Goal: Task Accomplishment & Management: Manage account settings

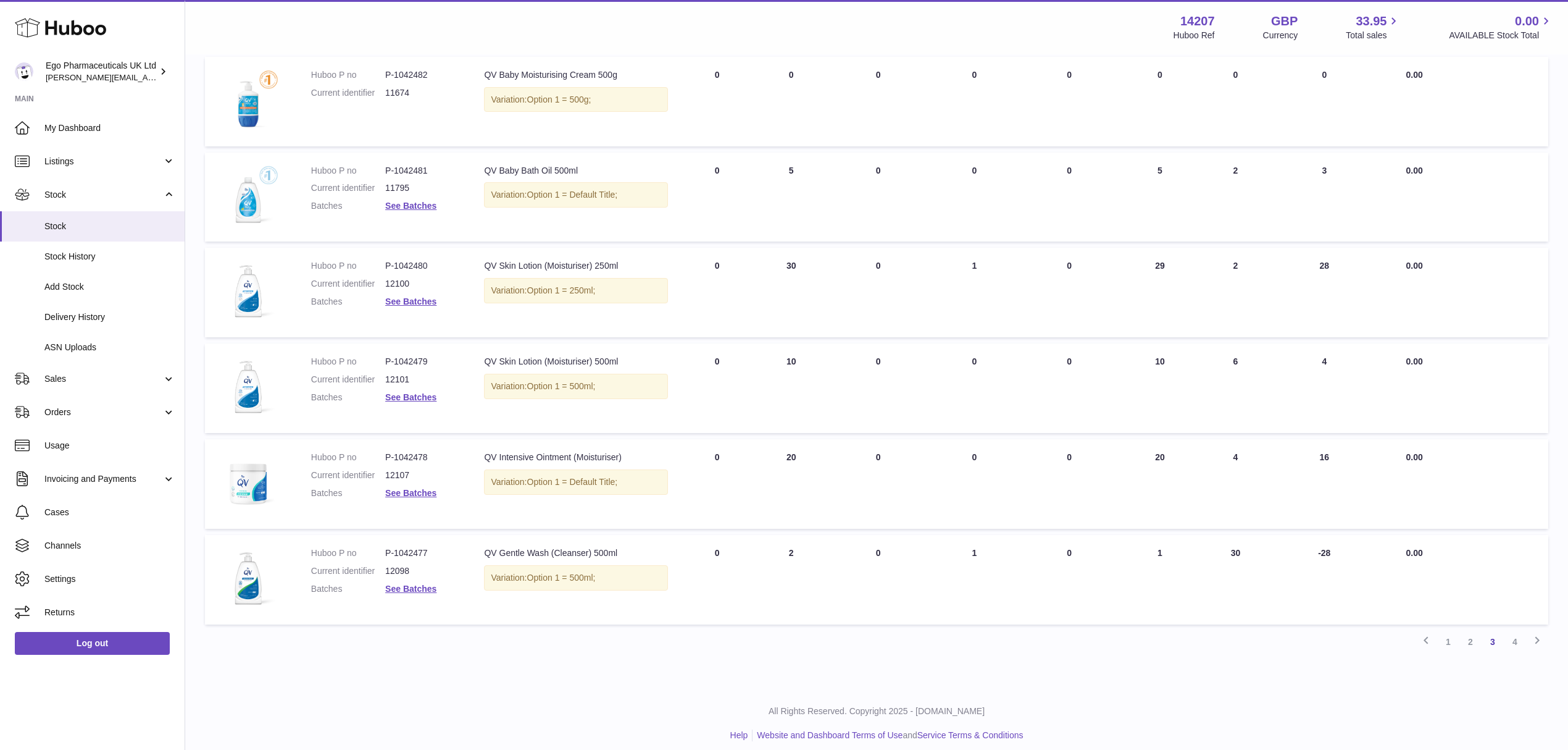
click at [423, 687] on div "All Rights Reserved. Copyright 2025 - Huboo.co.uk Help Website and Dashboard Te…" at bounding box center [876, 723] width 1383 height 73
click at [655, 641] on div "Previous 1 2 3 4 Next" at bounding box center [876, 641] width 1343 height 22
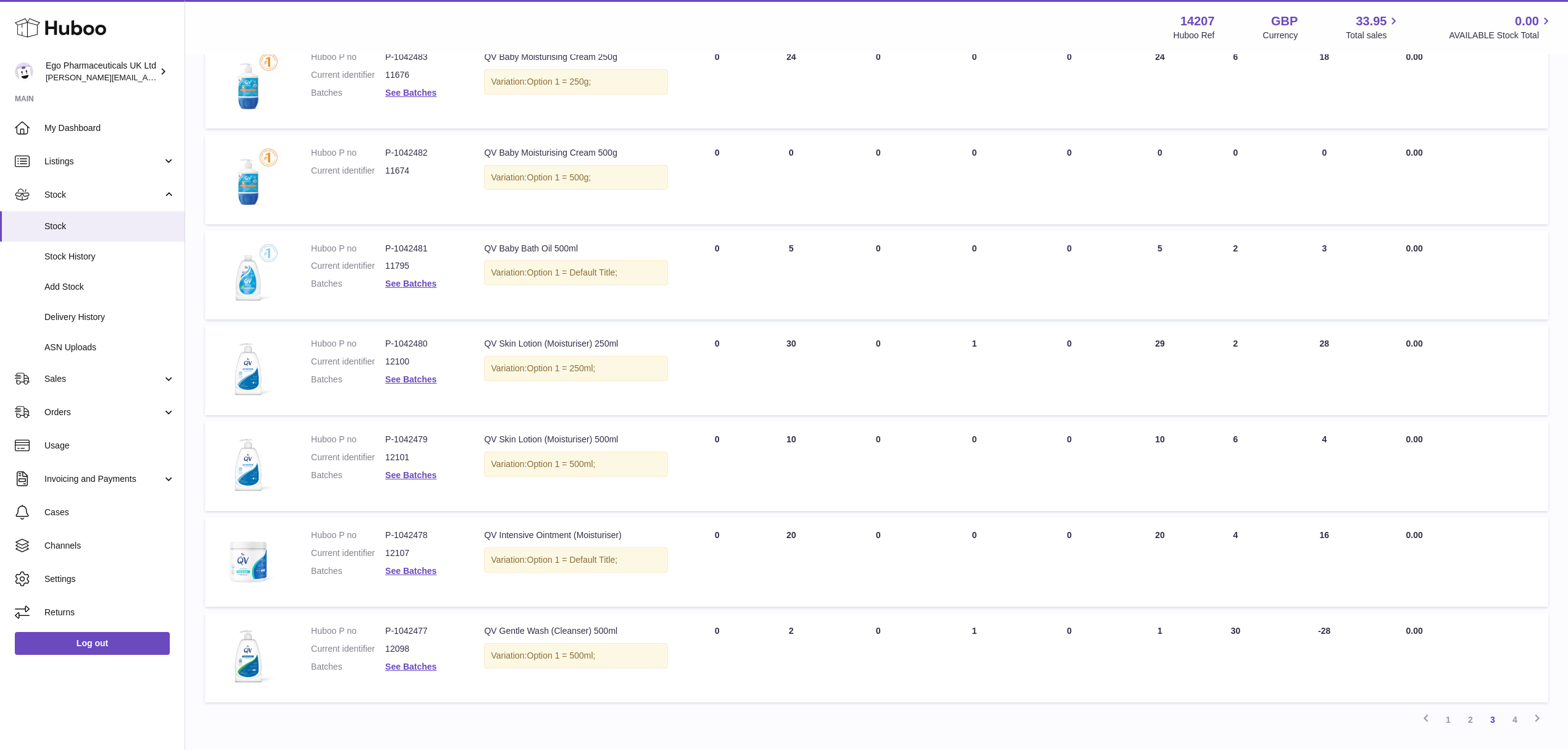
scroll to position [572, 0]
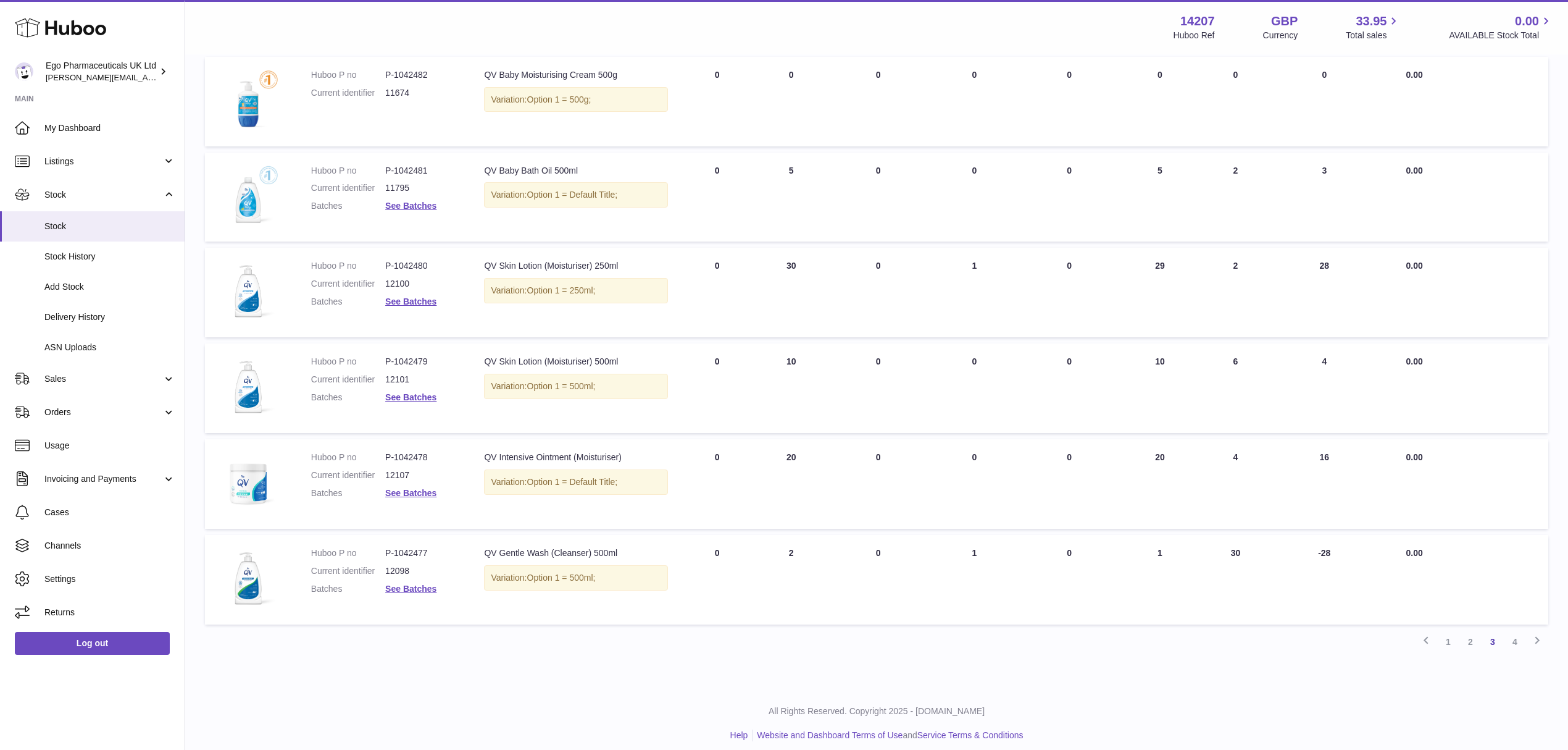
drag, startPoint x: 1164, startPoint y: 554, endPoint x: 1105, endPoint y: 554, distance: 59.0
click at [1105, 554] on tr "Huboo P no P-1042477 Current identifier 12098 Batches See Batches Description Q…" at bounding box center [876, 579] width 1343 height 89
click at [1211, 642] on div "Previous 1 2 3 4 Next" at bounding box center [876, 641] width 1343 height 22
click at [966, 649] on div "My Huboo - Inventory report Stock with Huboo Download Batch Report Download Inv…" at bounding box center [876, 85] width 1383 height 1203
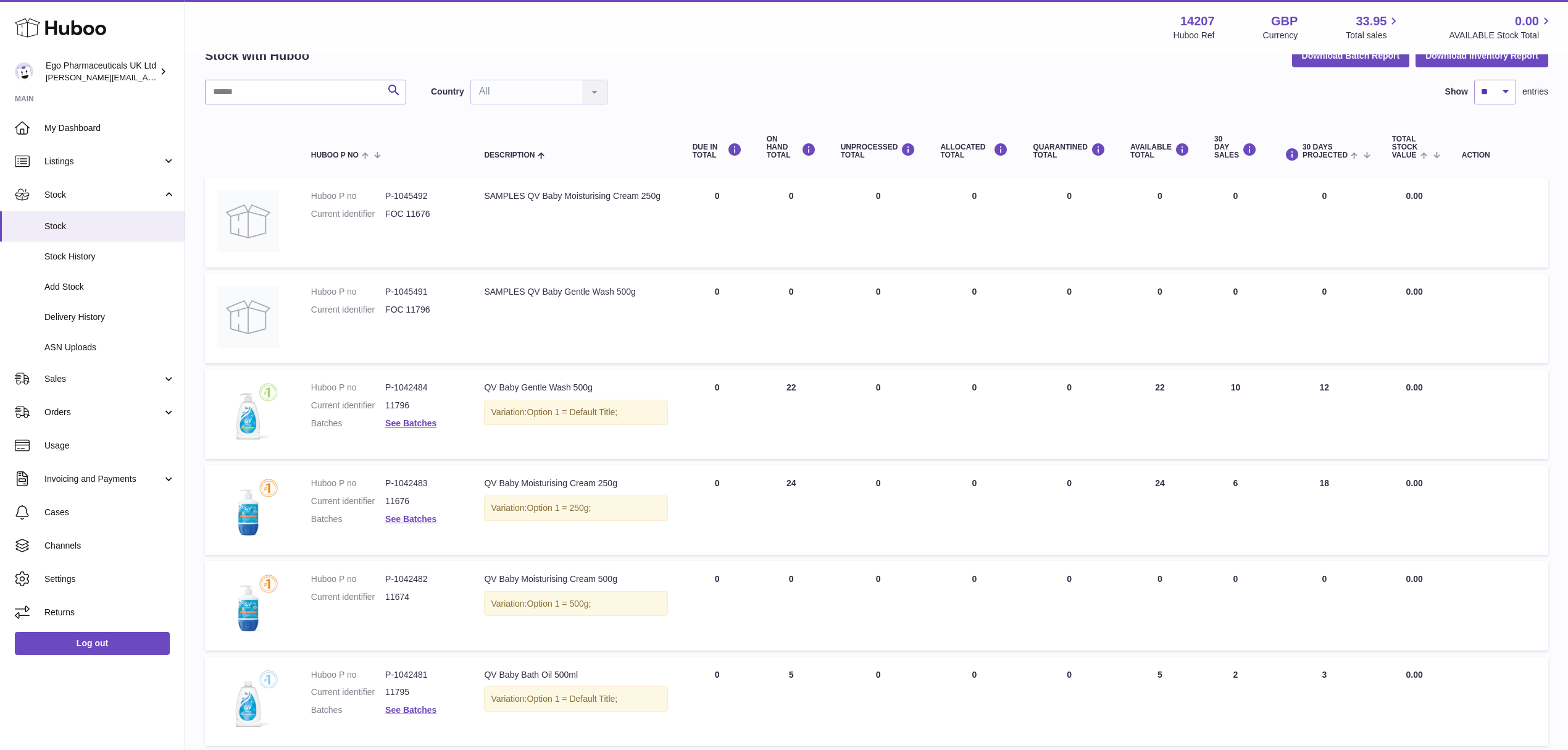
scroll to position [0, 0]
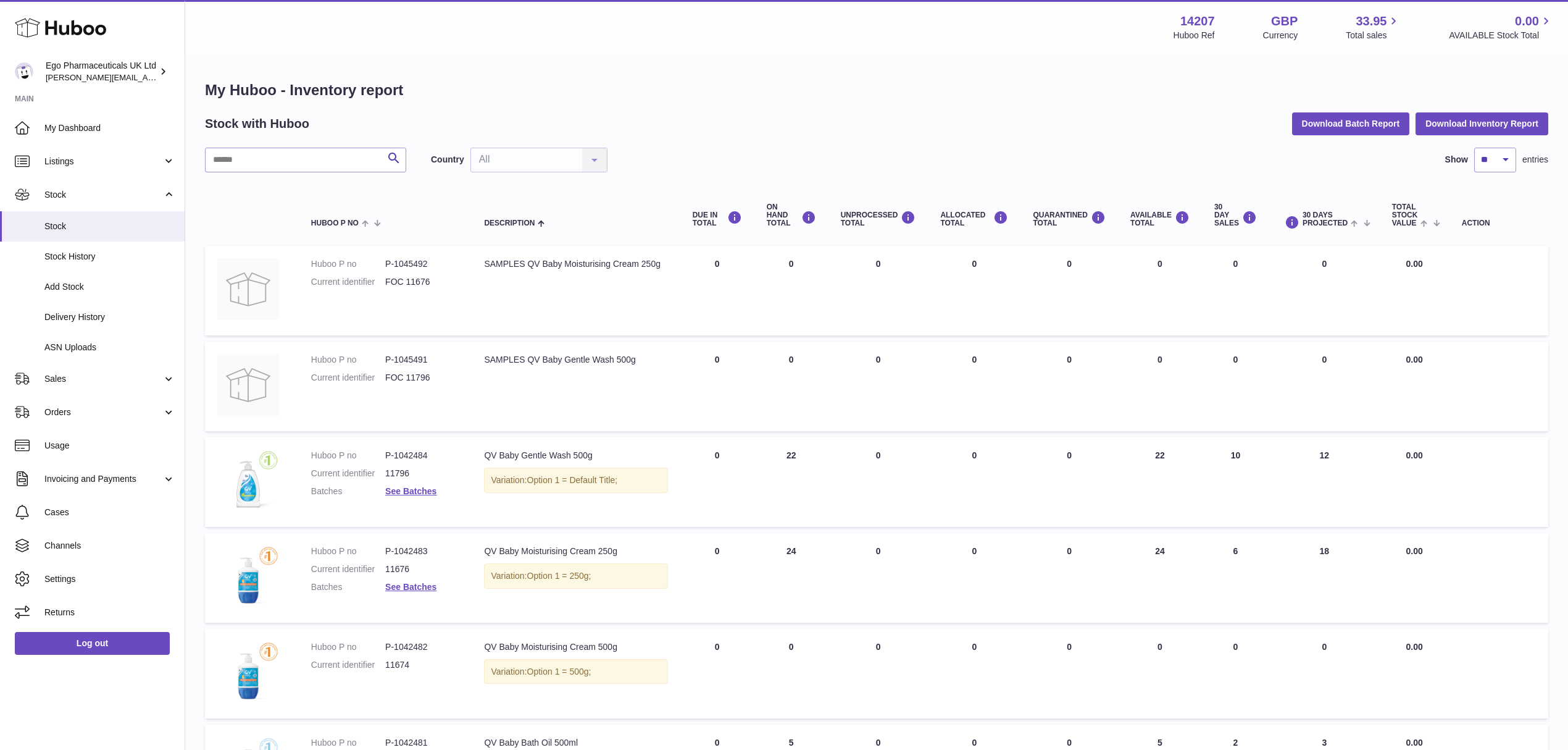
click at [860, 89] on h1 "My Huboo - Inventory report" at bounding box center [876, 89] width 1343 height 20
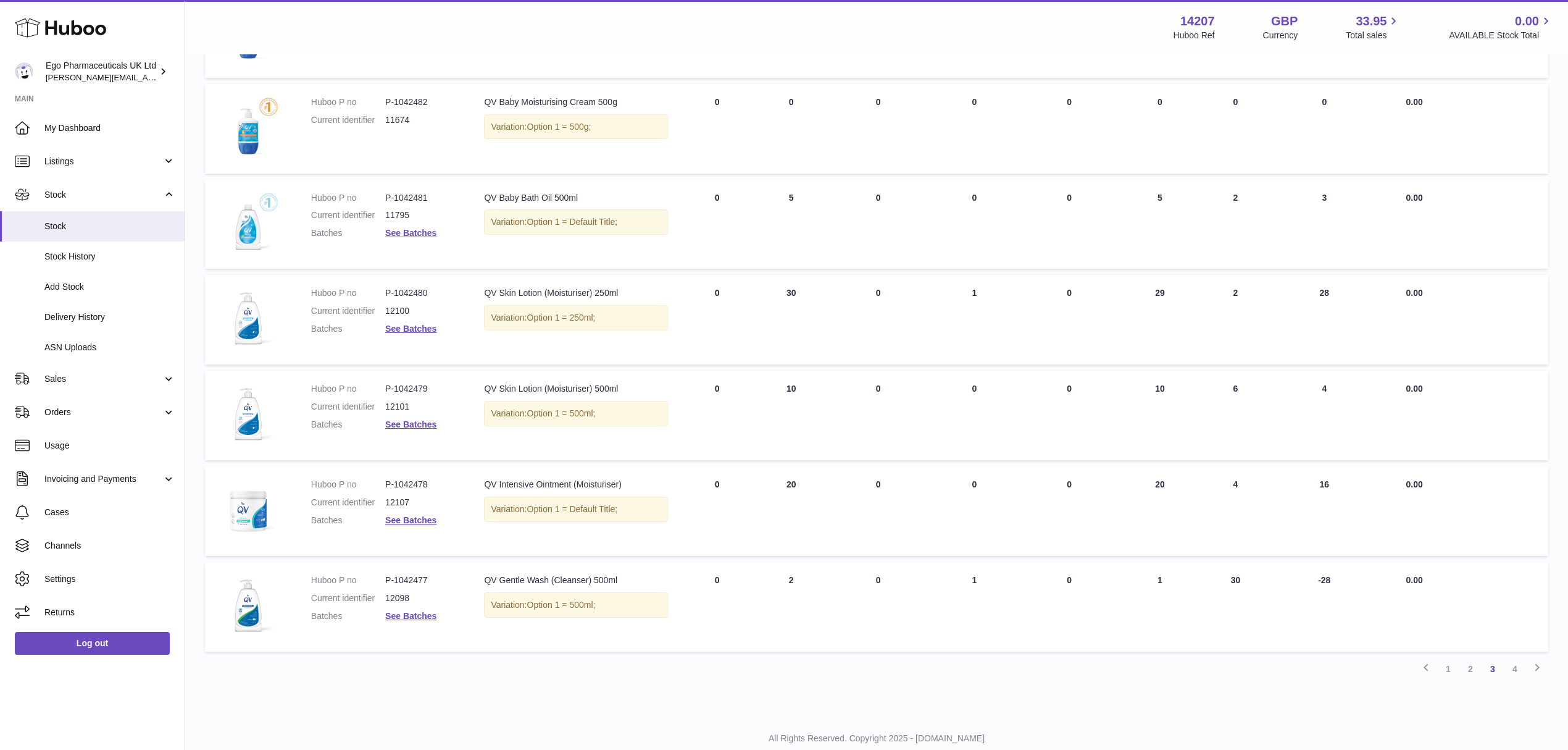
scroll to position [572, 0]
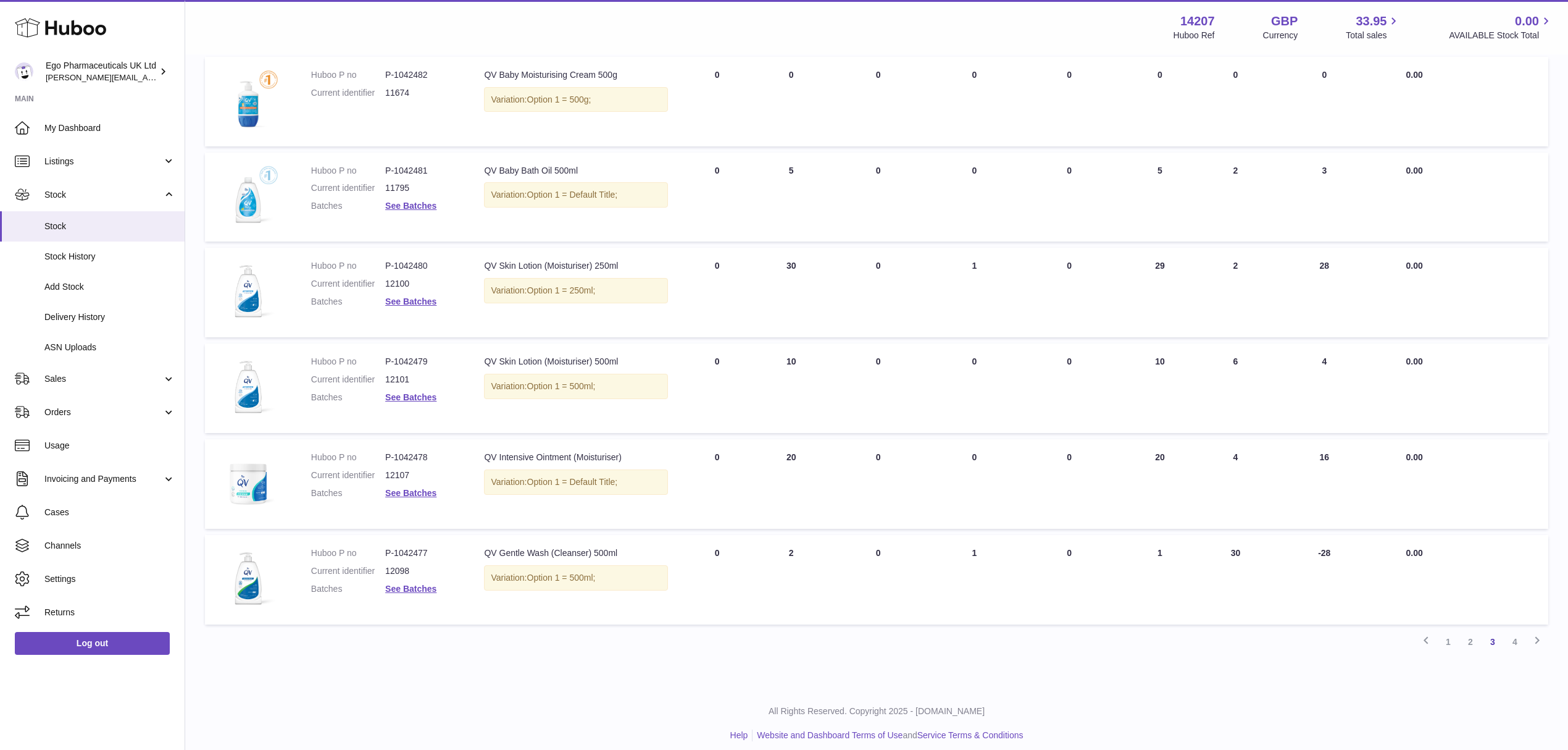
drag, startPoint x: 1146, startPoint y: 542, endPoint x: 1188, endPoint y: 546, distance: 42.2
click at [1188, 546] on td "AVAILABLE Total 1" at bounding box center [1160, 579] width 84 height 89
click at [1141, 653] on div "My Huboo - Inventory report Stock with Huboo Download Batch Report Download Inv…" at bounding box center [876, 85] width 1383 height 1203
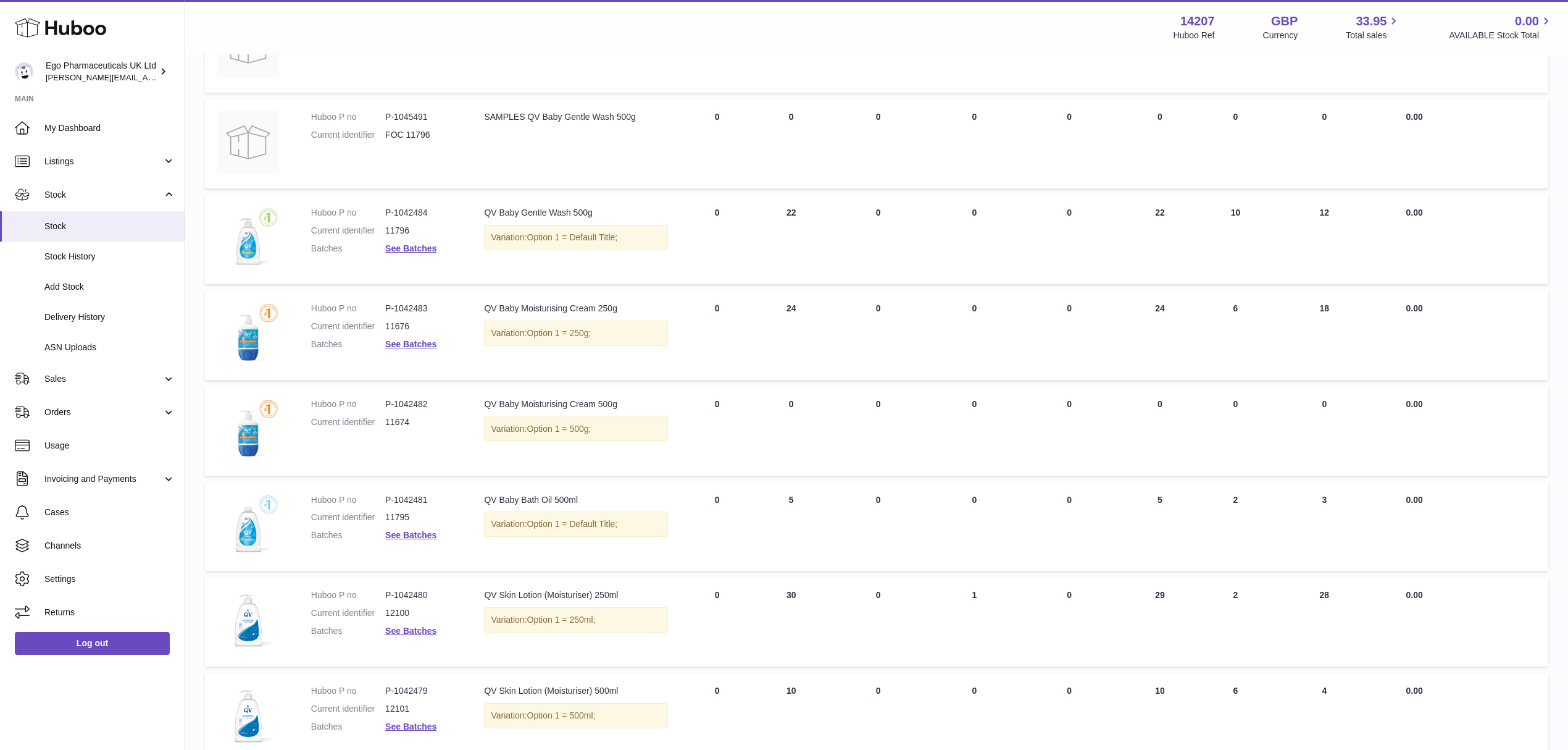
scroll to position [0, 0]
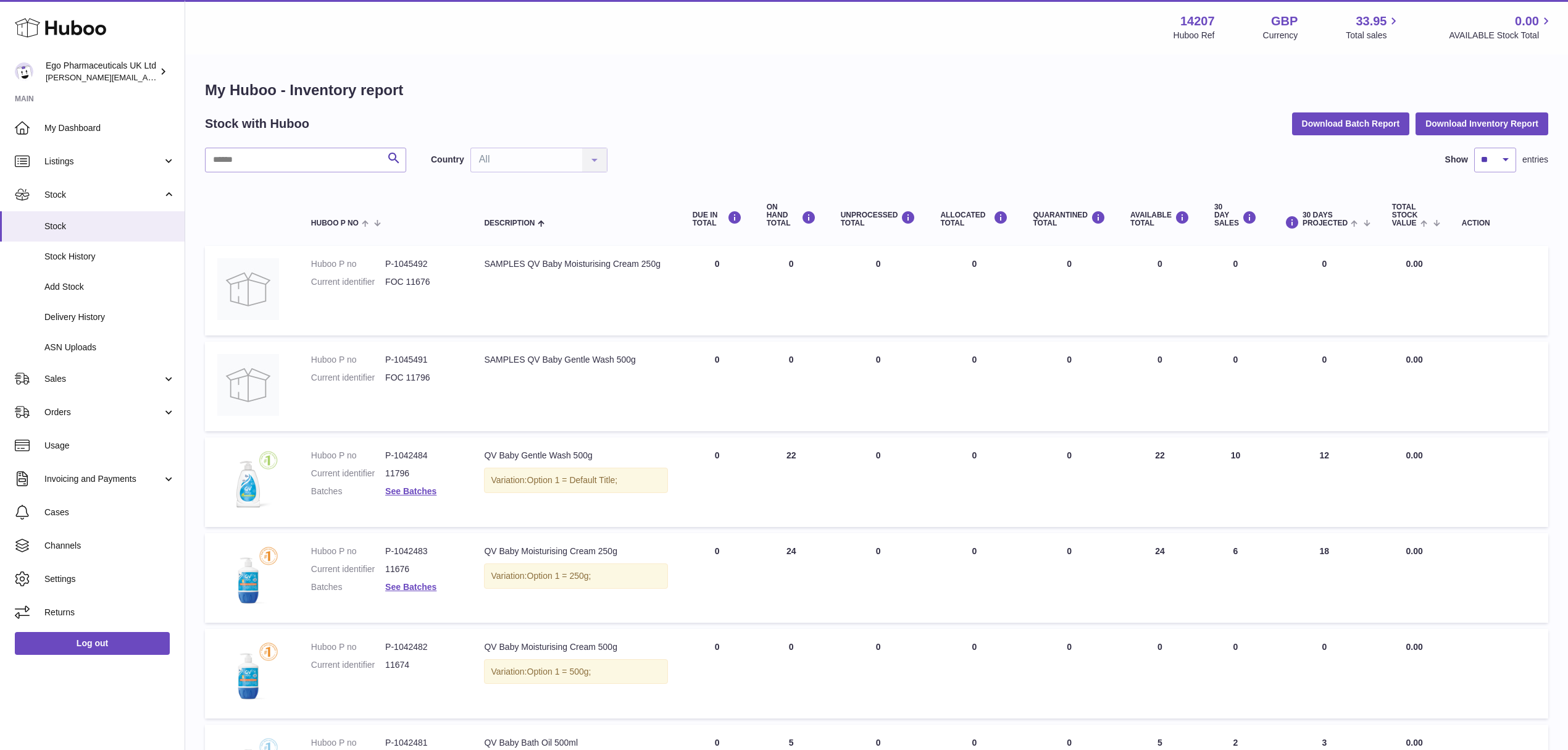
click at [764, 102] on div "My Huboo - Inventory report Stock with Huboo Download Batch Report Download Inv…" at bounding box center [876, 652] width 1343 height 1144
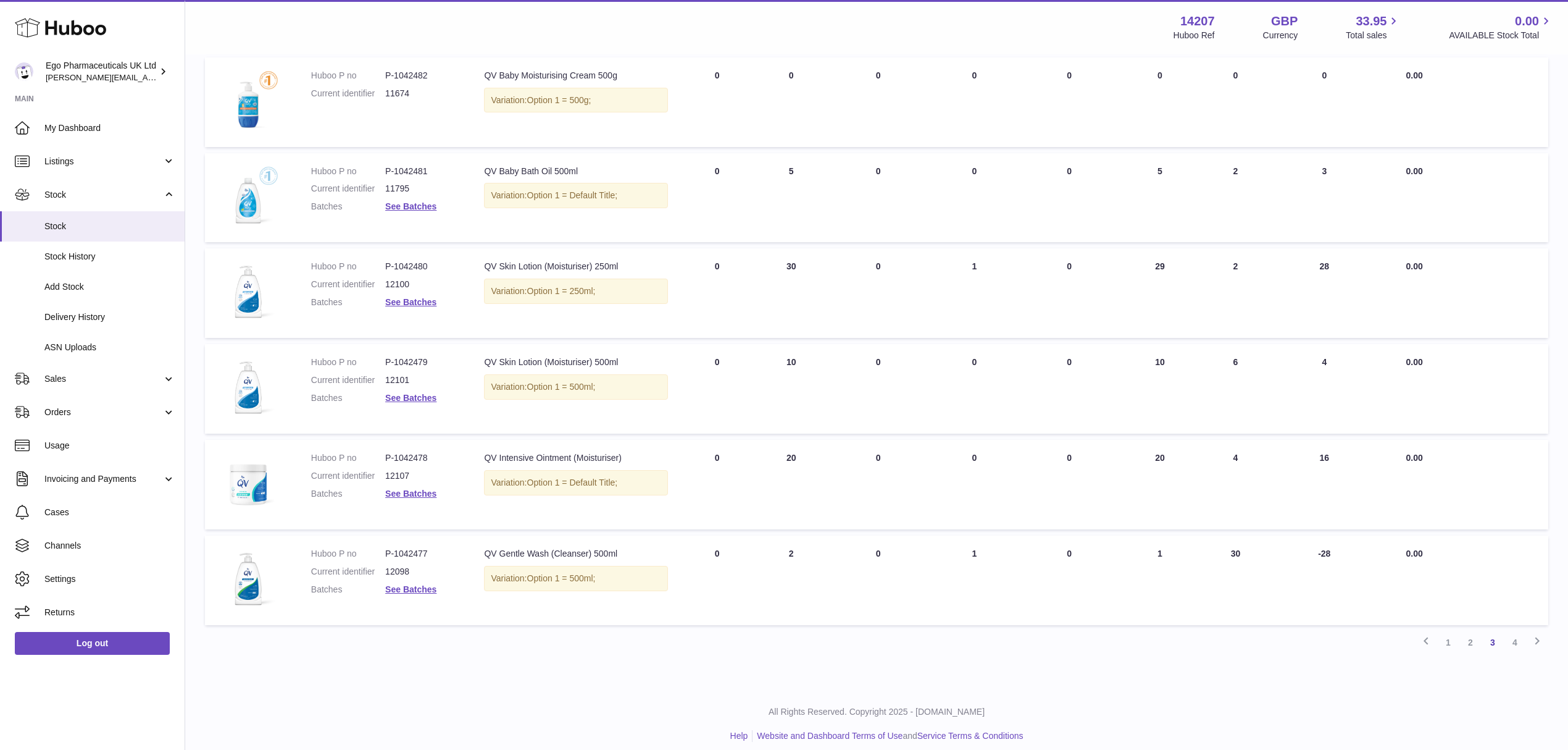
scroll to position [572, 0]
click at [1468, 633] on link "2" at bounding box center [1471, 641] width 22 height 22
click at [1472, 636] on link "2" at bounding box center [1471, 641] width 22 height 22
click at [1445, 633] on link "1" at bounding box center [1448, 641] width 22 height 22
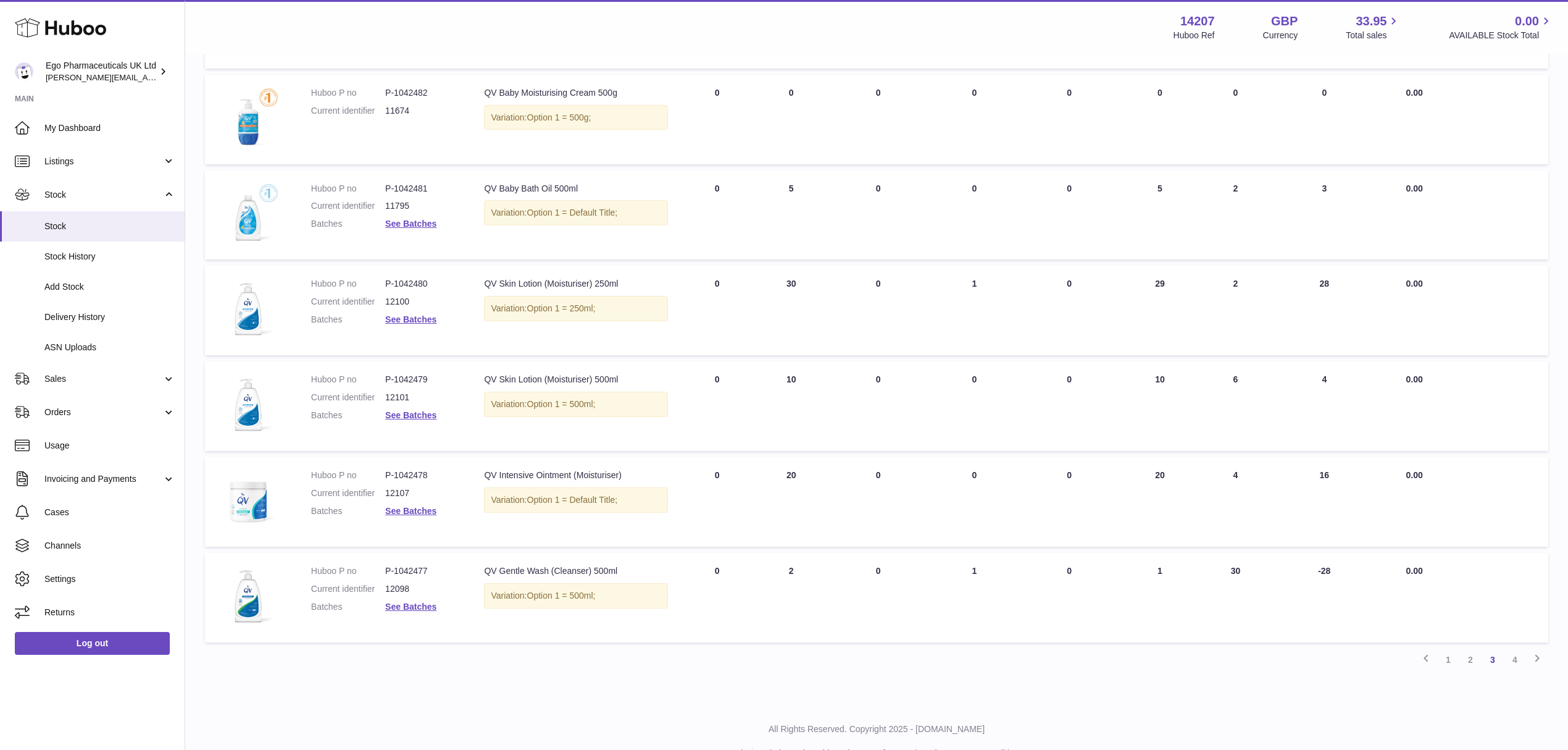
scroll to position [572, 0]
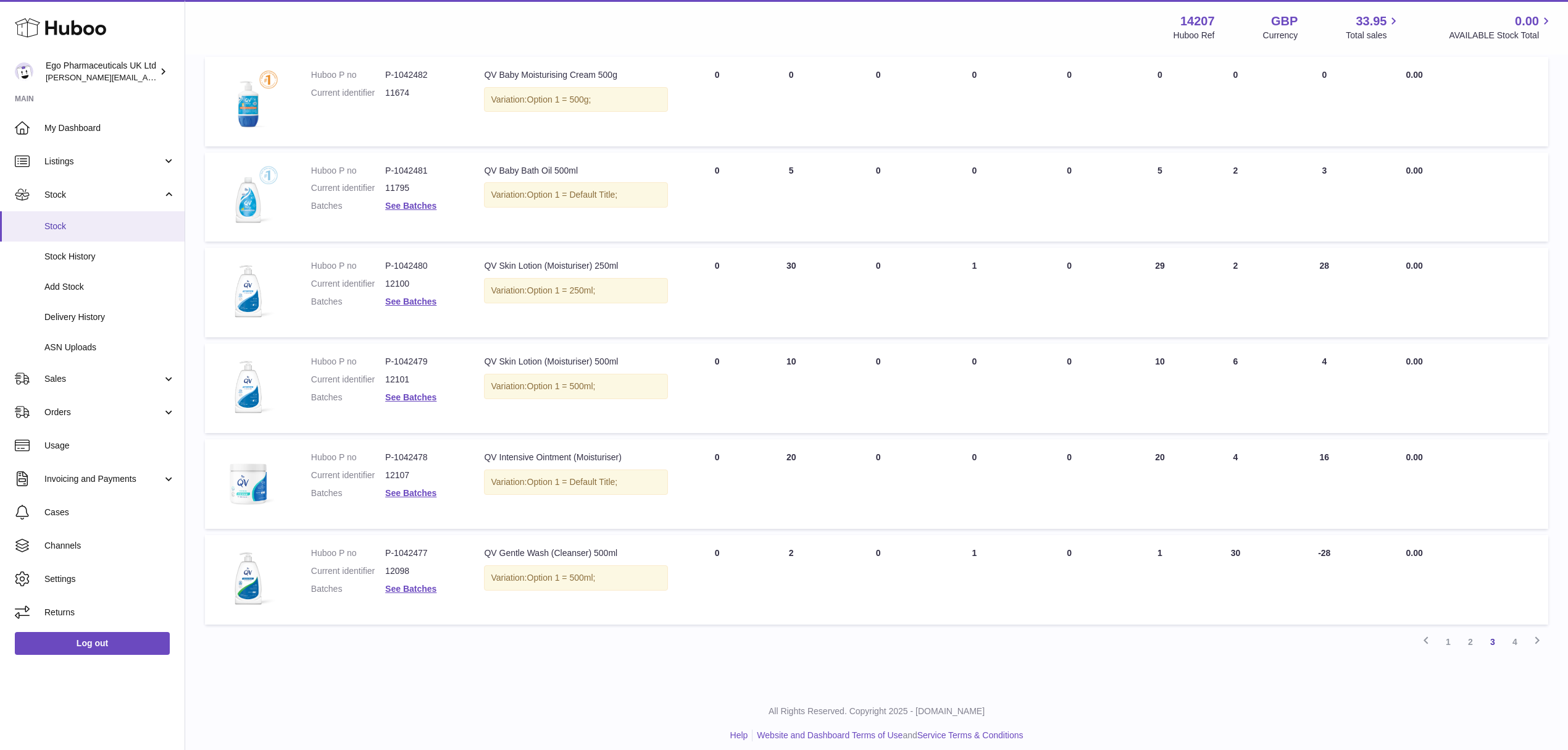
click at [71, 232] on link "Stock" at bounding box center [92, 227] width 184 height 30
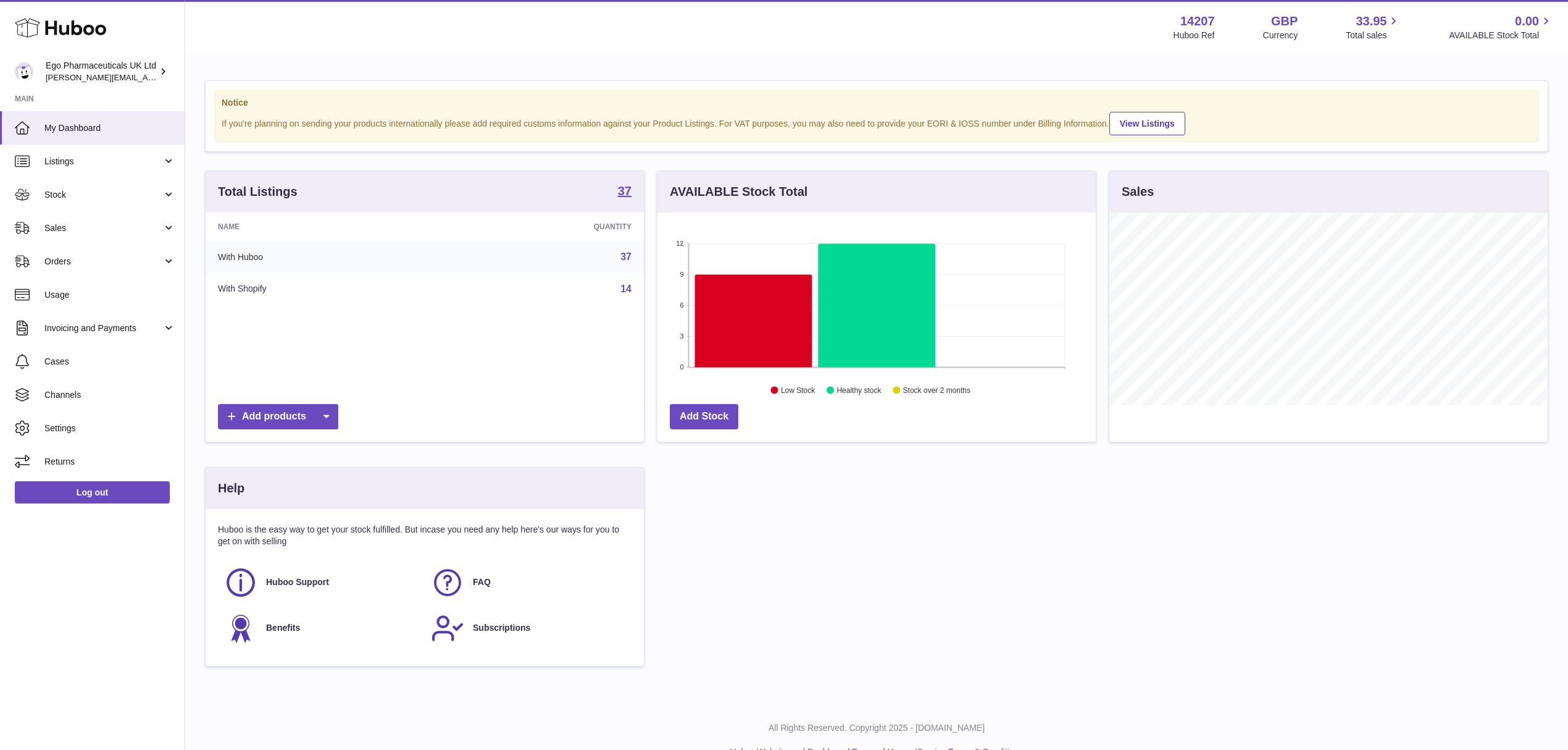
scroll to position [192, 438]
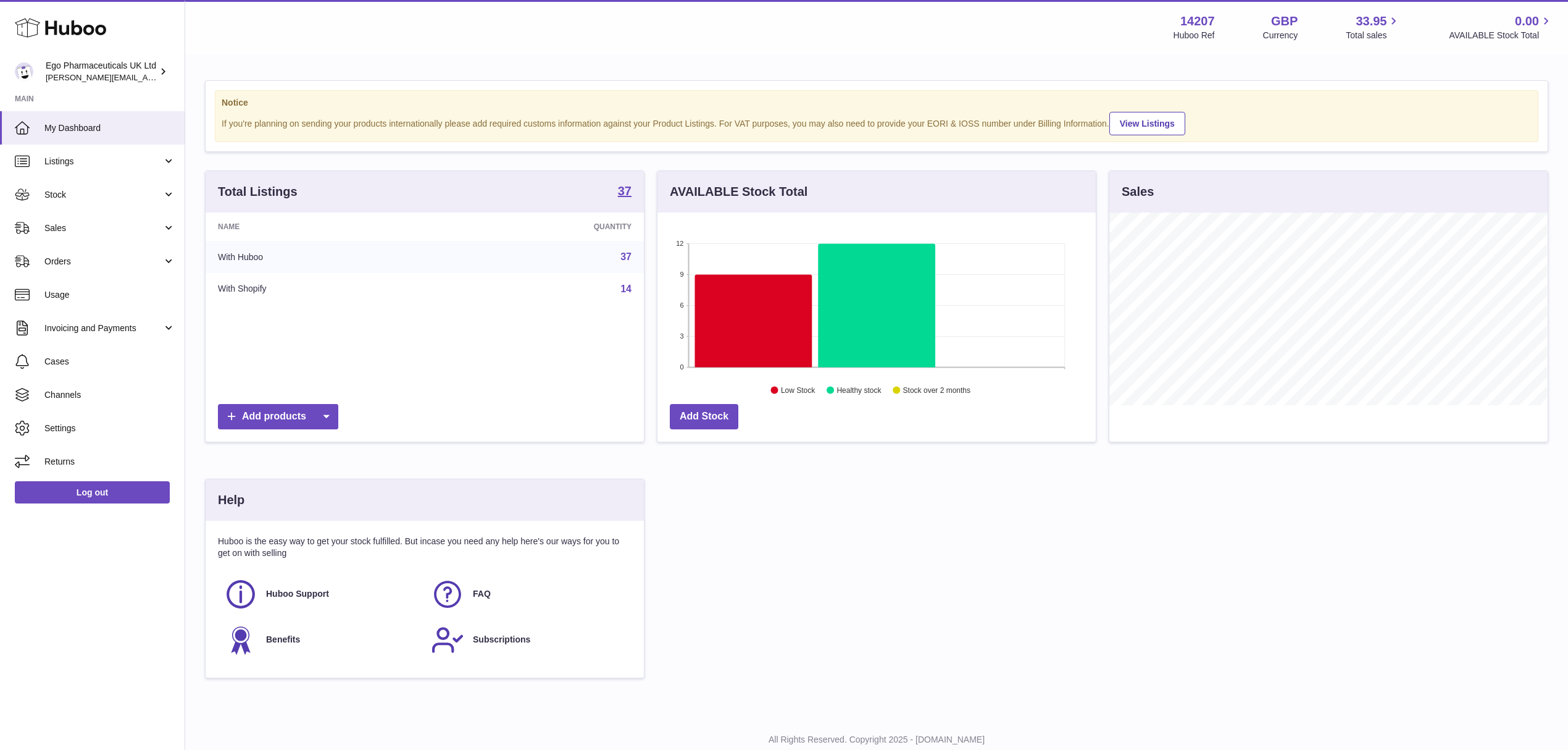
click at [944, 527] on div "Total Listings 37 Name Quantity With Huboo 37 With Shopify 14 Add products AVAI…" at bounding box center [876, 430] width 1356 height 520
click at [750, 655] on div "Total Listings 37 Name Quantity With Huboo 37 With Shopify 14 Add products AVAI…" at bounding box center [876, 430] width 1356 height 520
click at [719, 302] on icon at bounding box center [754, 321] width 117 height 93
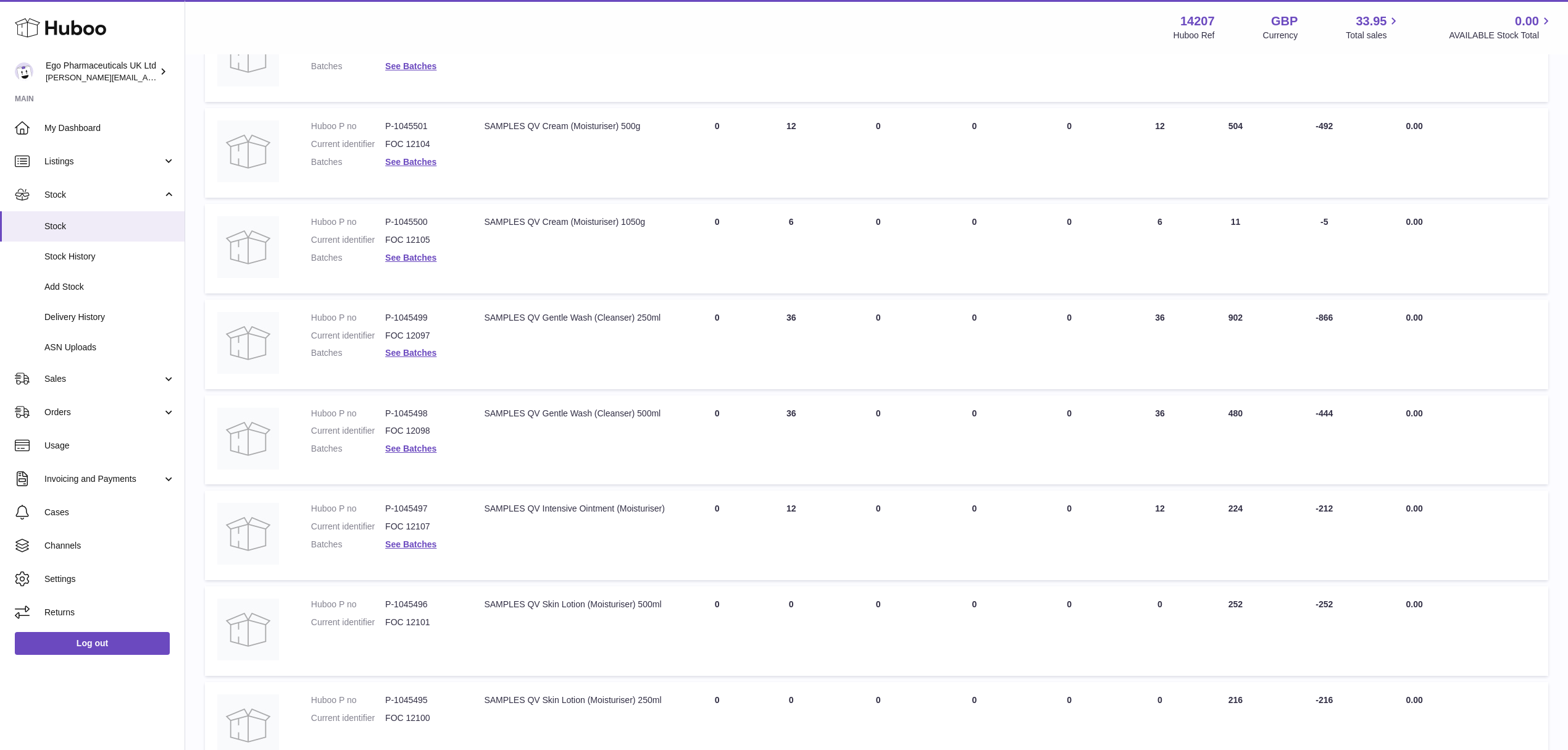
scroll to position [572, 0]
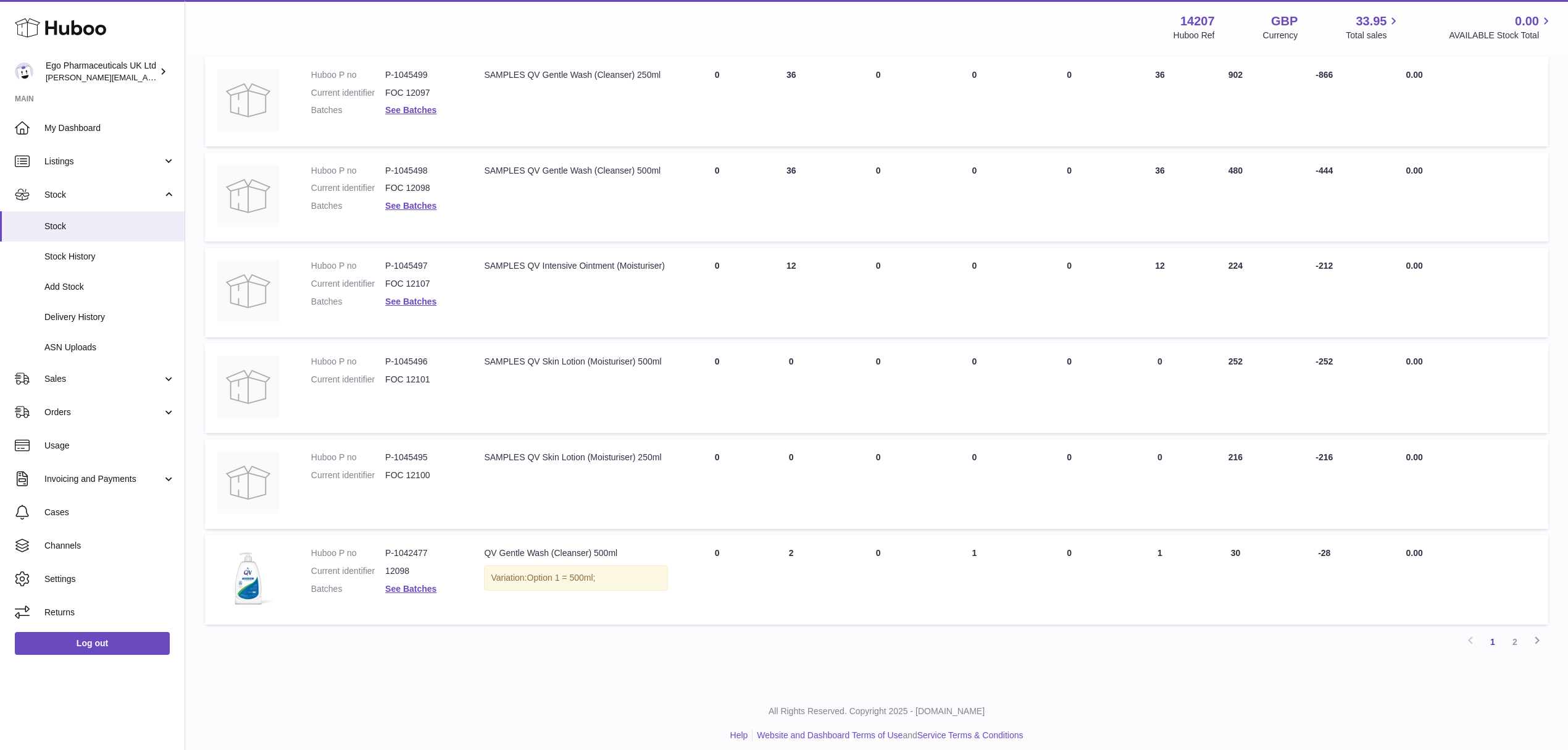
click at [646, 687] on div "All Rights Reserved. Copyright 2025 - Huboo.co.uk Help Website and Dashboard Te…" at bounding box center [876, 723] width 1383 height 73
click at [1510, 631] on link "2" at bounding box center [1515, 641] width 22 height 22
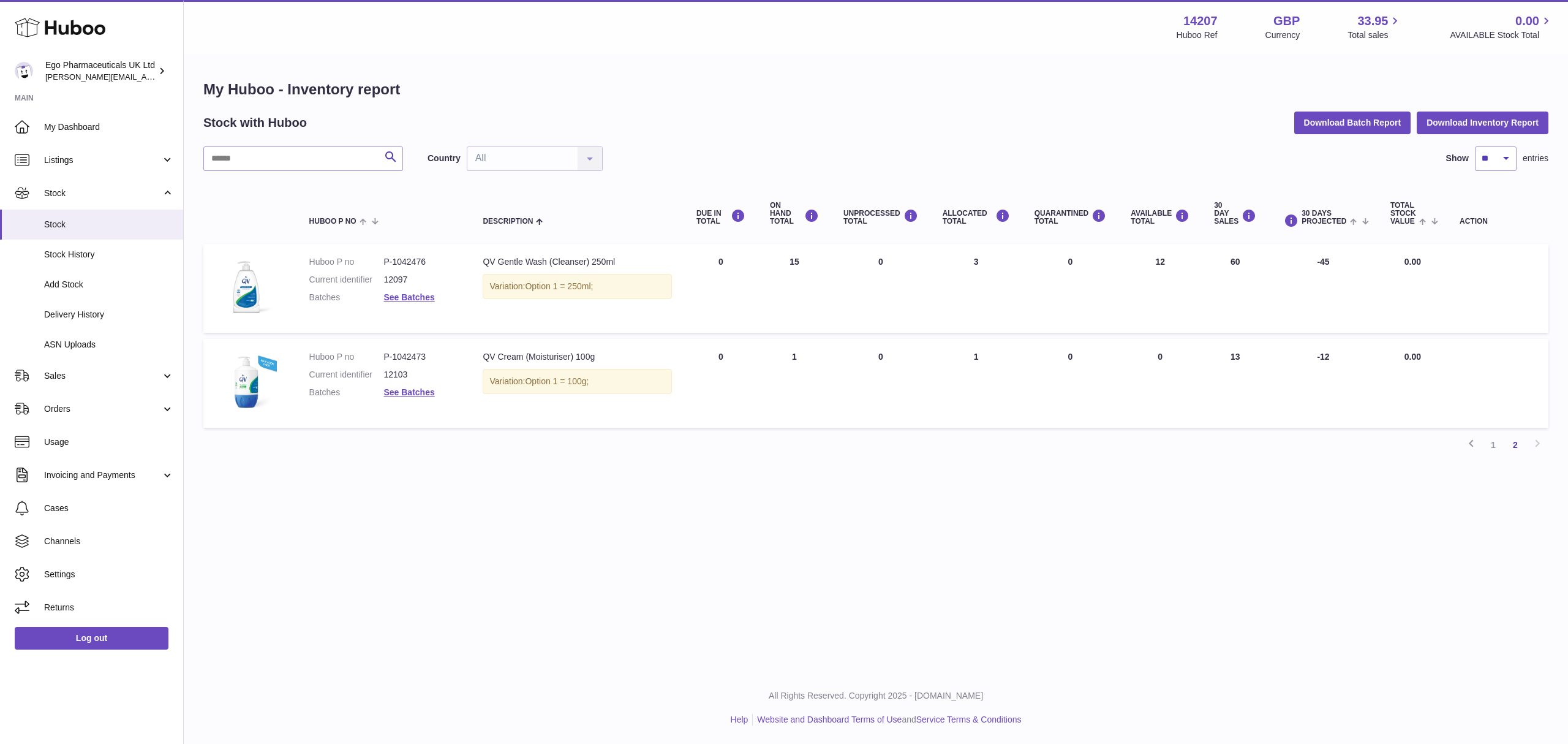
click at [495, 574] on div "Menu Huboo 14207 Huboo Ref GBP Currency 33.95 Total sales 0.00 AVAILABLE Stock …" at bounding box center [875, 335] width 1384 height 672
drag, startPoint x: 598, startPoint y: 518, endPoint x: 623, endPoint y: 458, distance: 65.0
click at [599, 518] on div "Menu Huboo 14207 Huboo Ref GBP Currency 33.95 Total sales 0.00 AVAILABLE Stock …" at bounding box center [875, 335] width 1384 height 672
drag, startPoint x: 864, startPoint y: 508, endPoint x: 867, endPoint y: 464, distance: 44.1
click at [864, 508] on div "Menu Huboo 14207 Huboo Ref GBP Currency 33.95 Total sales 0.00 AVAILABLE Stock …" at bounding box center [875, 335] width 1384 height 672
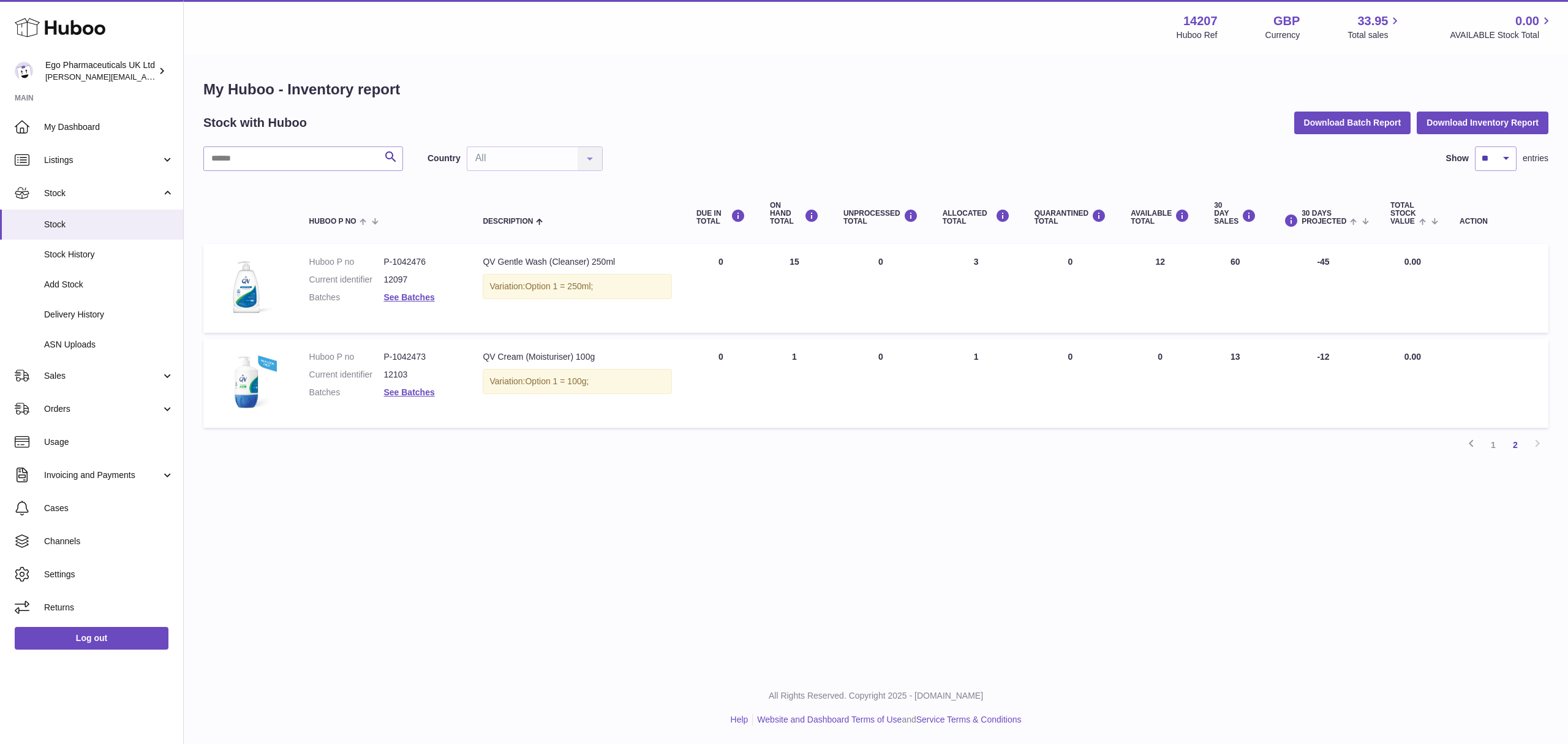
click at [724, 613] on div "Menu Huboo 14207 Huboo Ref GBP Currency 33.95 Total sales 0.00 AVAILABLE Stock …" at bounding box center [875, 335] width 1384 height 672
click at [1168, 505] on div "Menu Huboo 14207 Huboo Ref GBP Currency 33.95 Total sales 0.00 AVAILABLE Stock …" at bounding box center [875, 335] width 1384 height 672
click at [1493, 439] on link "1" at bounding box center [1493, 445] width 22 height 22
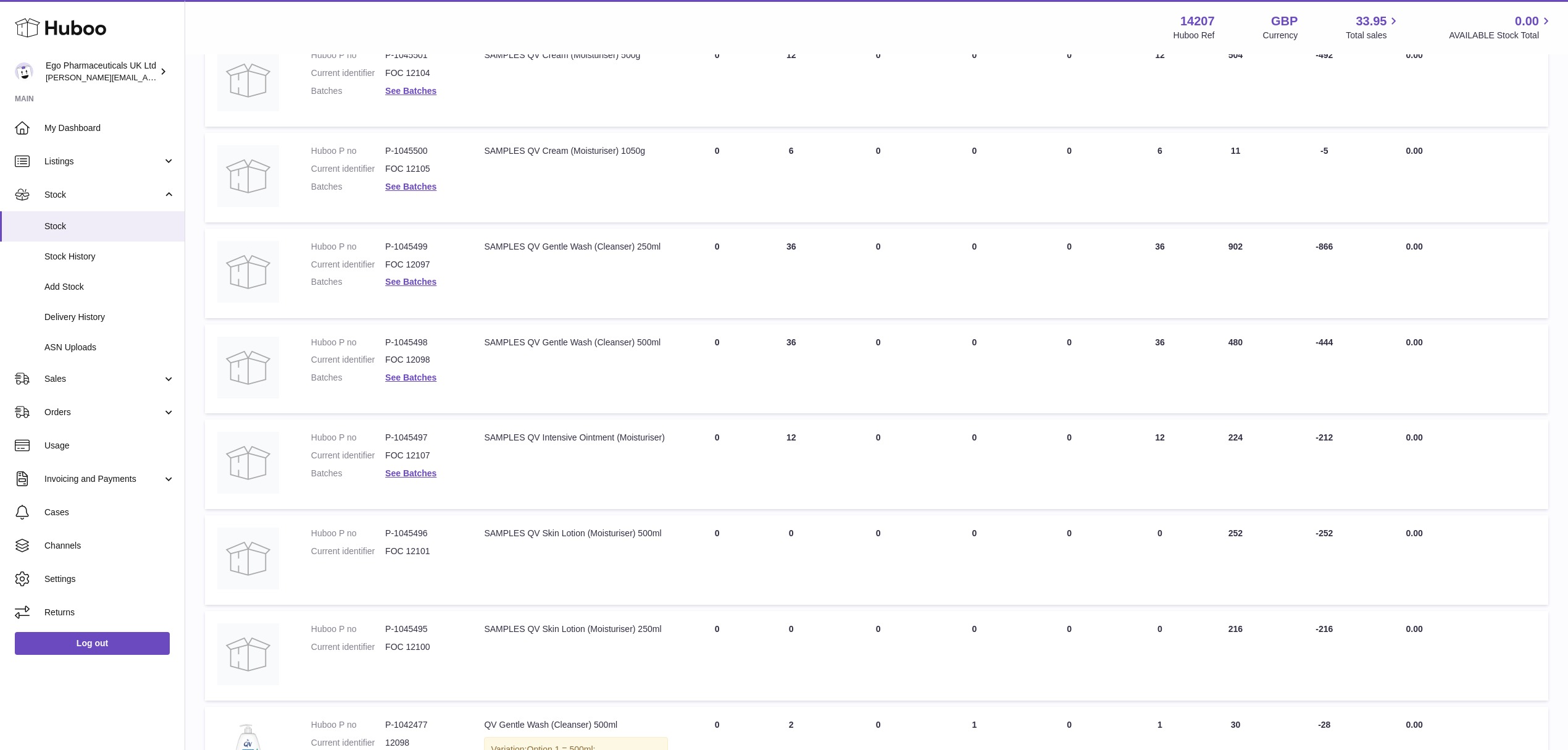
scroll to position [572, 0]
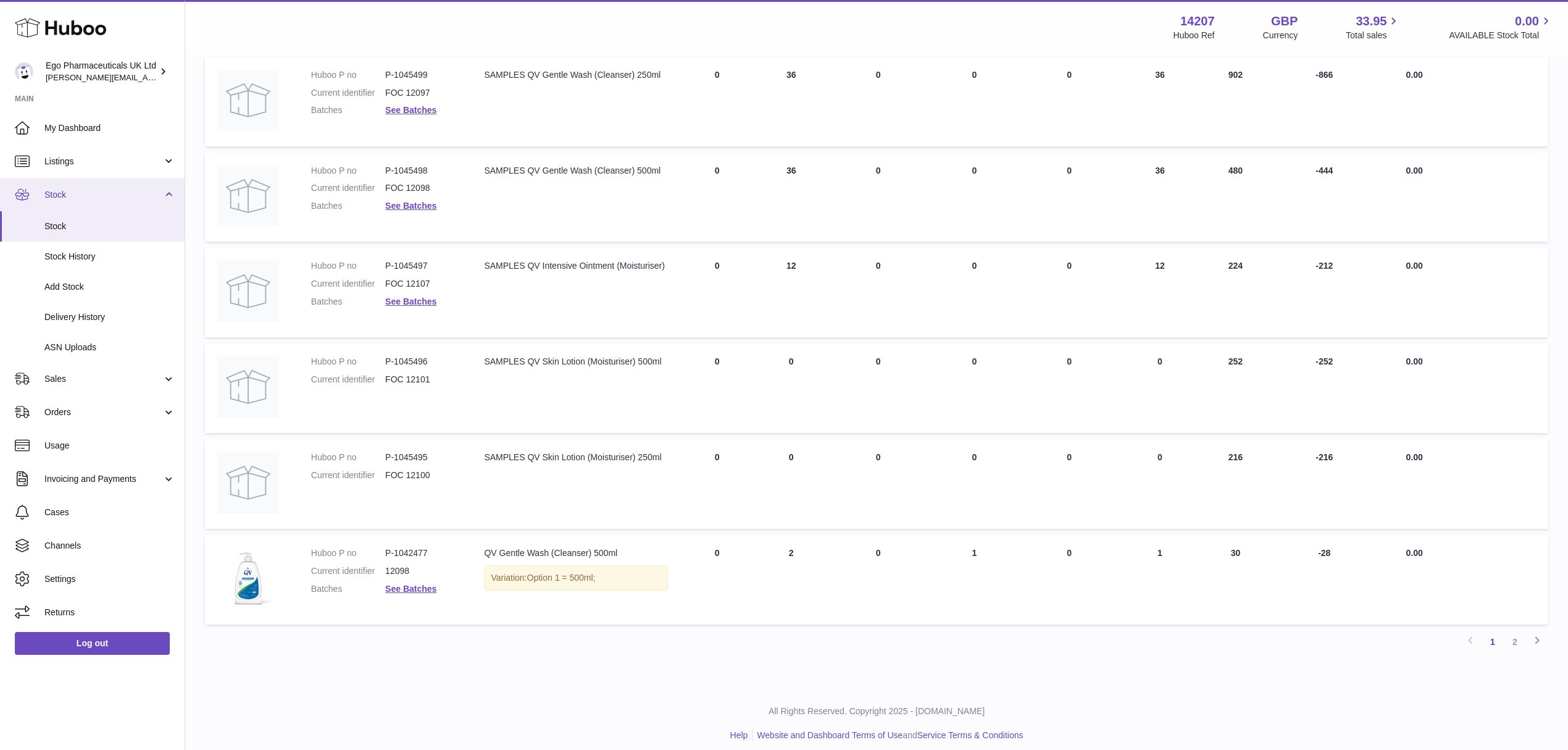
click at [83, 200] on span "Stock" at bounding box center [103, 195] width 118 height 12
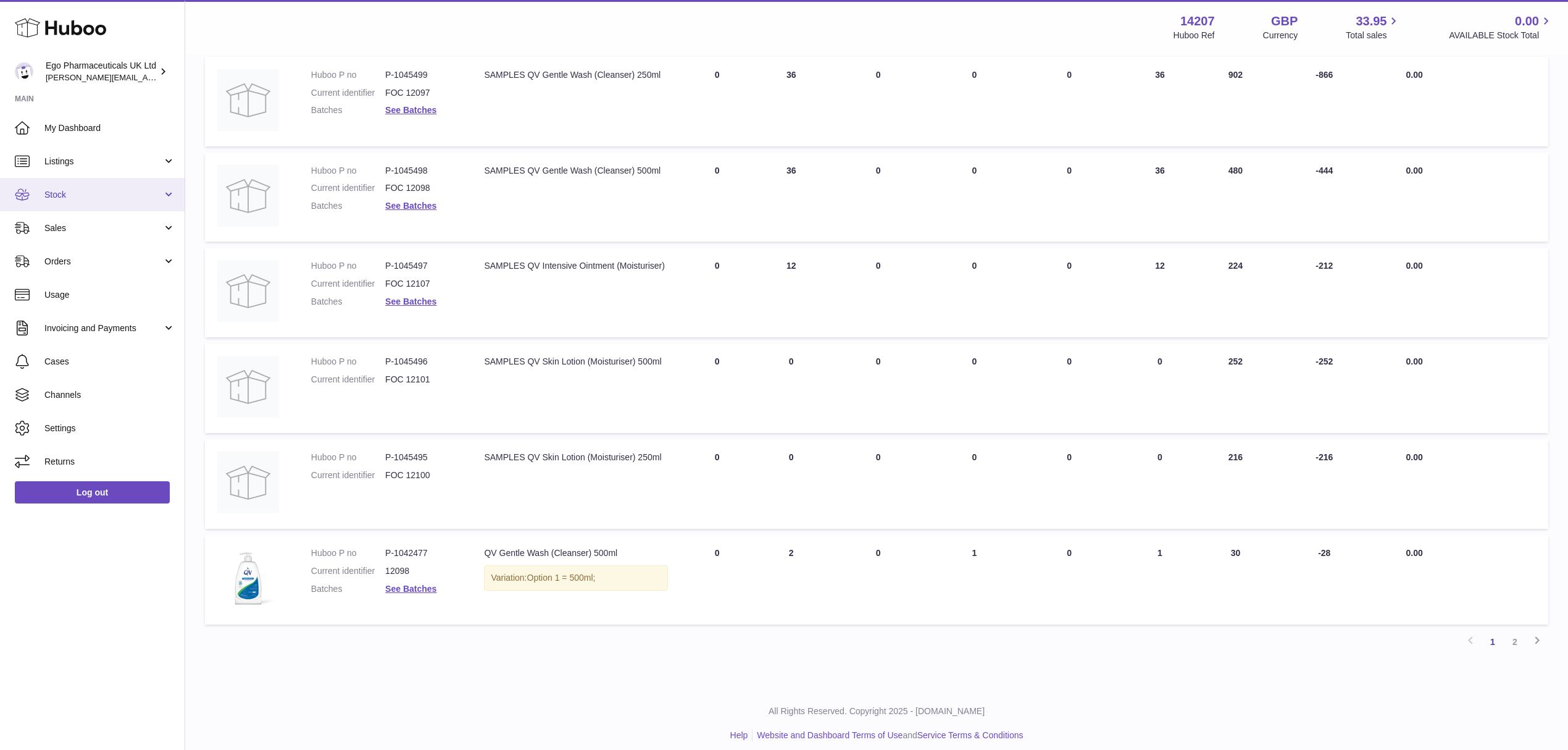
click at [82, 201] on link "Stock" at bounding box center [92, 195] width 184 height 33
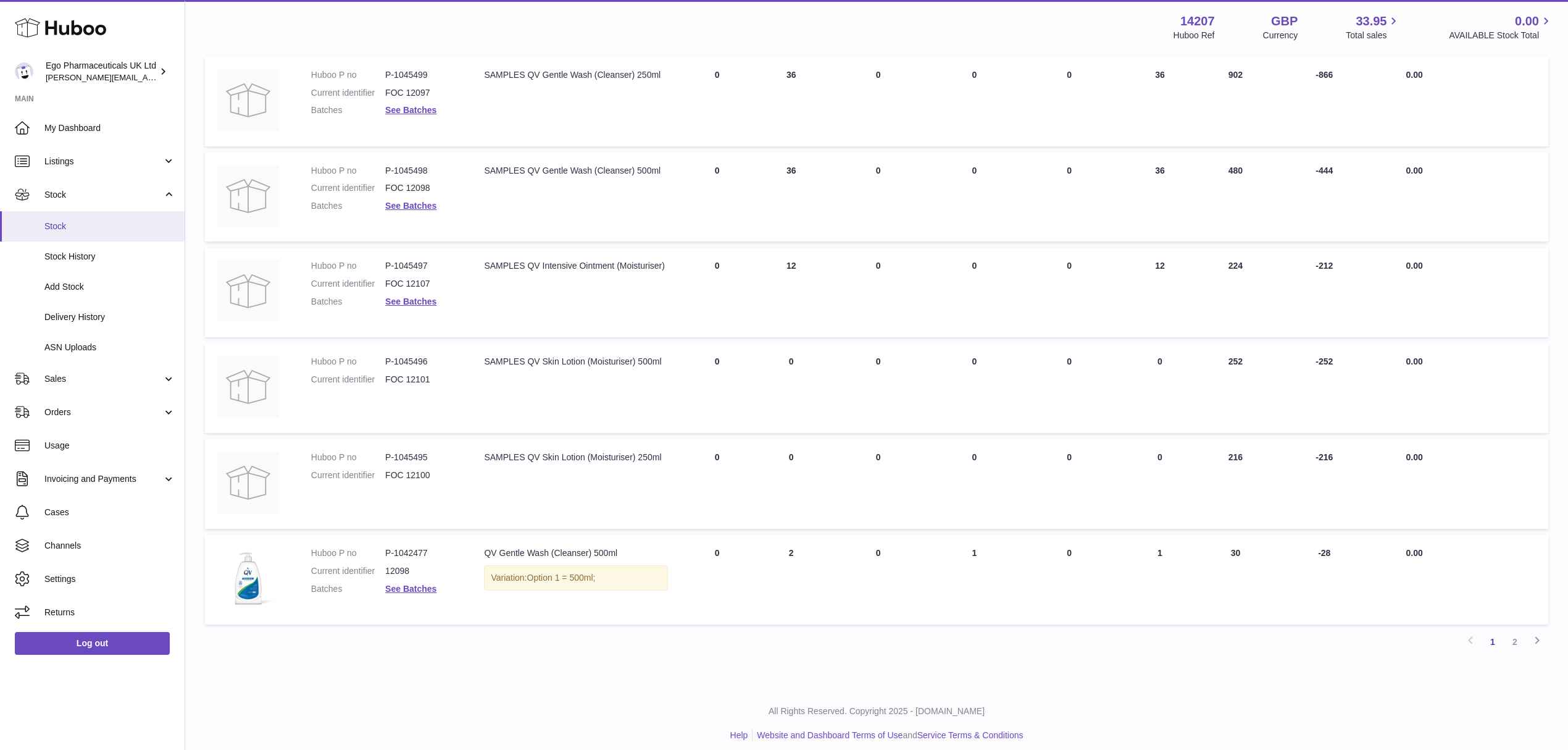
click at [82, 231] on span "Stock" at bounding box center [109, 226] width 131 height 12
click at [112, 256] on span "Stock History" at bounding box center [109, 257] width 131 height 12
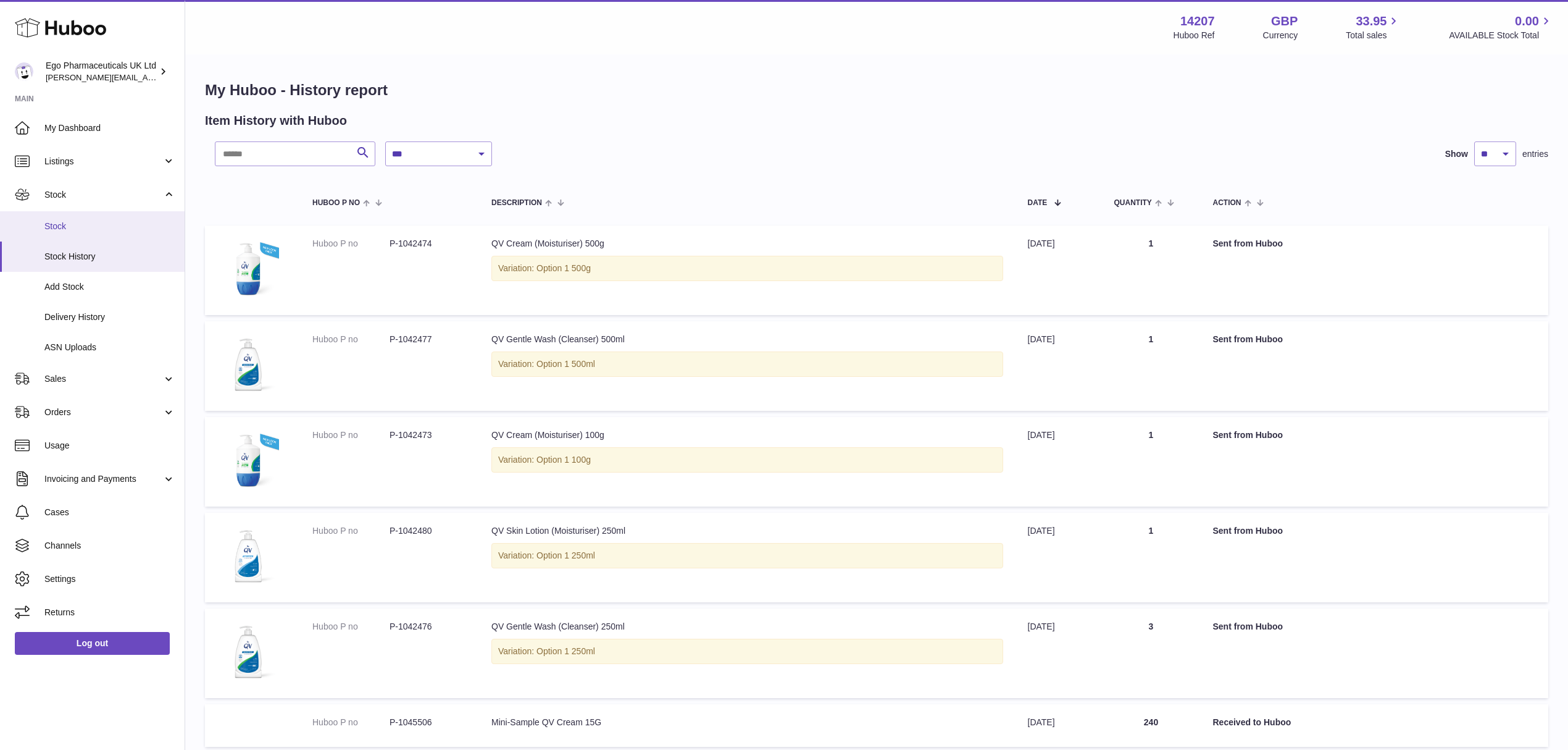
click at [77, 223] on span "Stock" at bounding box center [109, 226] width 131 height 12
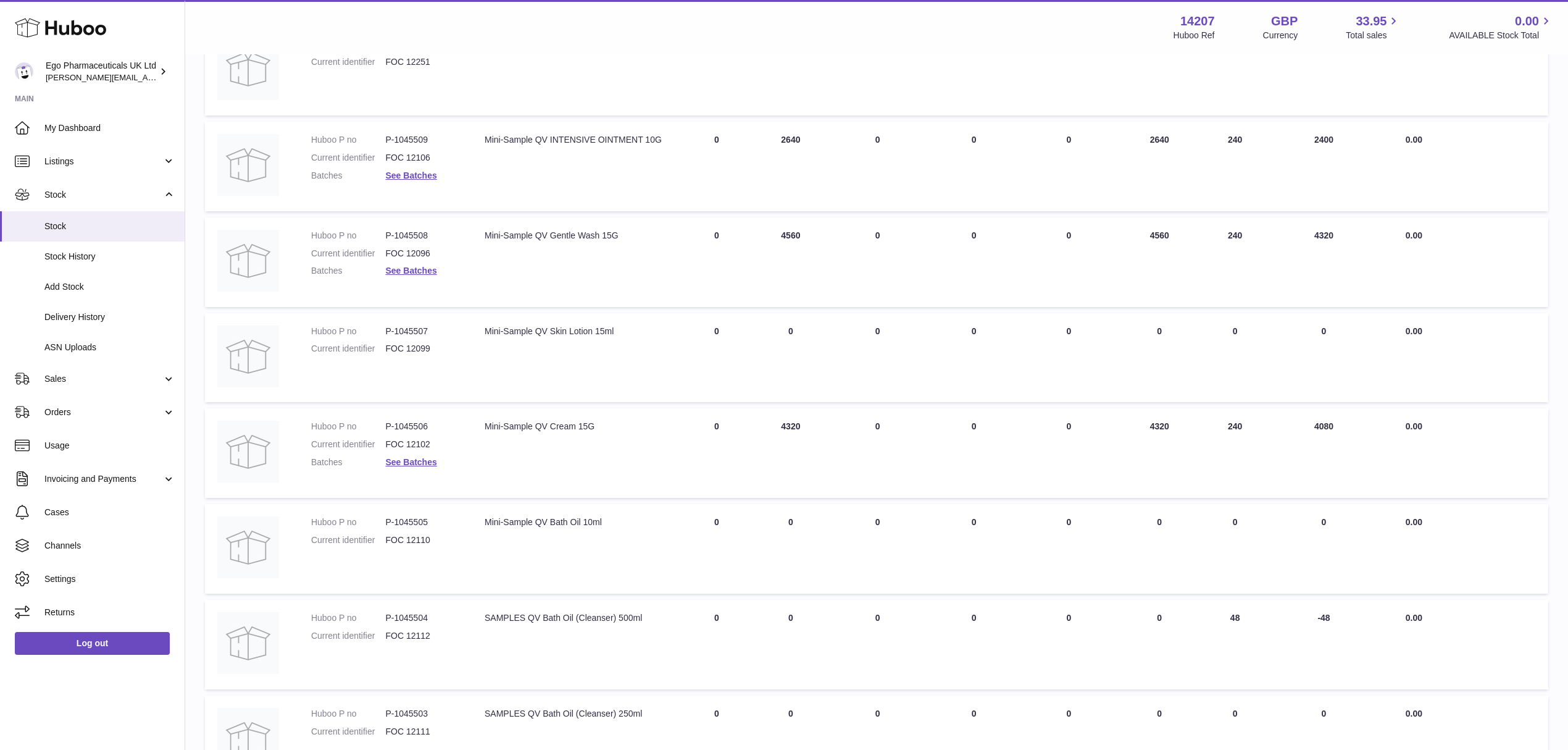
scroll to position [572, 0]
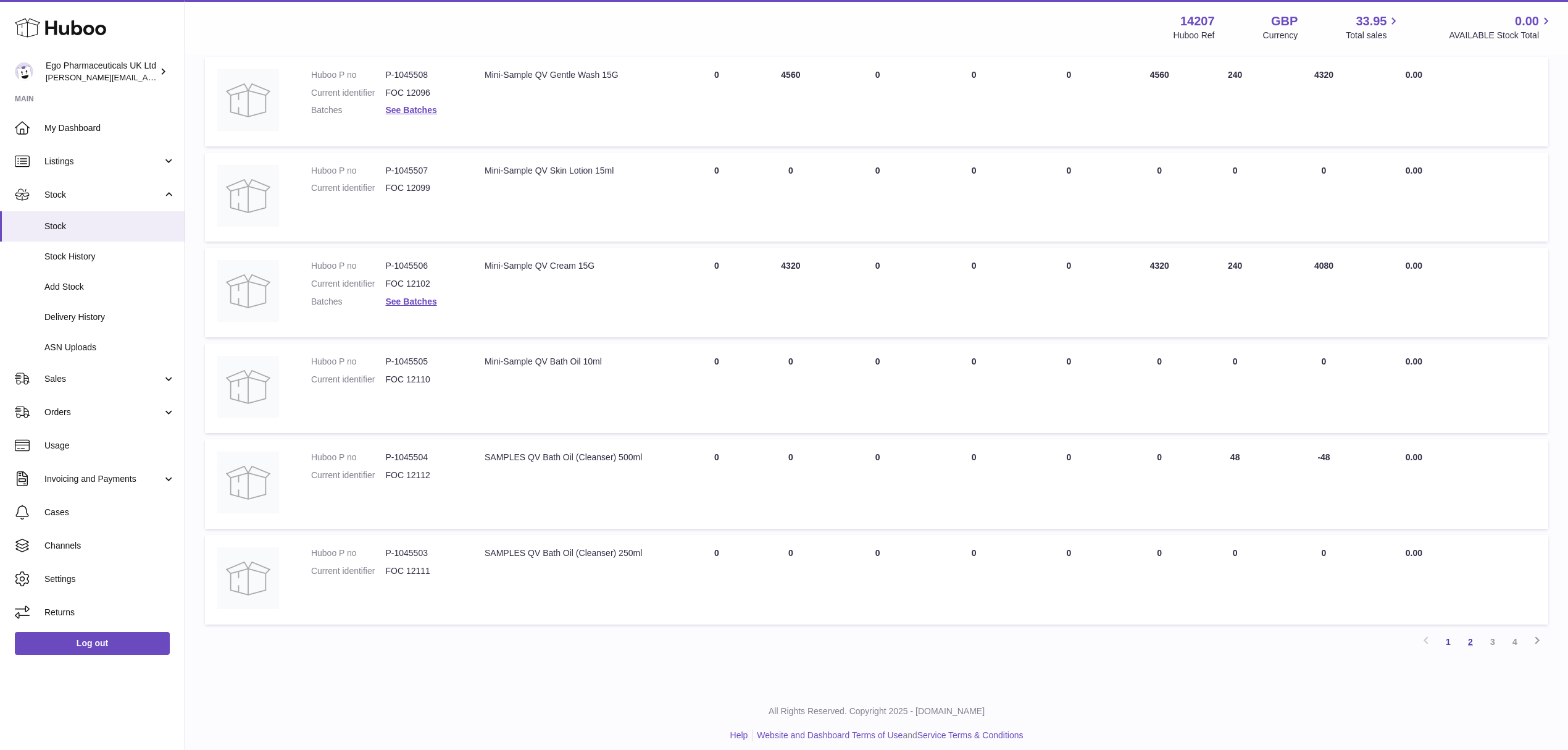
click at [1467, 635] on link "2" at bounding box center [1471, 641] width 22 height 22
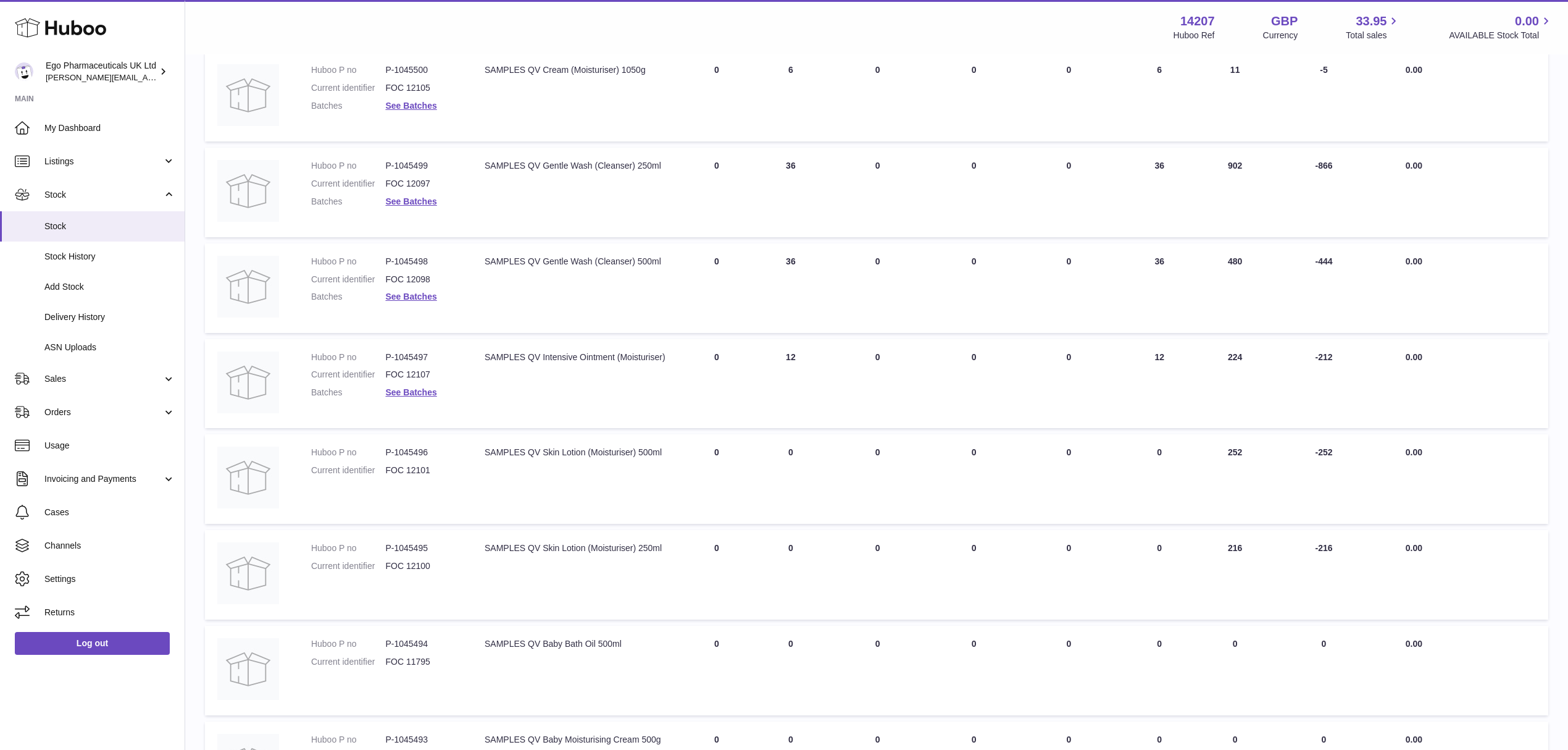
scroll to position [572, 0]
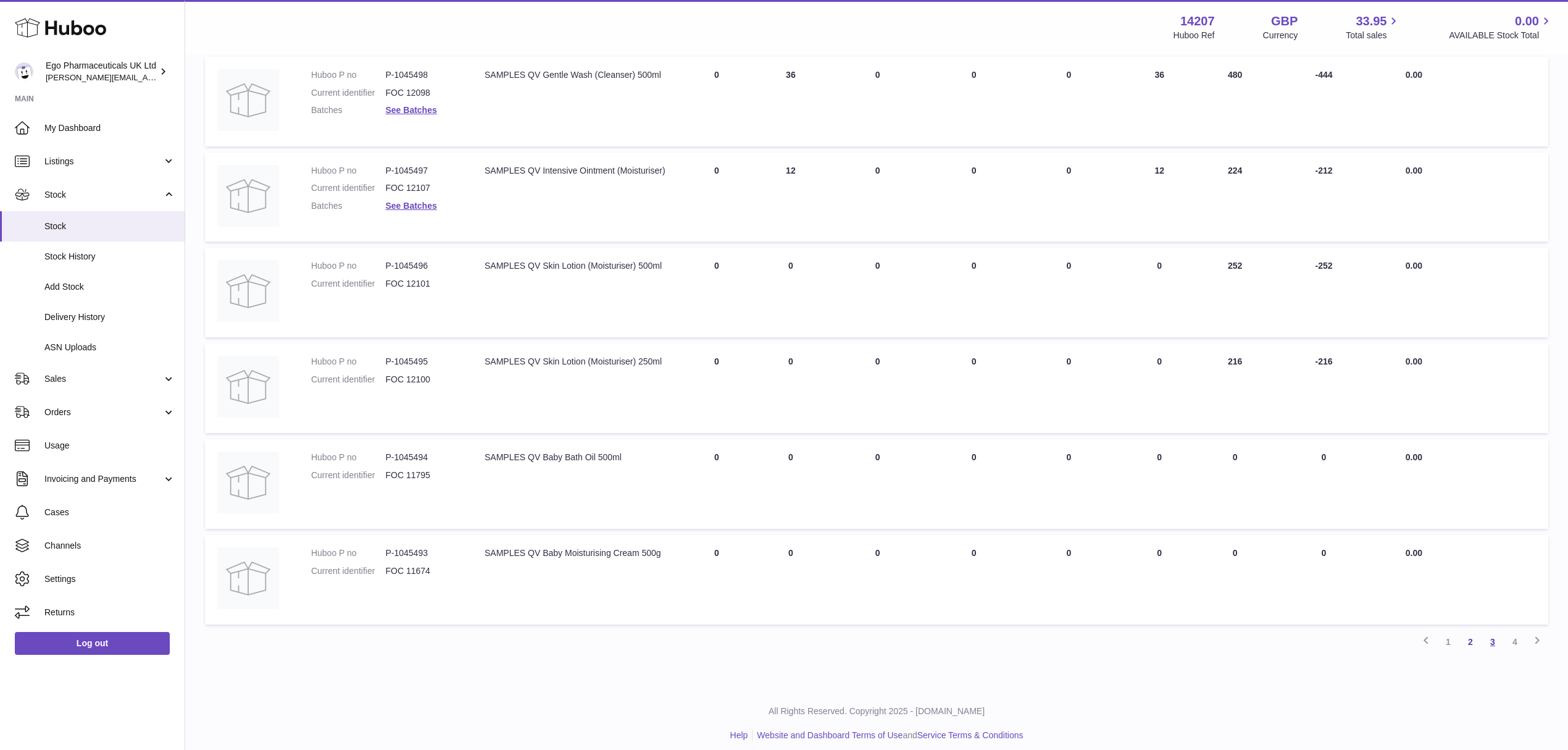
click at [1490, 638] on link "3" at bounding box center [1493, 641] width 22 height 22
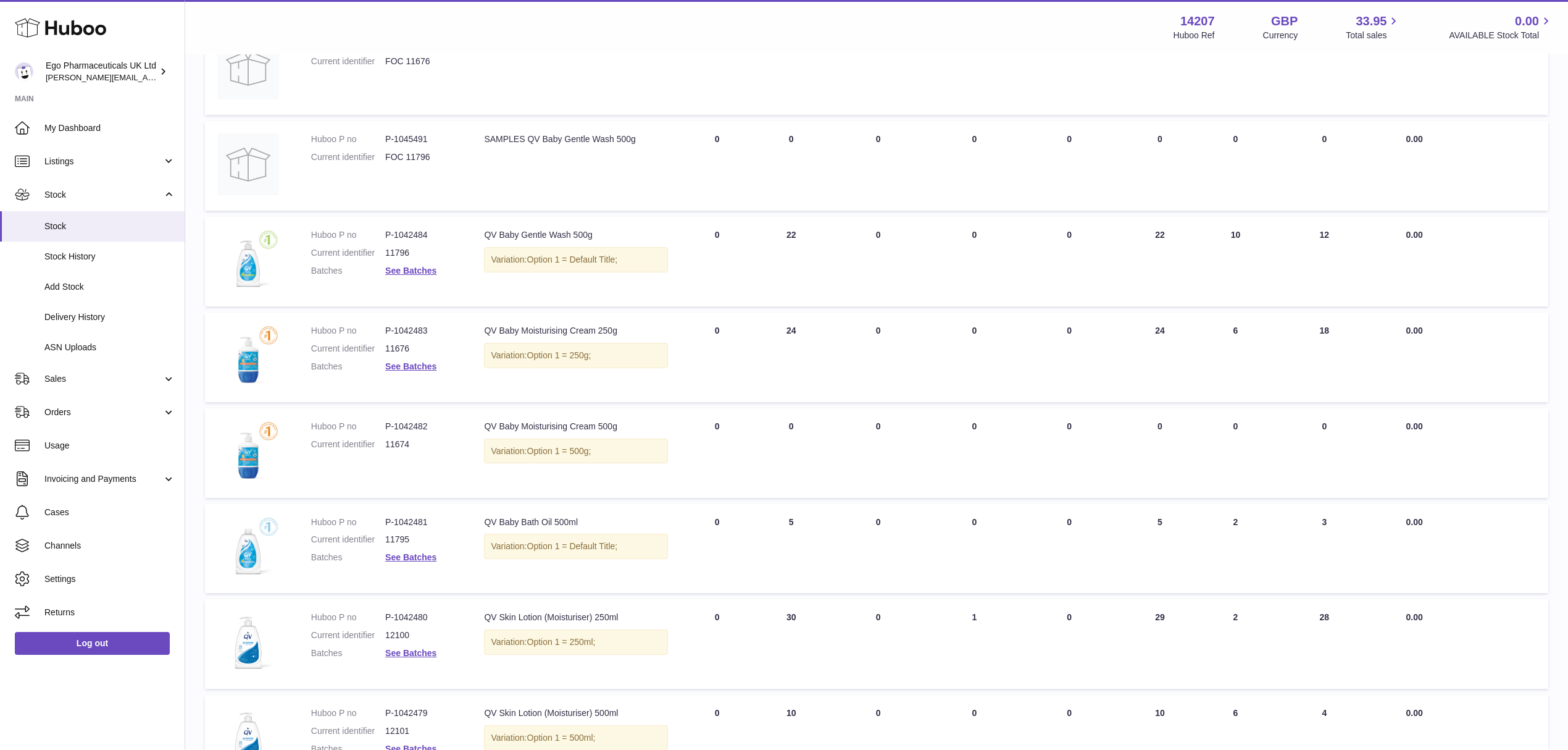
scroll to position [247, 0]
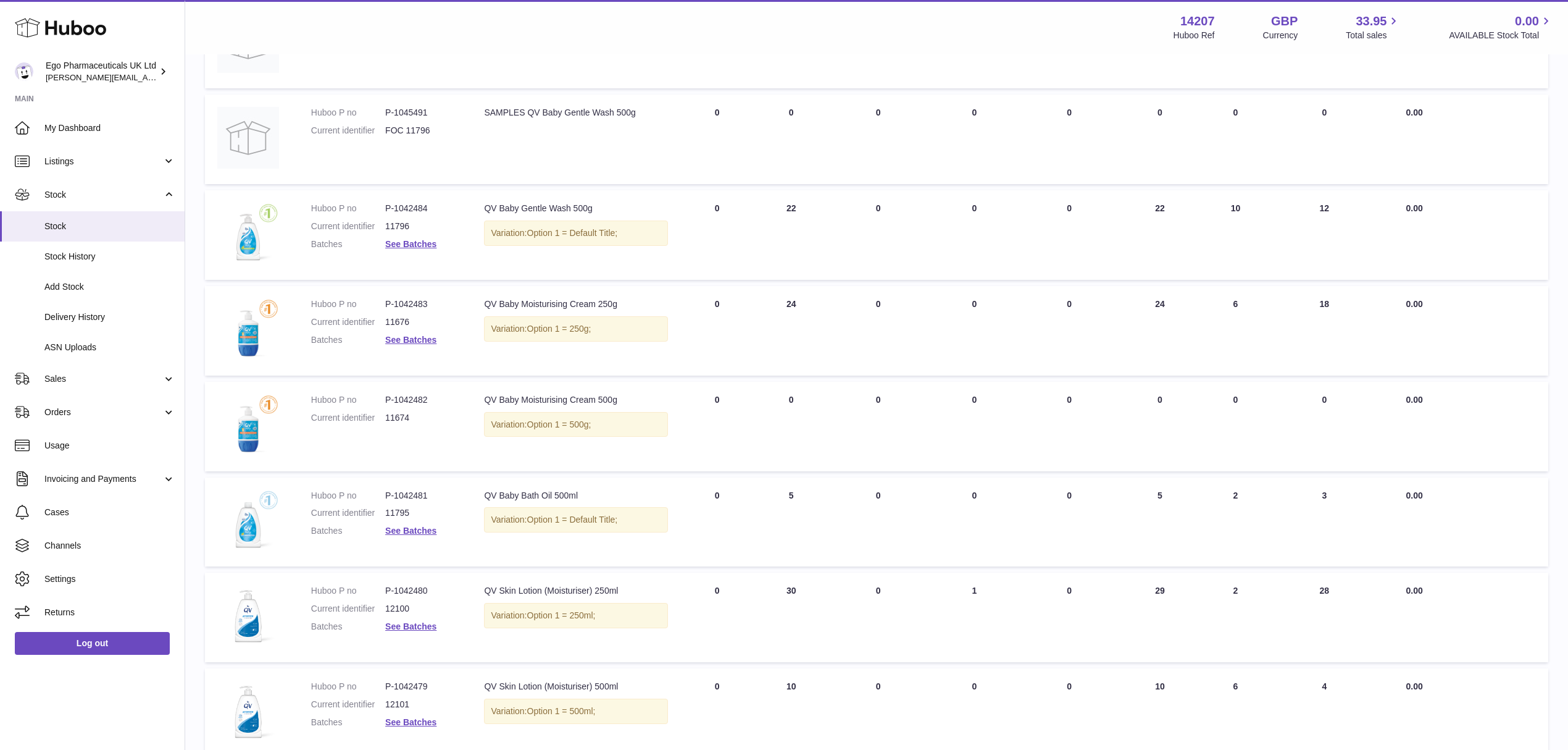
drag, startPoint x: 1155, startPoint y: 497, endPoint x: 1166, endPoint y: 495, distance: 11.2
click at [1166, 495] on td "AVAILABLE Total 5" at bounding box center [1160, 522] width 84 height 89
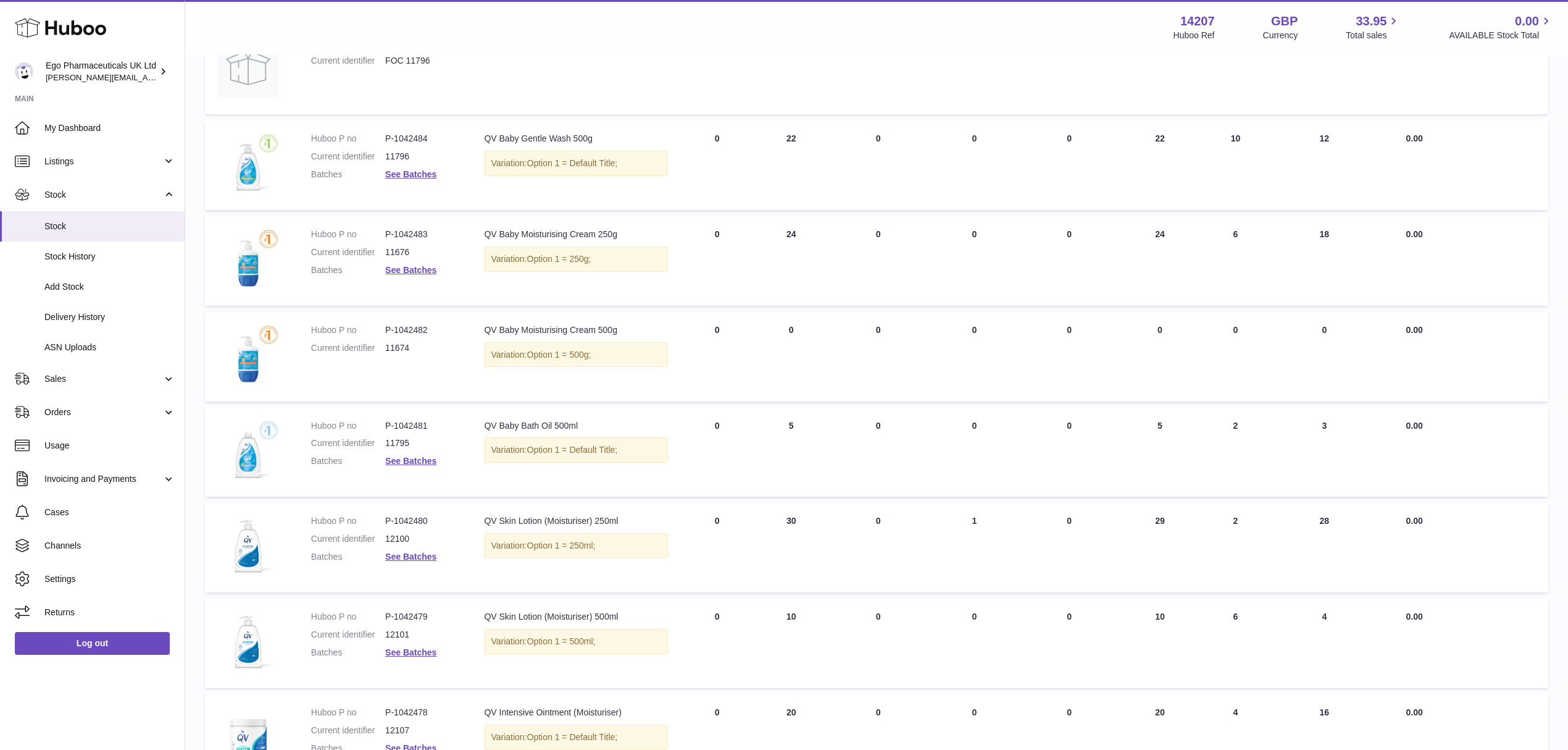
scroll to position [411, 0]
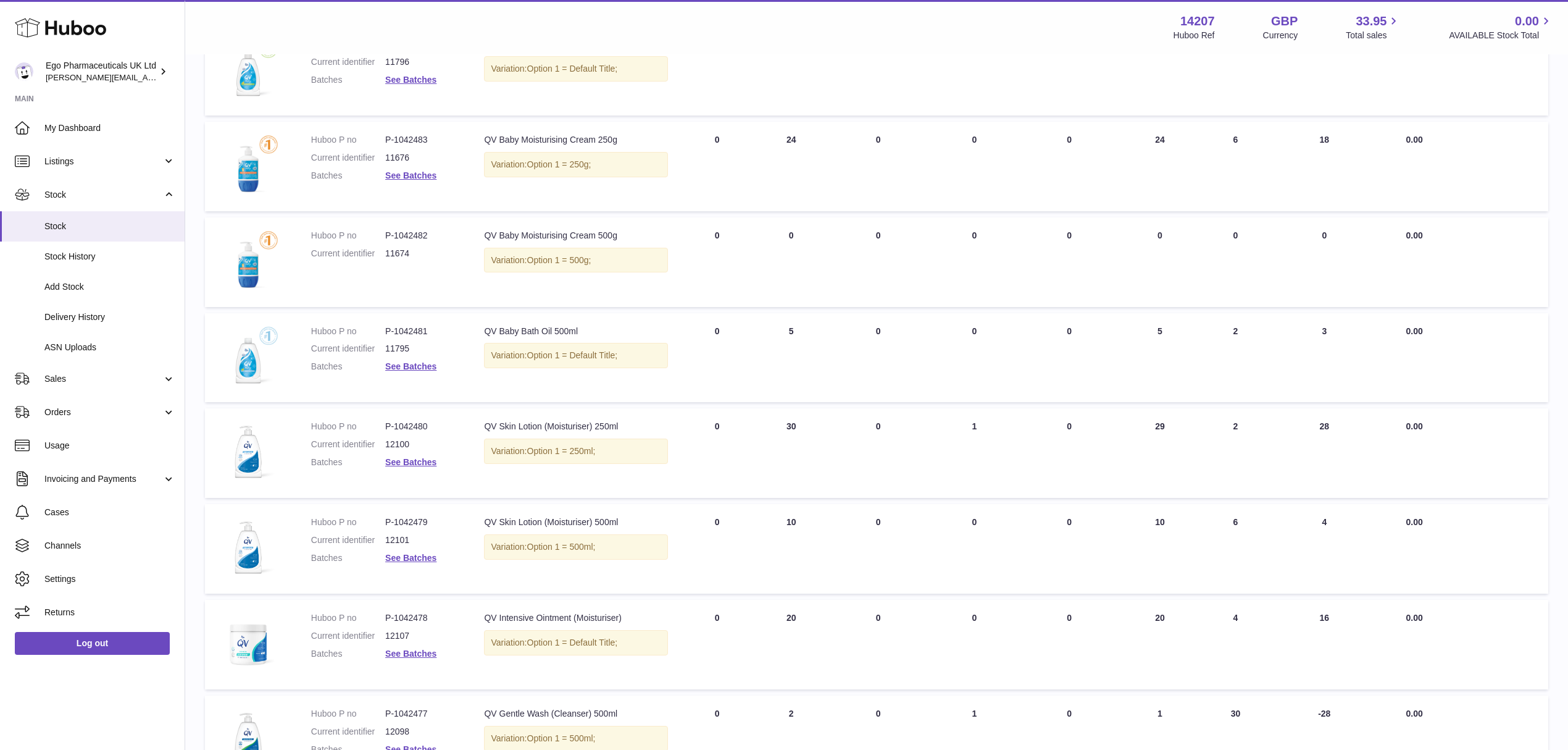
drag, startPoint x: 1146, startPoint y: 428, endPoint x: 1247, endPoint y: 417, distance: 101.6
click at [1247, 417] on tr "Huboo P no P-1042480 Current identifier 12100 Batches See Batches Description Q…" at bounding box center [876, 453] width 1343 height 89
drag, startPoint x: 1149, startPoint y: 512, endPoint x: 1240, endPoint y: 516, distance: 91.1
click at [1240, 516] on tr "Huboo P no P-1042479 Current identifier 12101 Batches See Batches Description Q…" at bounding box center [876, 548] width 1343 height 89
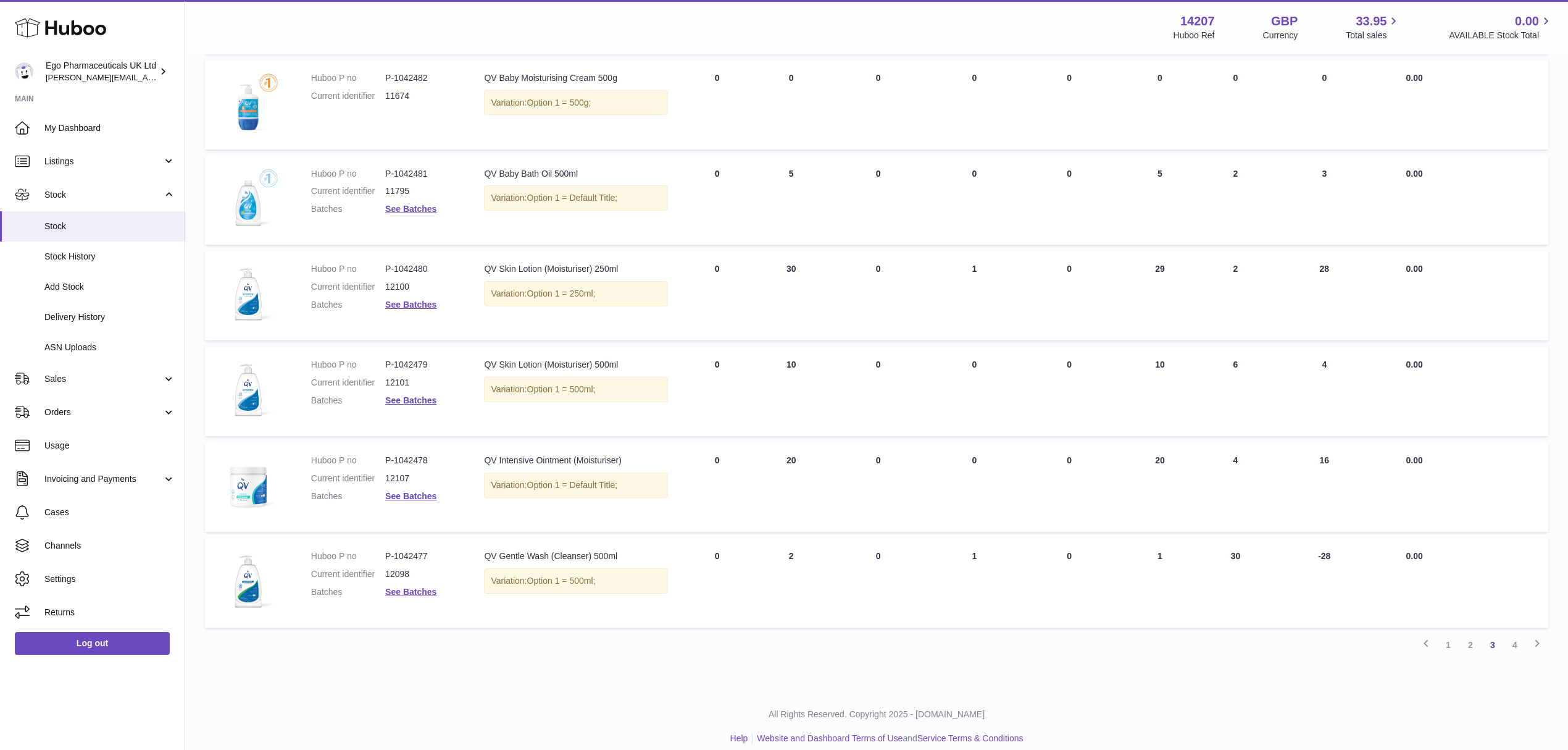
scroll to position [572, 0]
drag, startPoint x: 1154, startPoint y: 452, endPoint x: 1141, endPoint y: 455, distance: 13.3
click at [1141, 455] on td "AVAILABLE Total 20" at bounding box center [1160, 484] width 84 height 89
drag, startPoint x: 588, startPoint y: 649, endPoint x: 596, endPoint y: 628, distance: 22.5
click at [588, 649] on div "My Huboo - Inventory report Stock with Huboo Download Batch Report Download Inv…" at bounding box center [876, 85] width 1383 height 1203
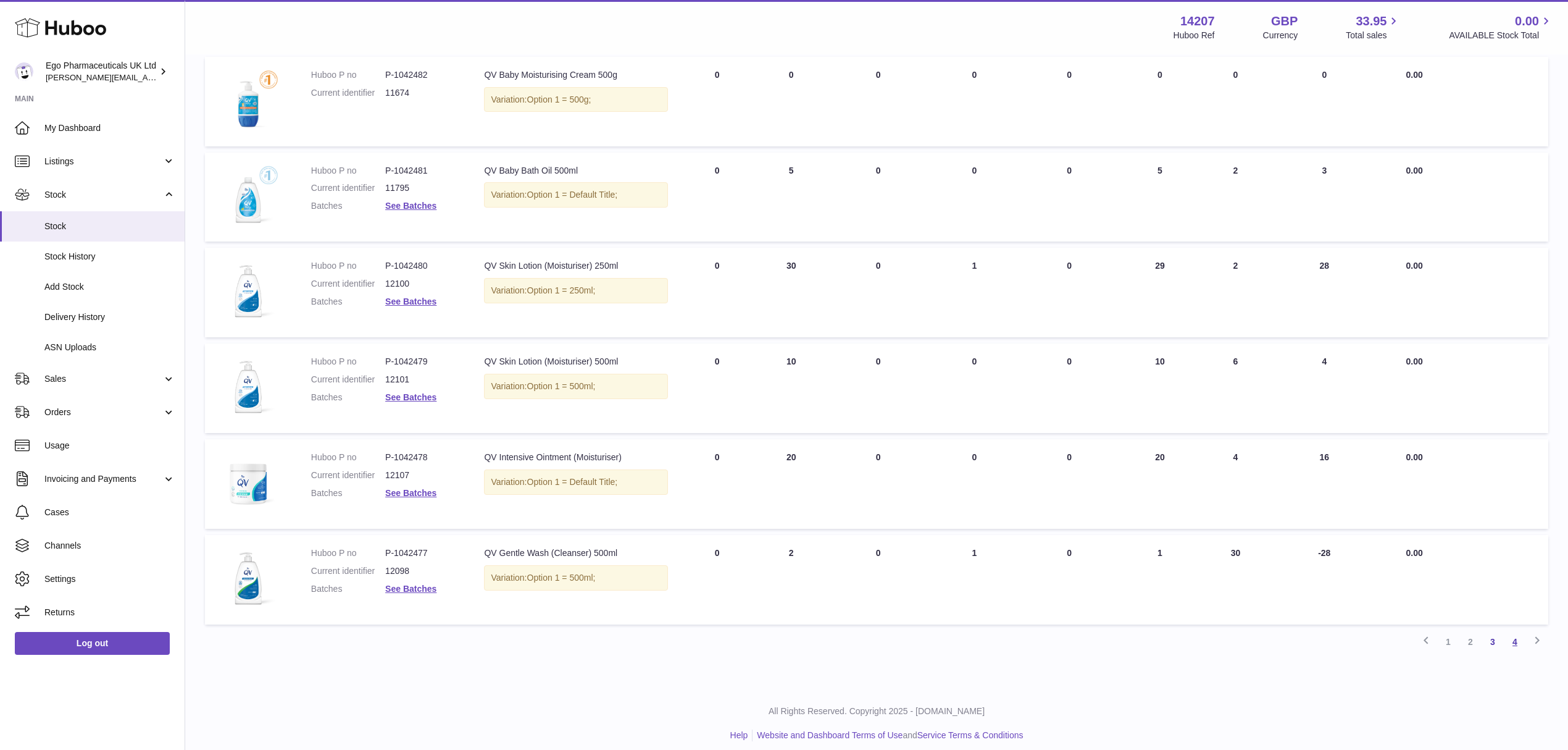
click at [1515, 634] on link "4" at bounding box center [1515, 641] width 22 height 22
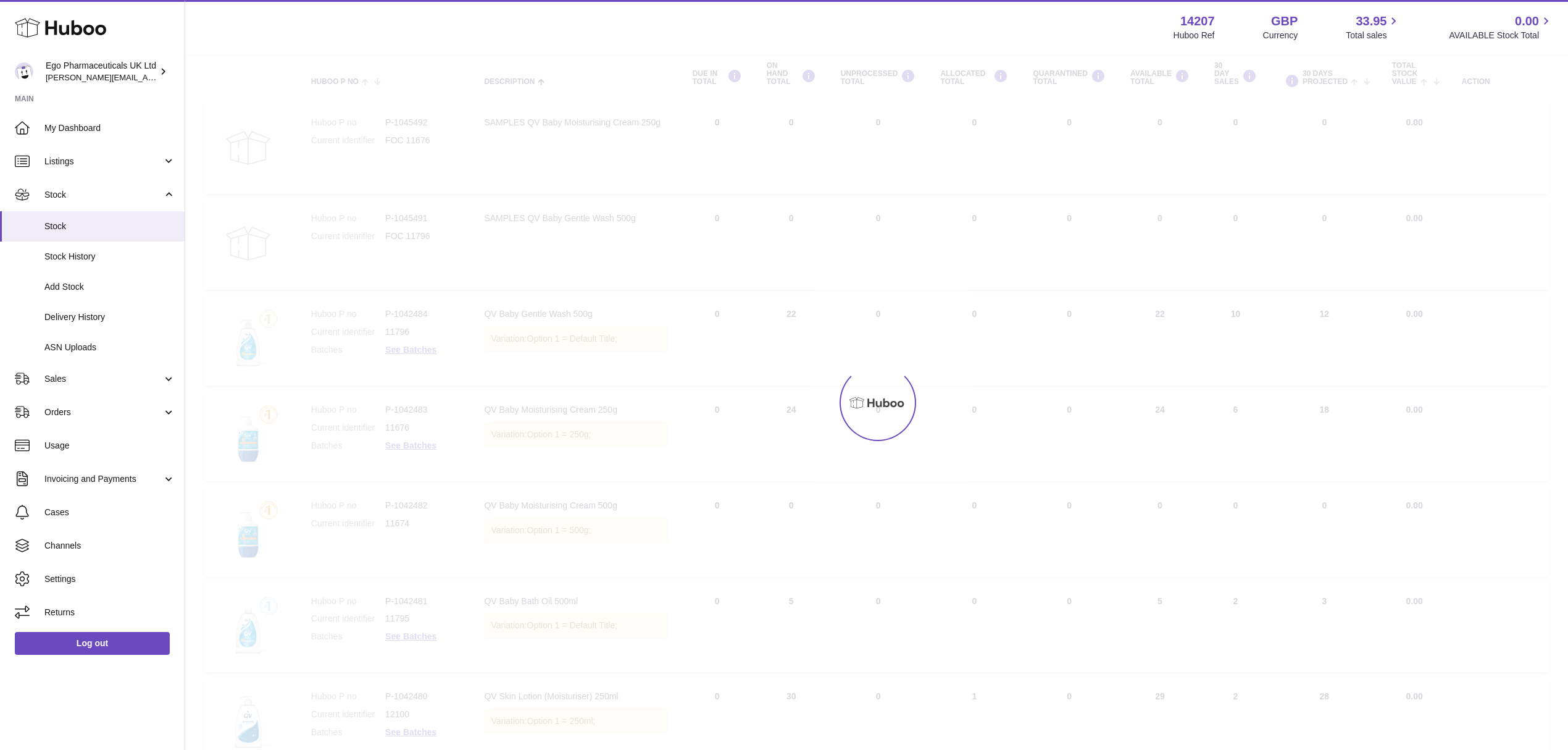
scroll to position [55, 0]
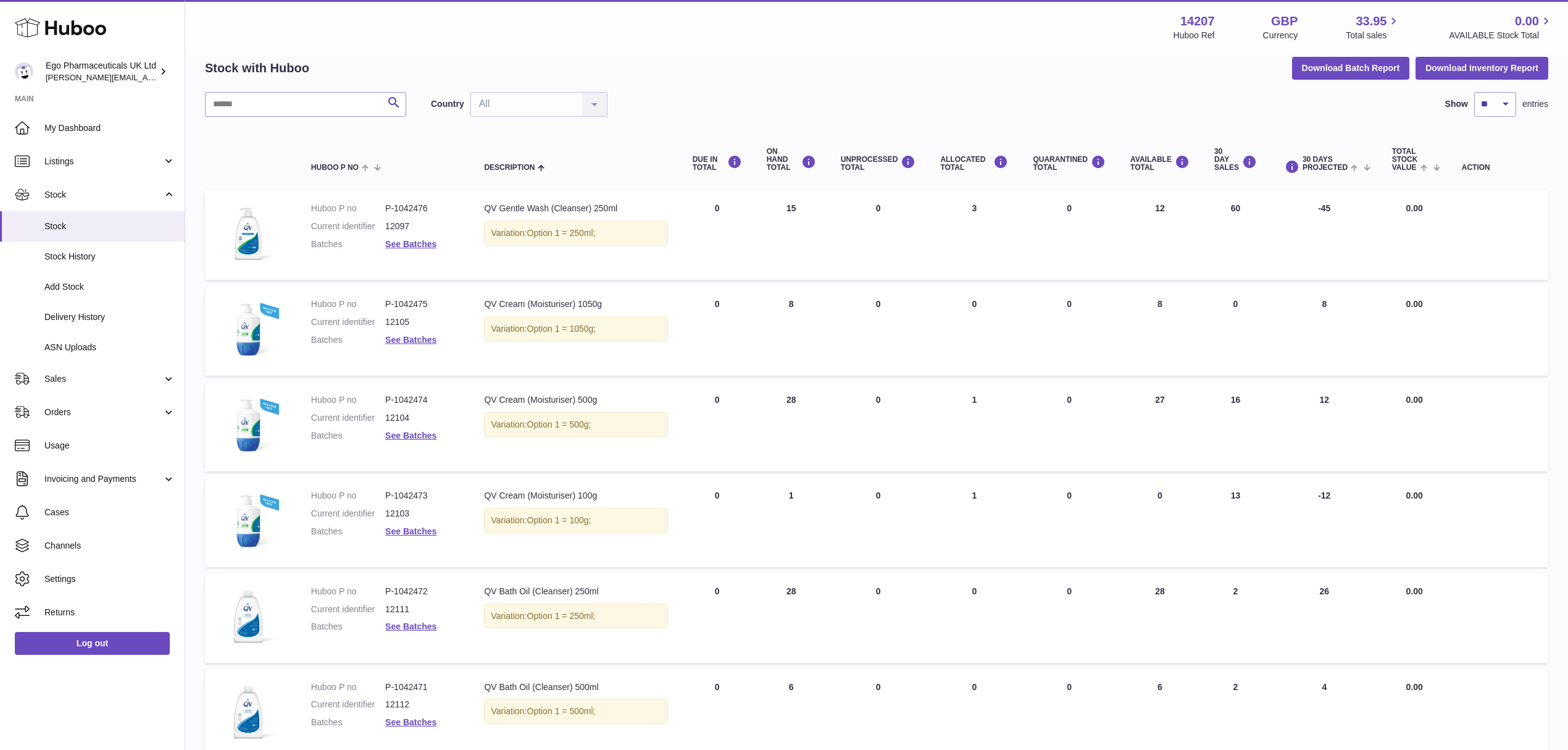
drag, startPoint x: 1149, startPoint y: 204, endPoint x: 1179, endPoint y: 211, distance: 30.8
click at [1179, 211] on td "AVAILABLE Total 12" at bounding box center [1160, 234] width 84 height 89
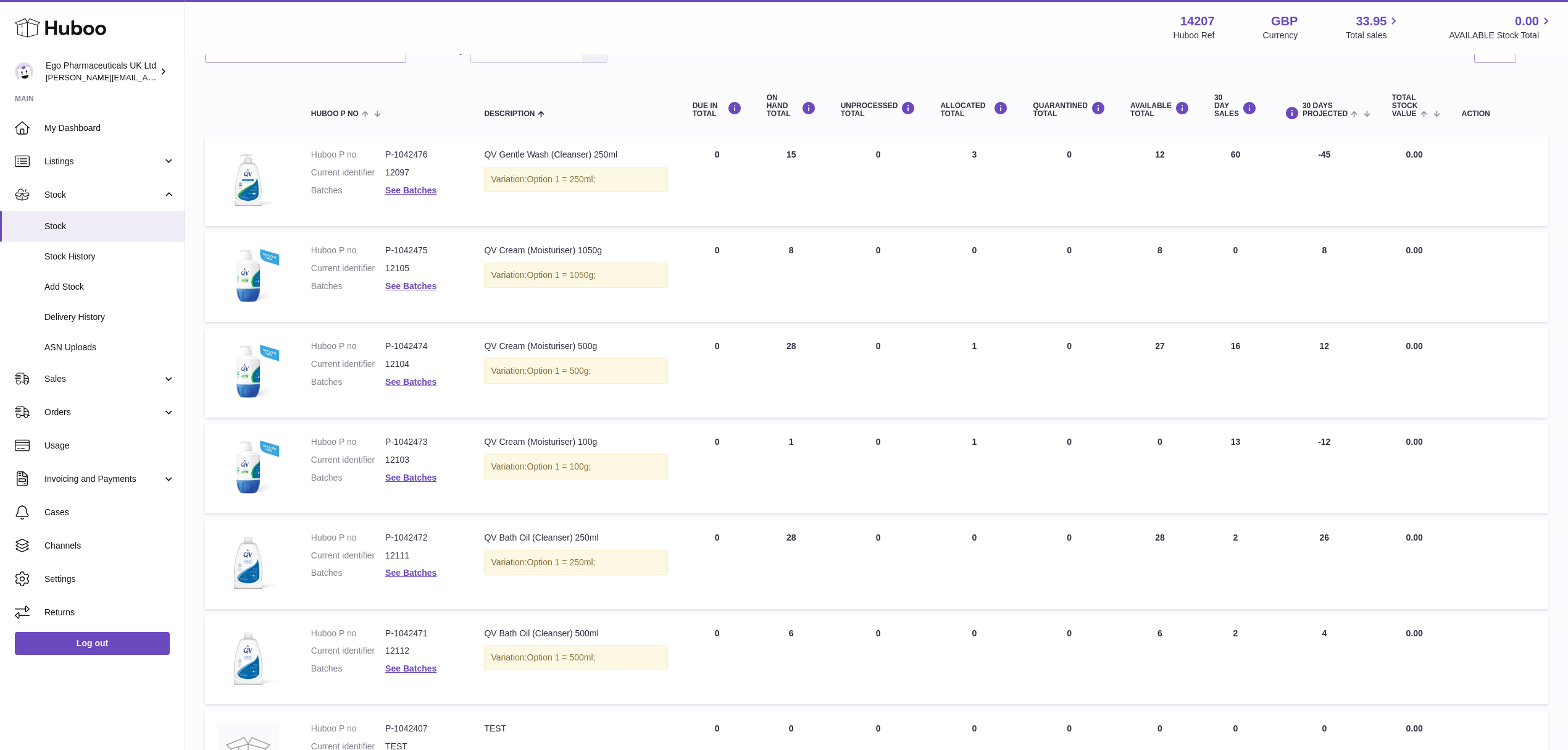
scroll to position [139, 0]
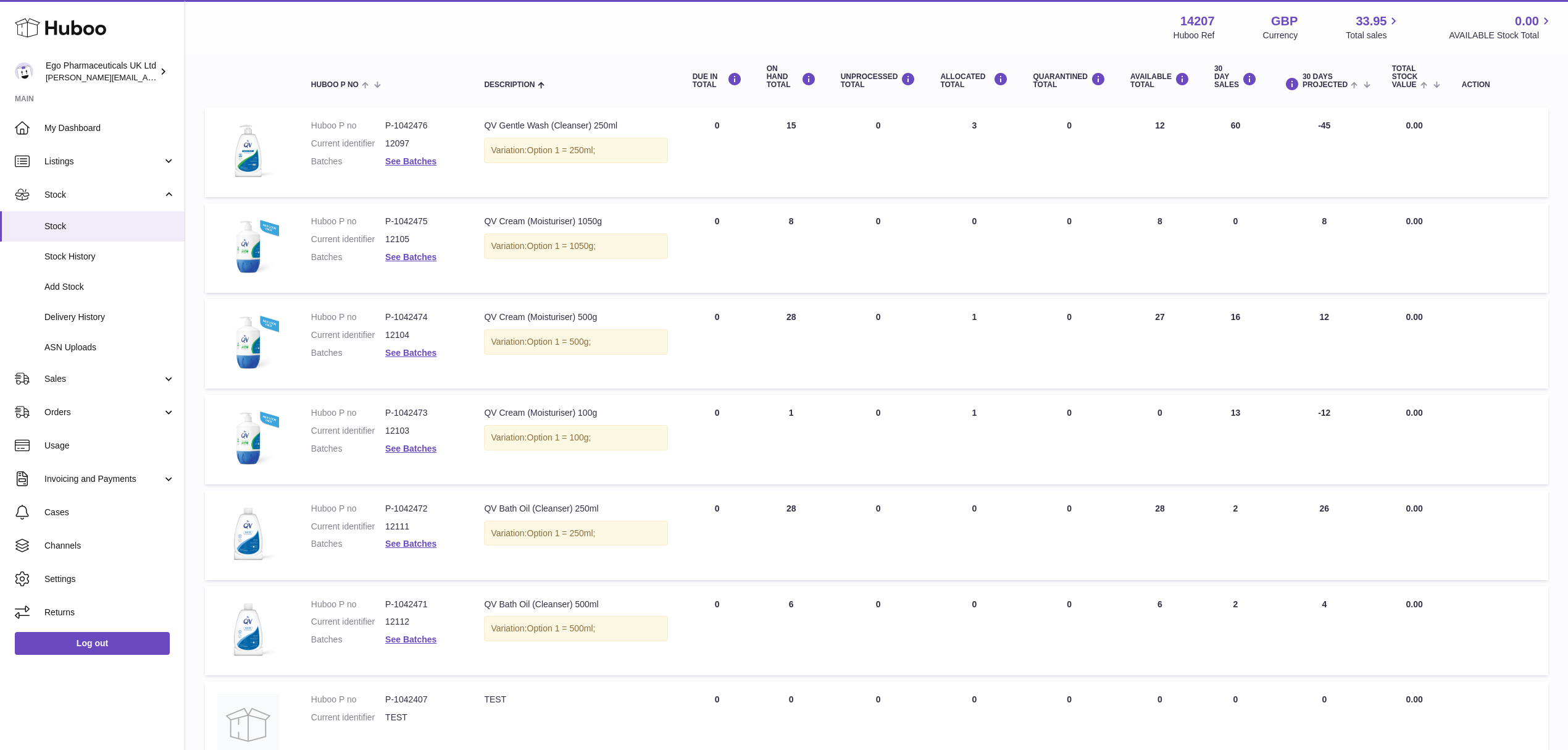
drag, startPoint x: 1211, startPoint y: 413, endPoint x: 1242, endPoint y: 413, distance: 31.0
click at [1242, 413] on td "30 DAY SALES 13" at bounding box center [1236, 439] width 67 height 89
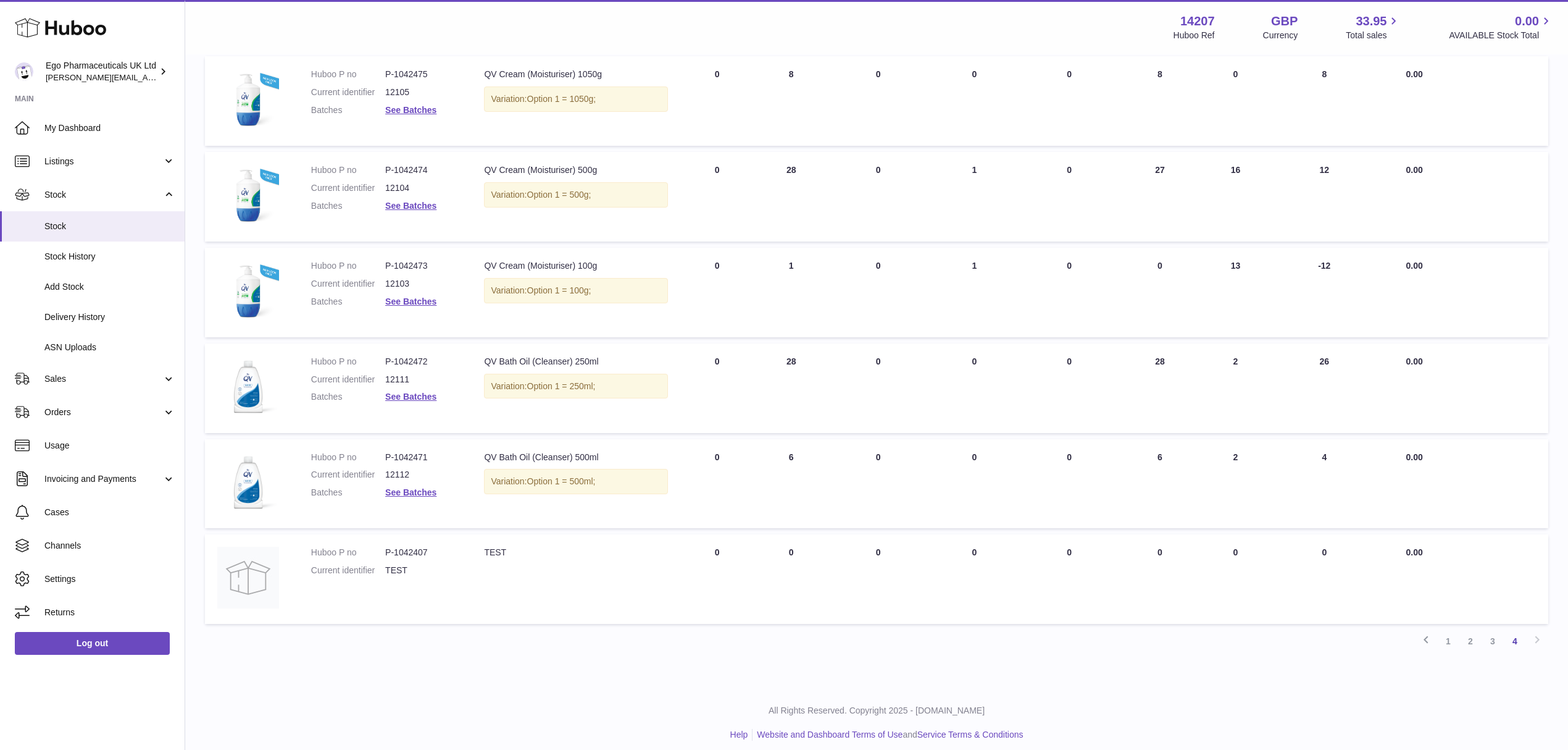
scroll to position [287, 0]
click at [406, 450] on dd "P-1042471" at bounding box center [423, 455] width 74 height 12
copy dd "1042471"
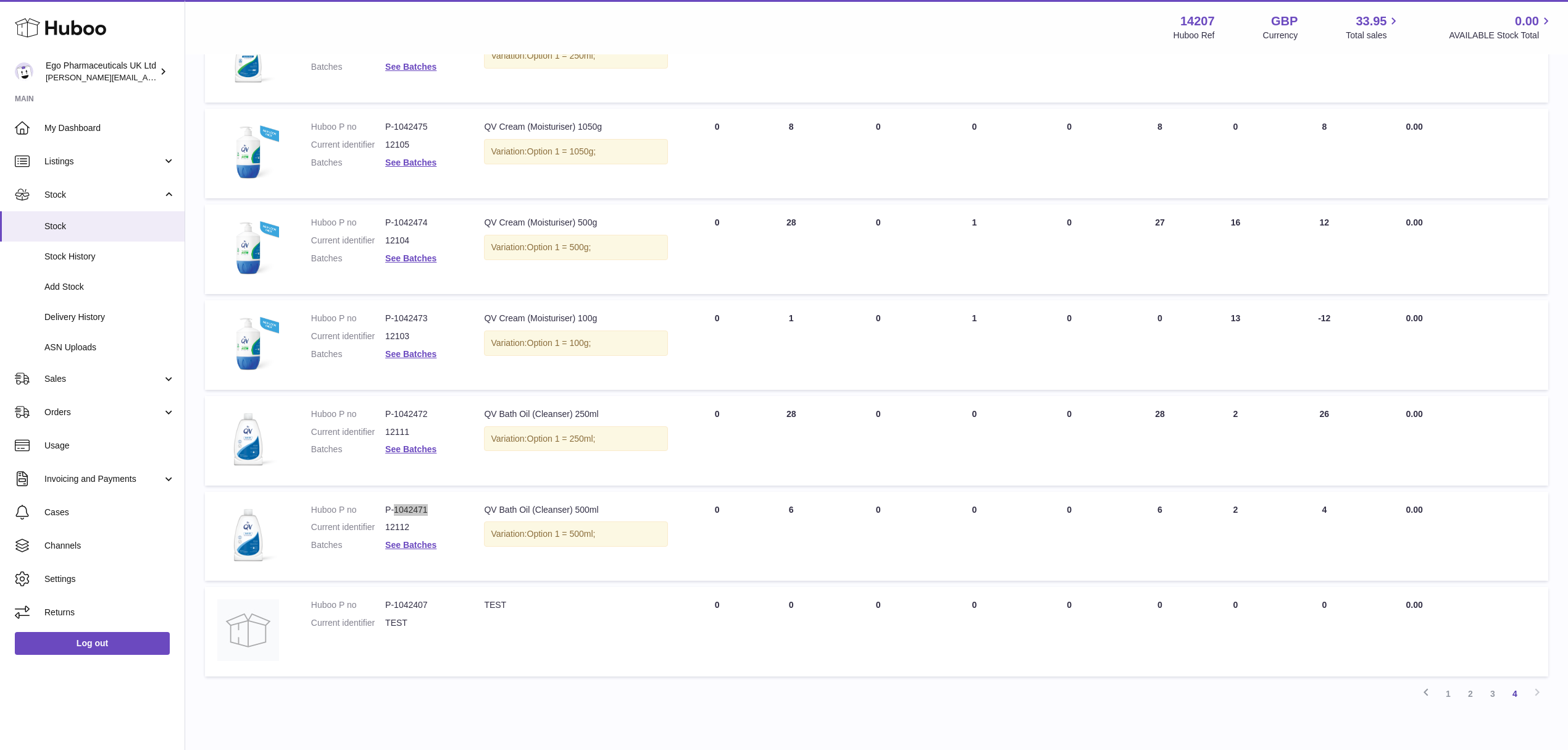
scroll to position [205, 0]
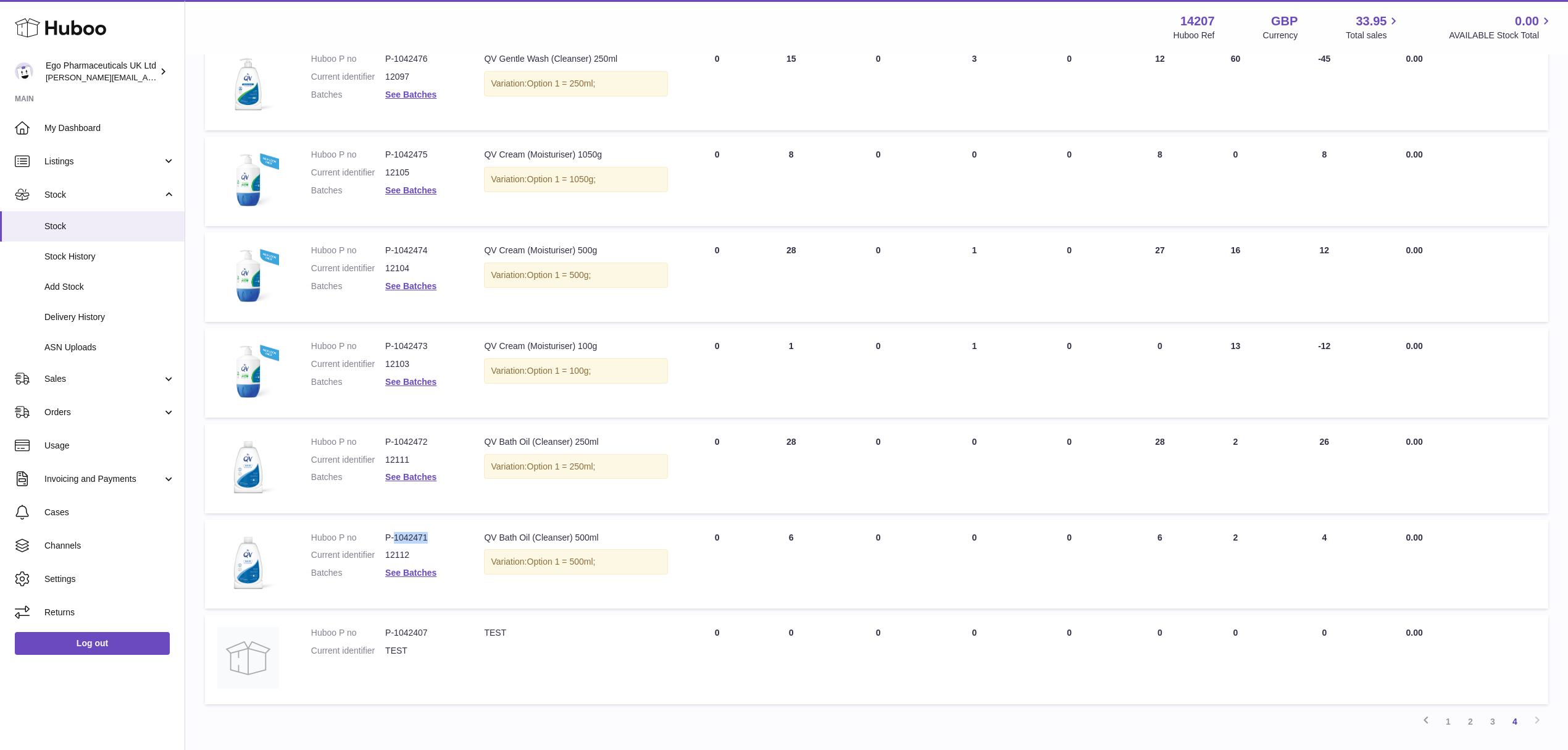
click at [416, 341] on dd "P-1042473" at bounding box center [423, 346] width 74 height 12
copy dd "1042473"
click at [408, 245] on dd "P-1042474" at bounding box center [423, 250] width 74 height 12
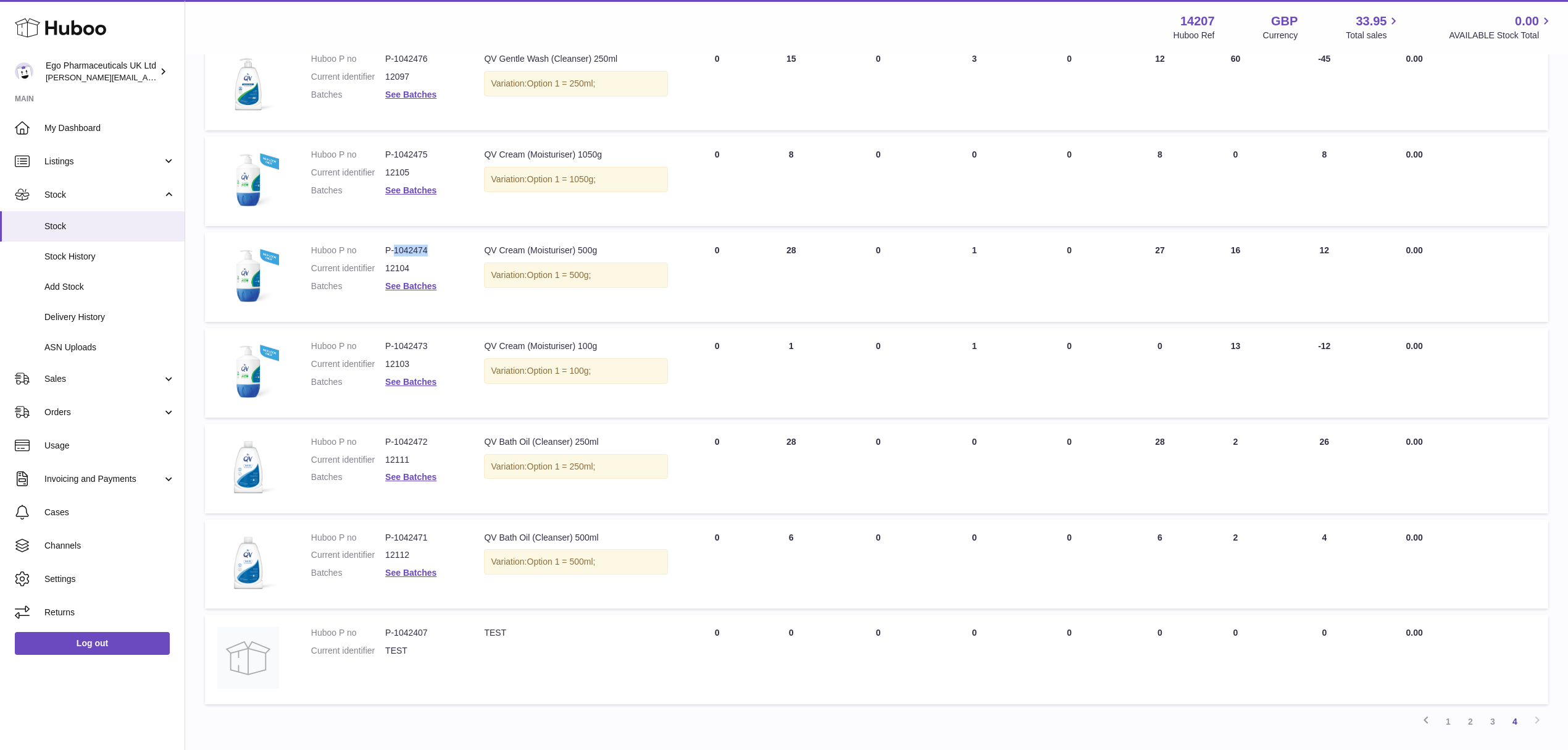
copy dd "1042474"
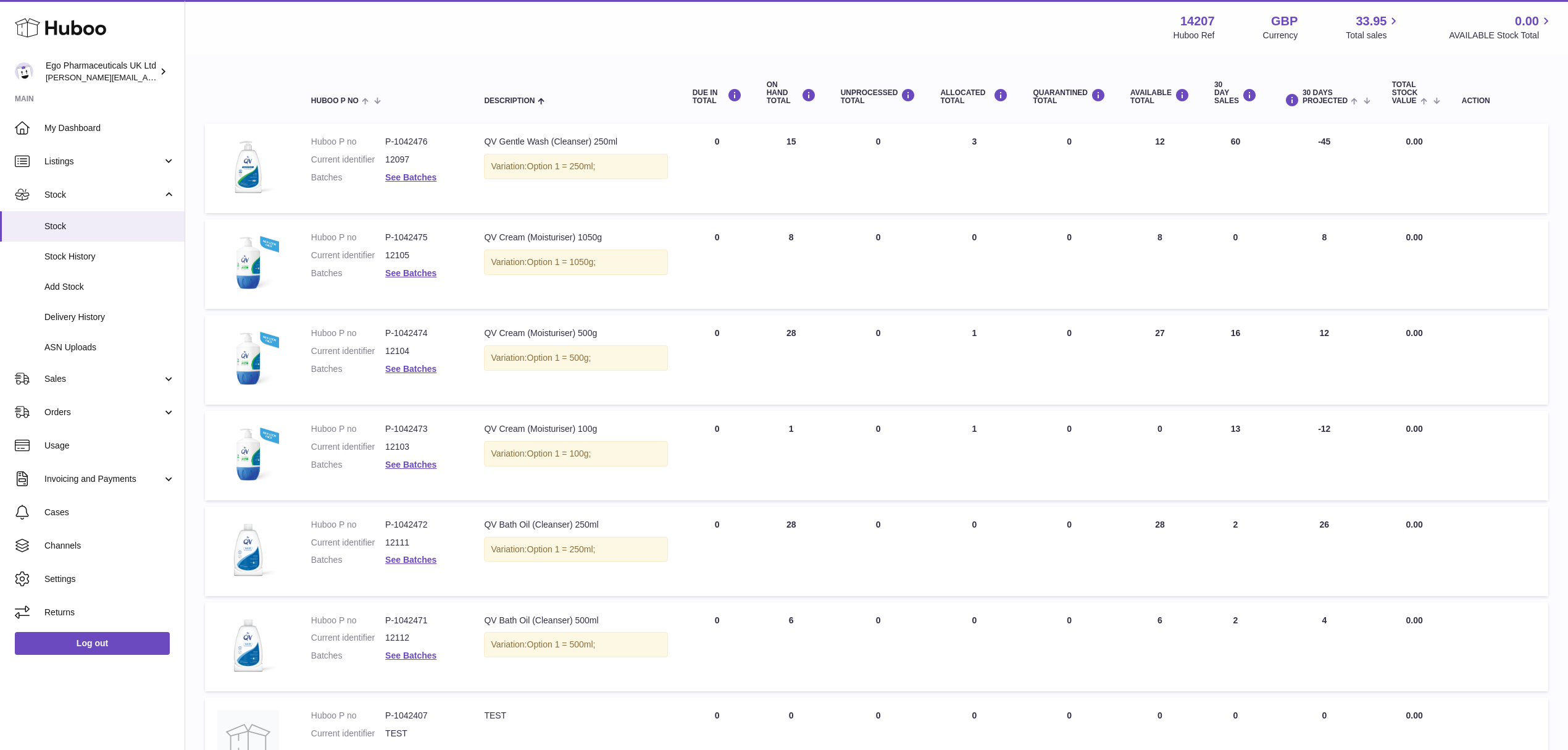
click at [419, 235] on dd "P-1042475" at bounding box center [423, 237] width 74 height 12
click at [419, 234] on dd "P-1042475" at bounding box center [423, 237] width 74 height 12
copy dd "1042475"
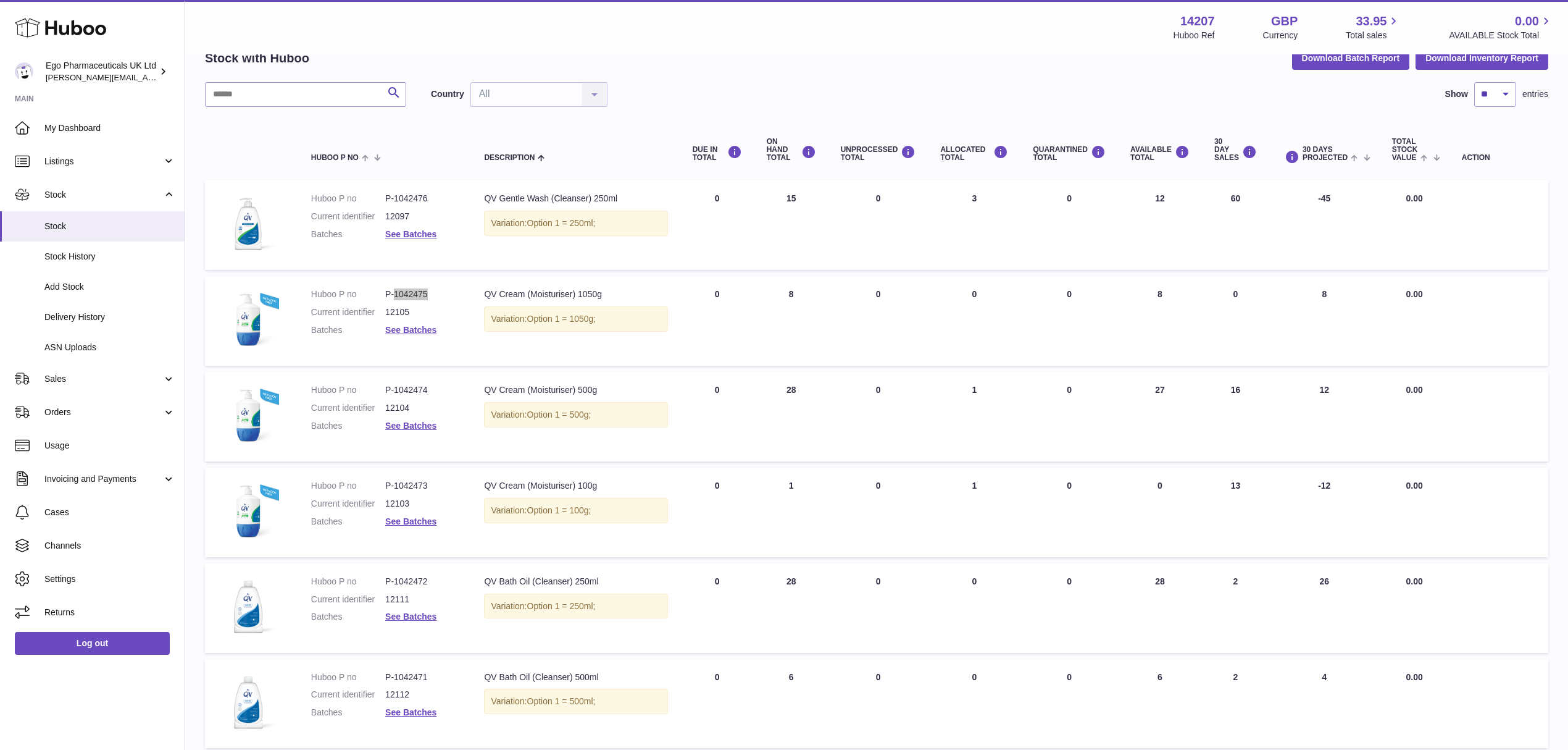
scroll to position [0, 0]
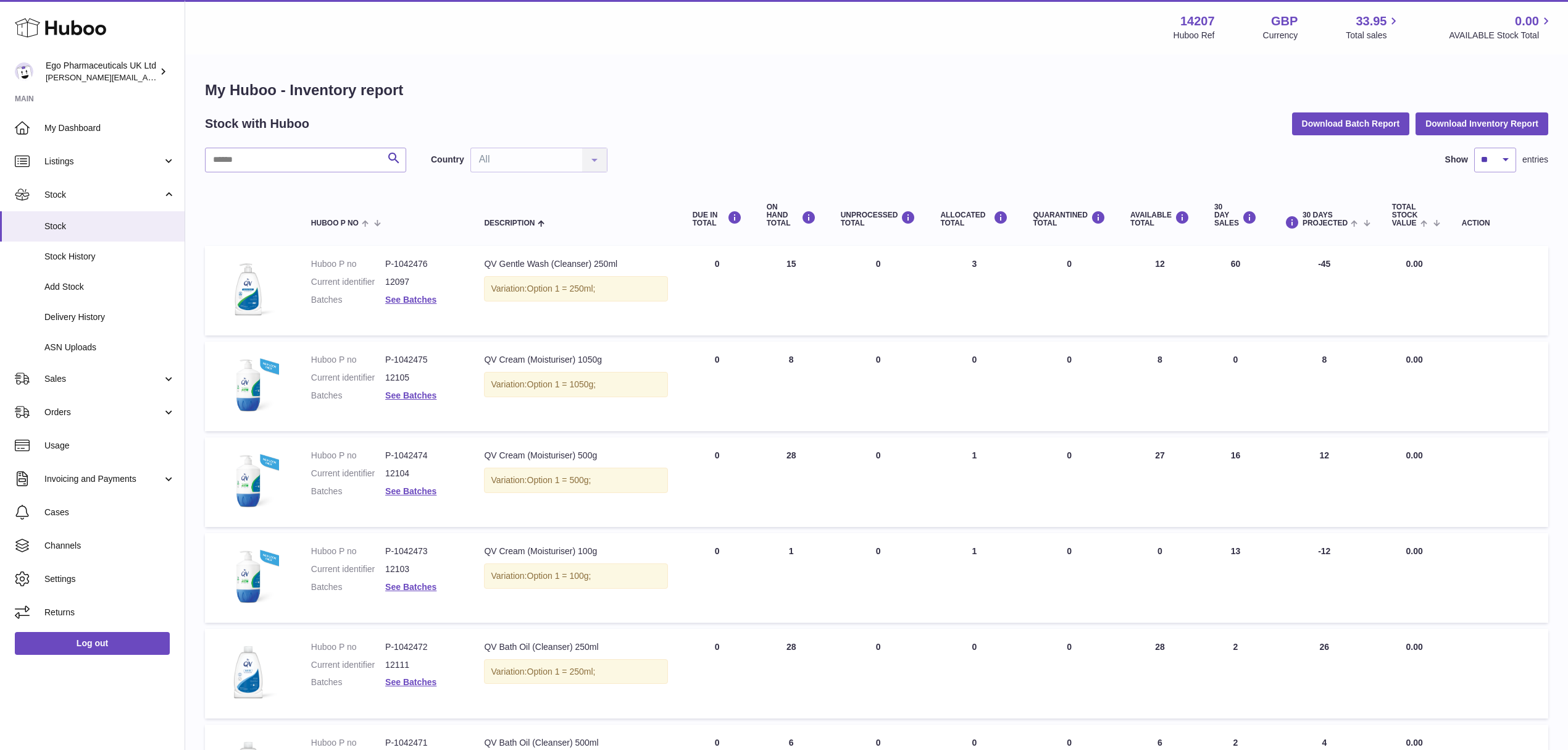
click at [408, 258] on dd "P-1042476" at bounding box center [423, 264] width 74 height 12
copy dd "1042476"
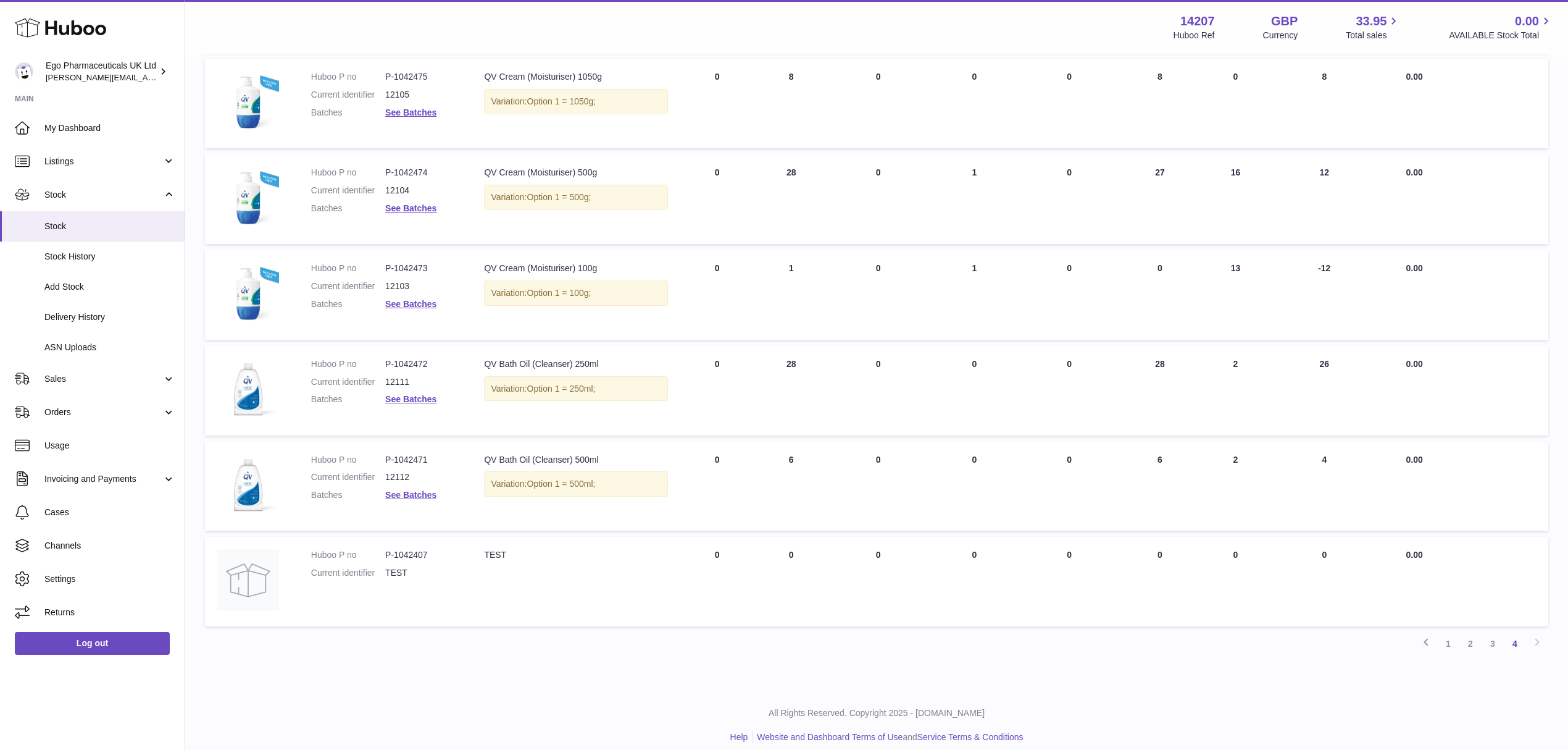
scroll to position [287, 0]
click at [1494, 631] on link "3" at bounding box center [1493, 639] width 22 height 22
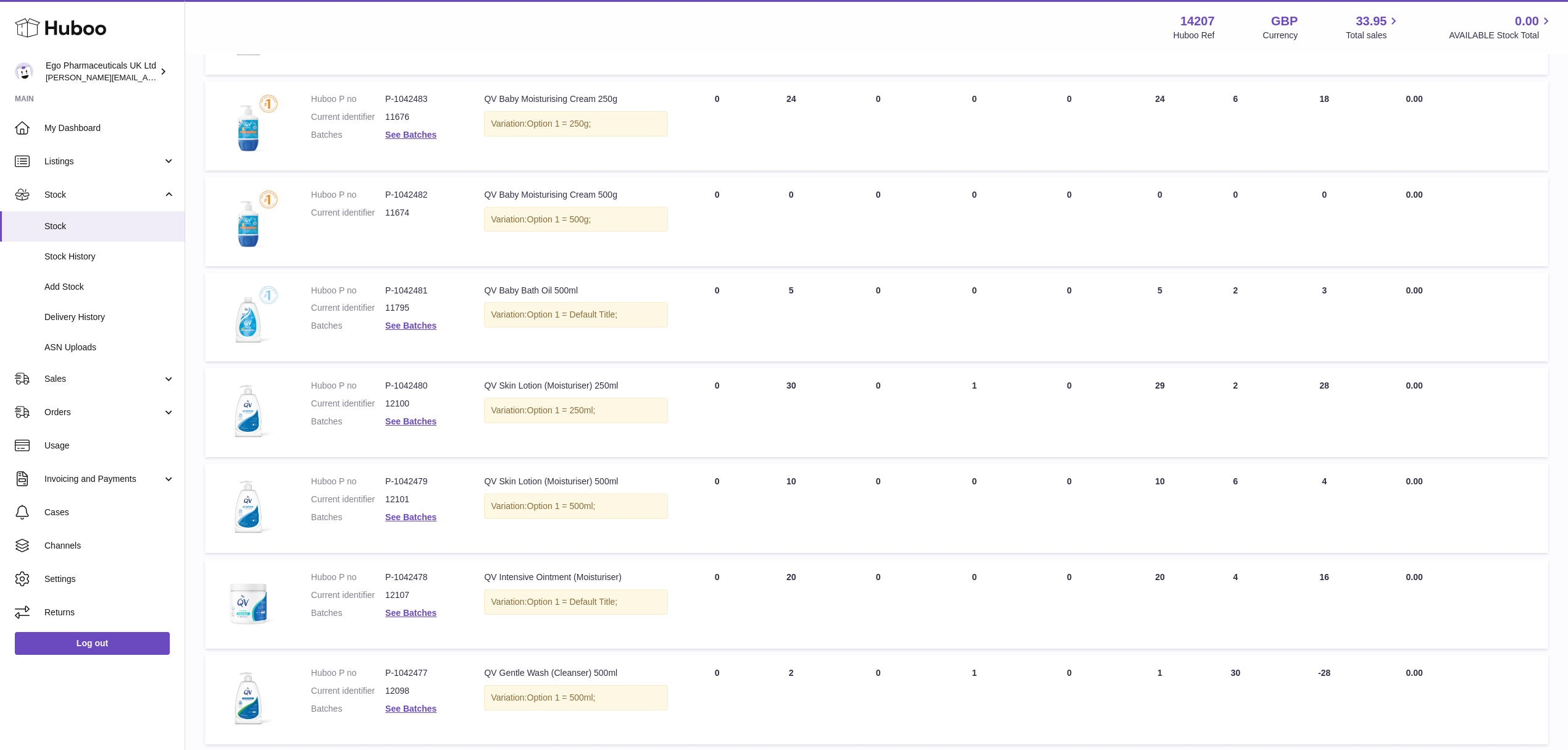
scroll to position [572, 0]
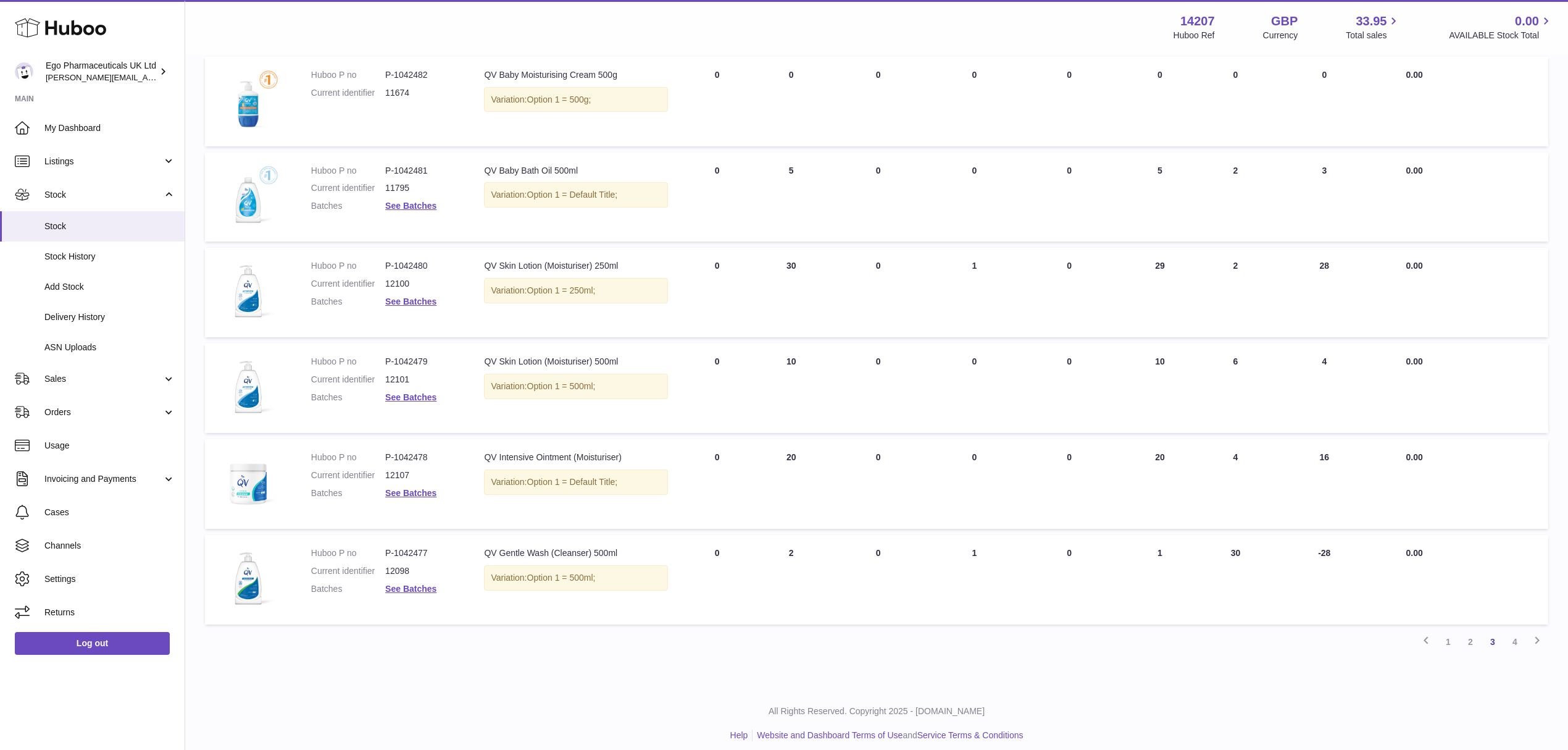
click at [408, 547] on dd "P-1042477" at bounding box center [423, 553] width 74 height 12
copy dd "1042477"
click at [418, 451] on dd "P-1042478" at bounding box center [423, 457] width 74 height 12
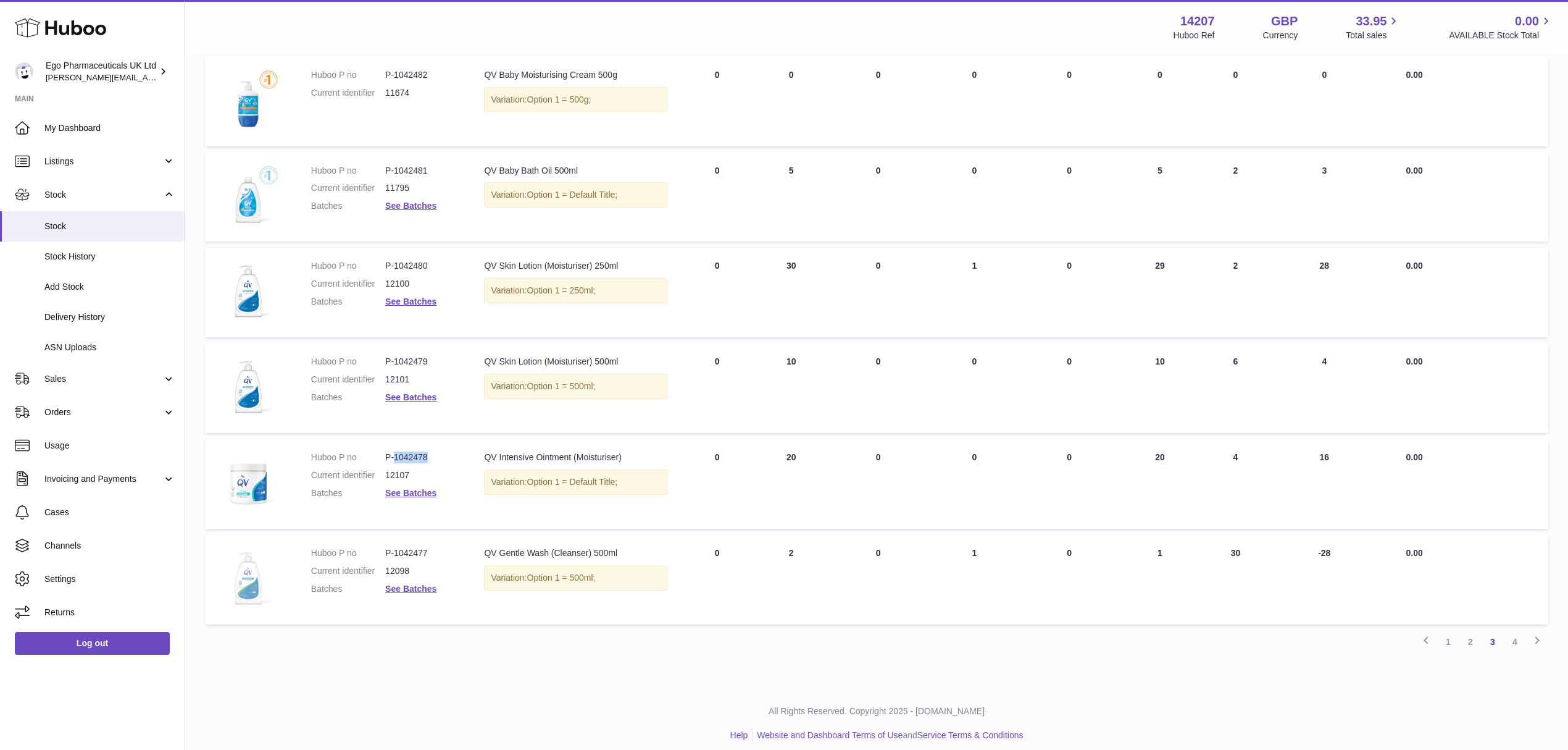
copy dd "1042478"
click at [417, 356] on dd "P-1042479" at bounding box center [423, 361] width 74 height 12
copy dd "1042479"
click at [405, 260] on dd "P-1042480" at bounding box center [423, 265] width 74 height 12
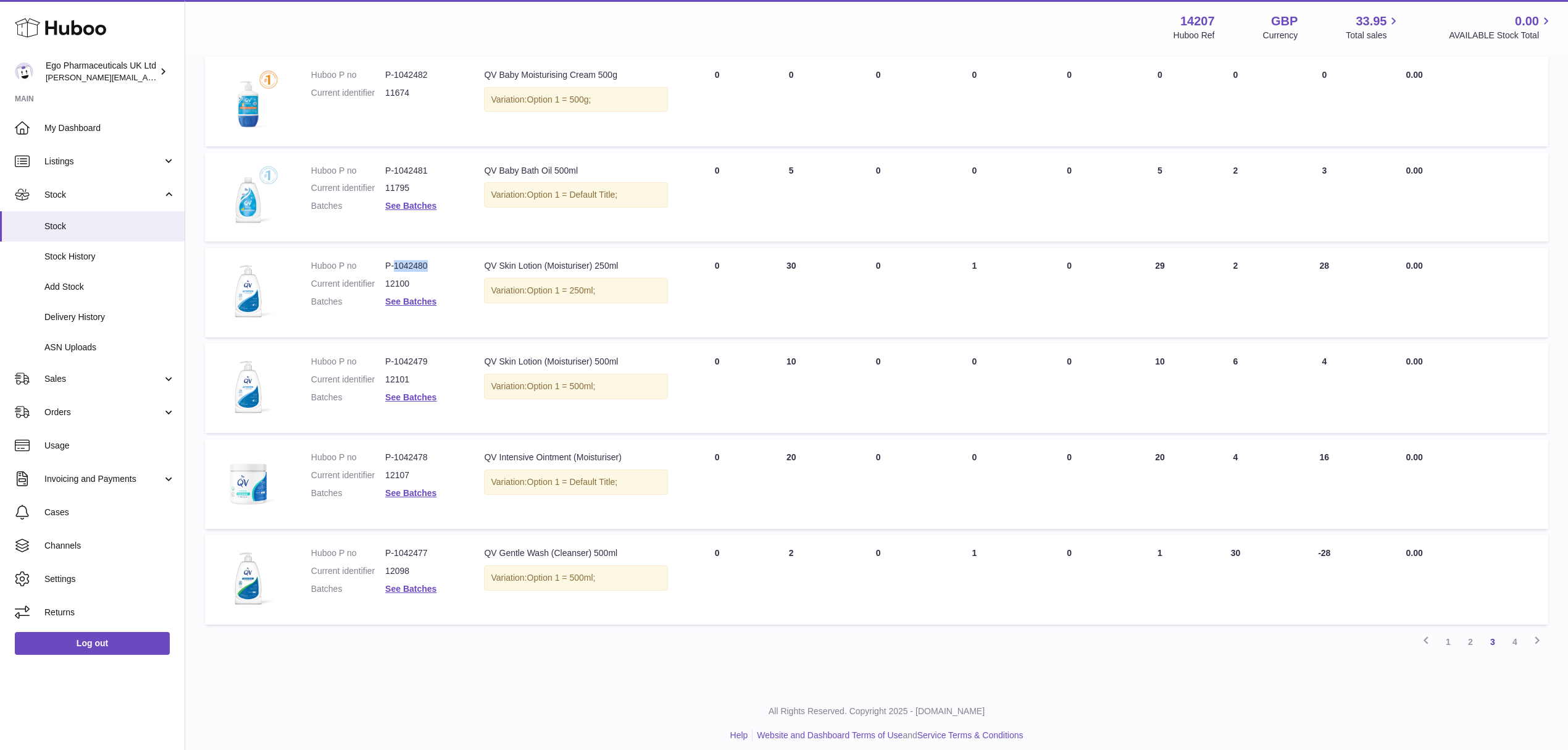
click at [405, 260] on dd "P-1042480" at bounding box center [423, 265] width 74 height 12
copy dd "1042480"
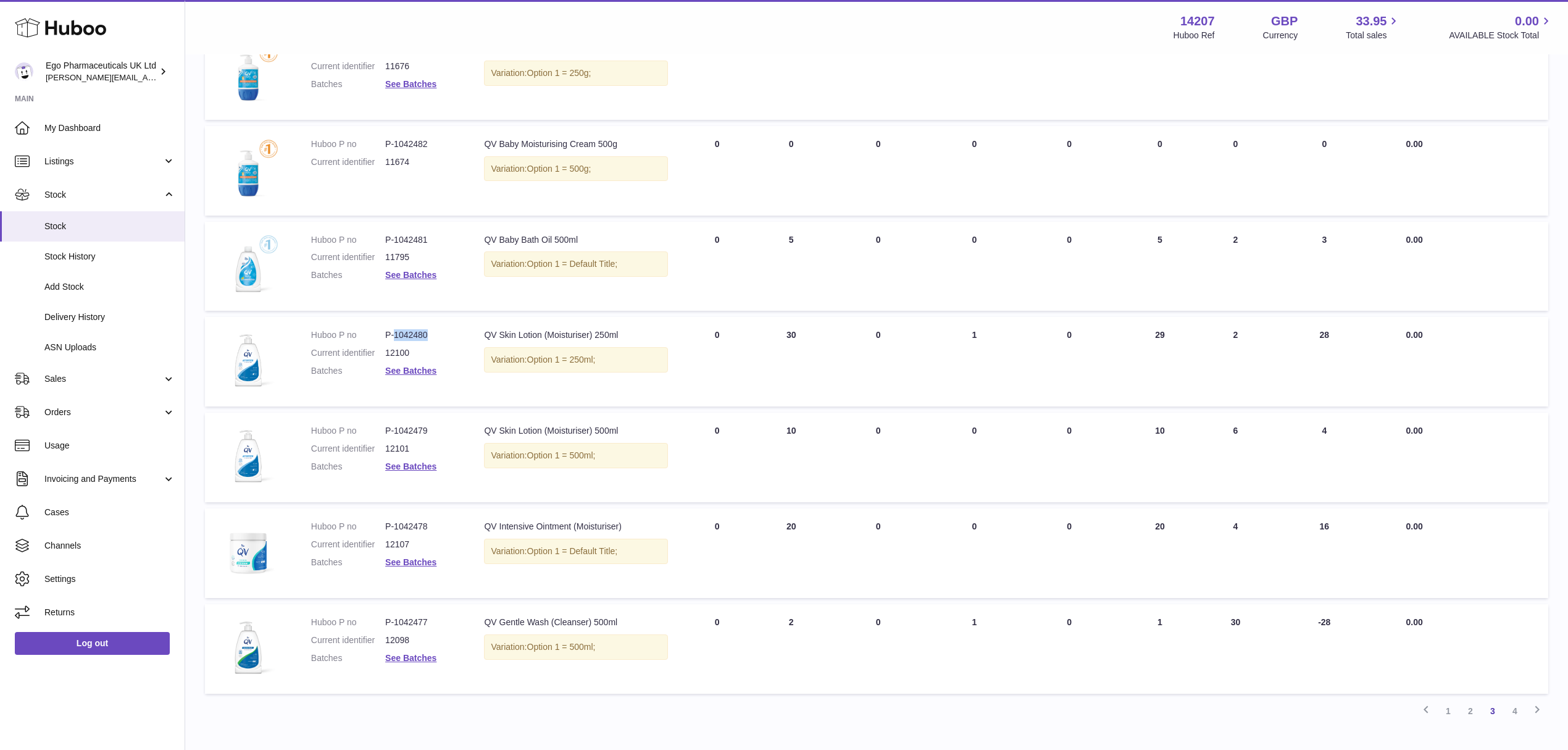
scroll to position [408, 0]
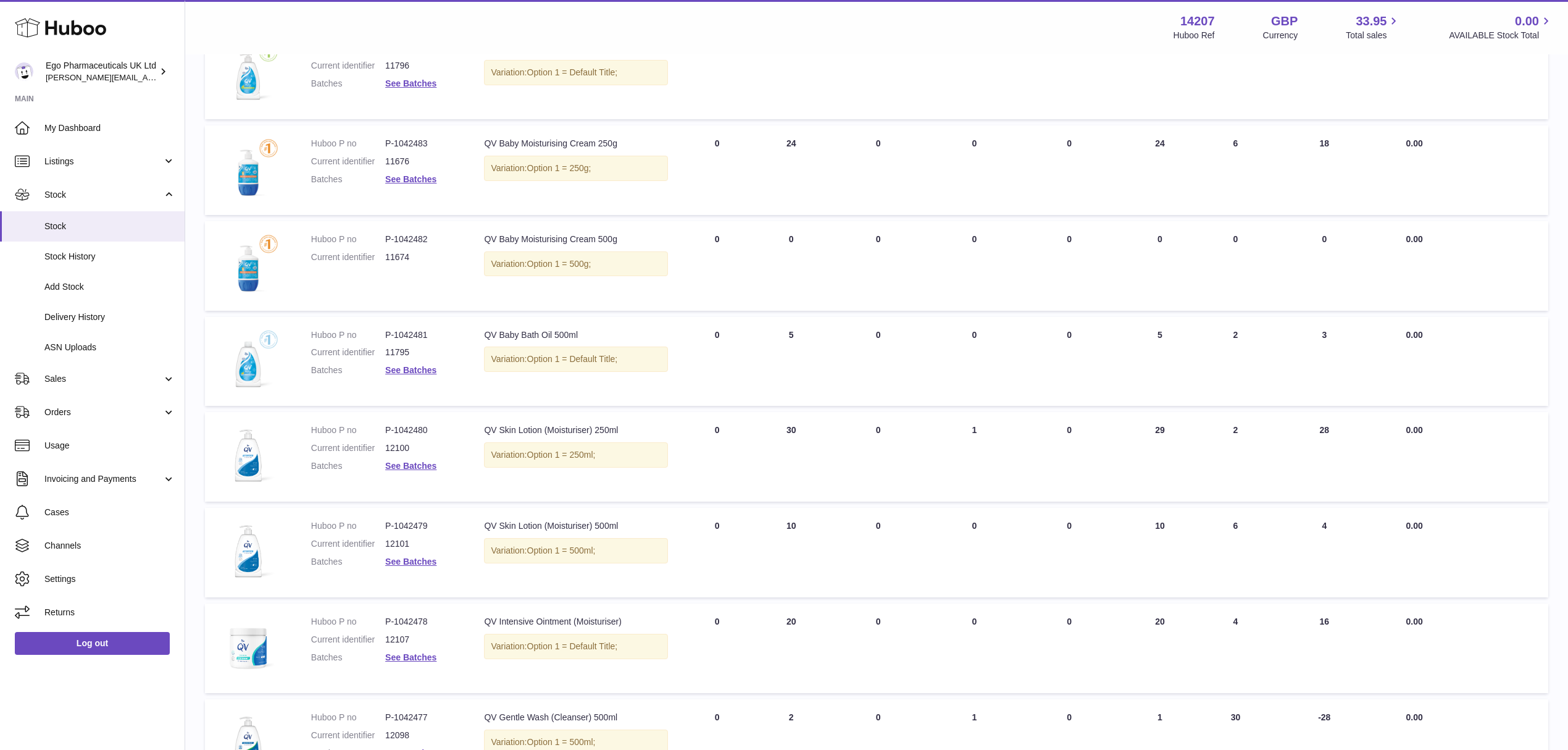
click at [404, 319] on td "Huboo P no P-1042481 Current identifier 11795 Batches See Batches" at bounding box center [385, 361] width 173 height 89
click at [410, 329] on dd "P-1042481" at bounding box center [423, 335] width 74 height 12
copy dd "1042481"
click at [418, 238] on dd "P-1042482" at bounding box center [423, 239] width 74 height 12
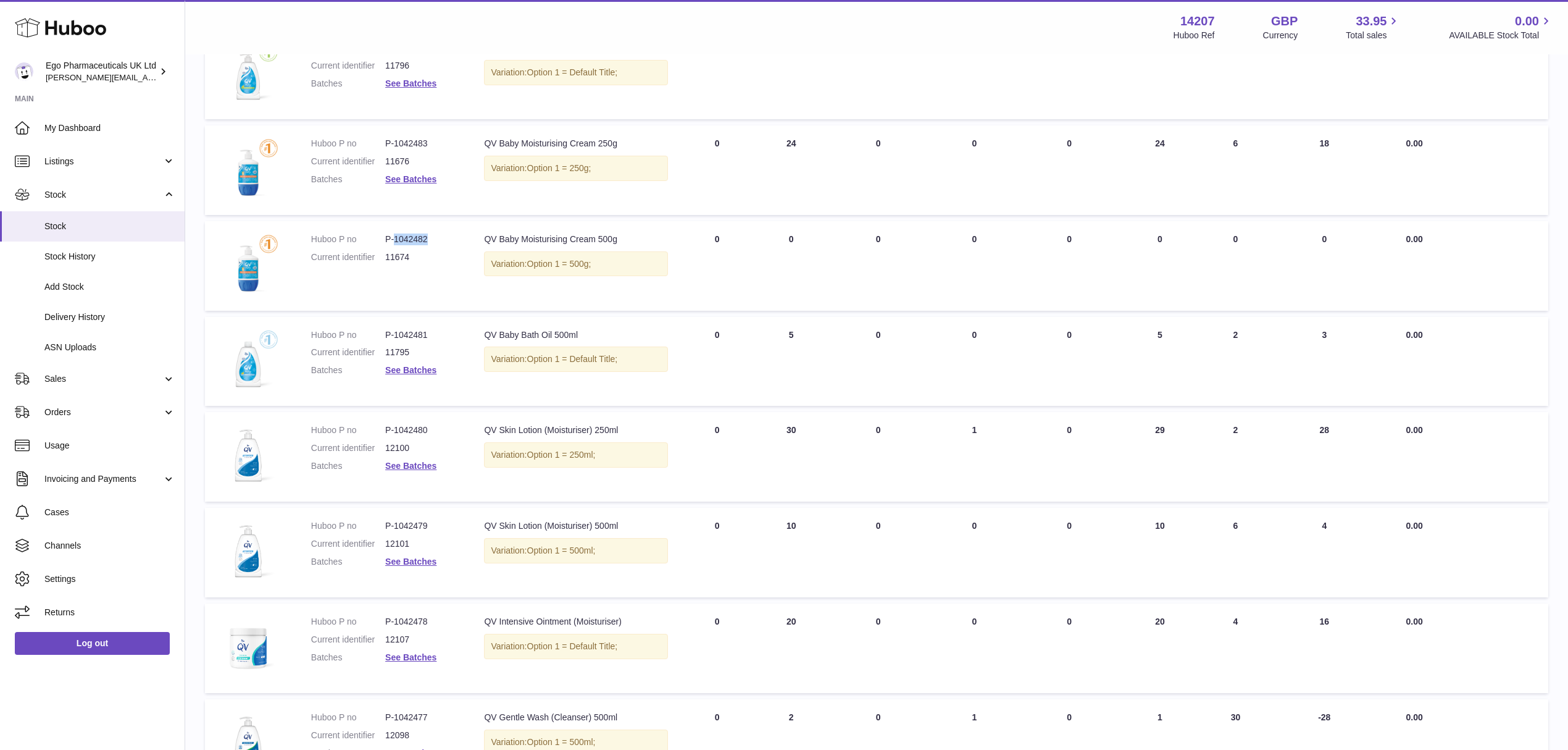
click at [418, 238] on dd "P-1042482" at bounding box center [423, 239] width 74 height 12
click at [404, 139] on dd "P-1042483" at bounding box center [423, 143] width 74 height 12
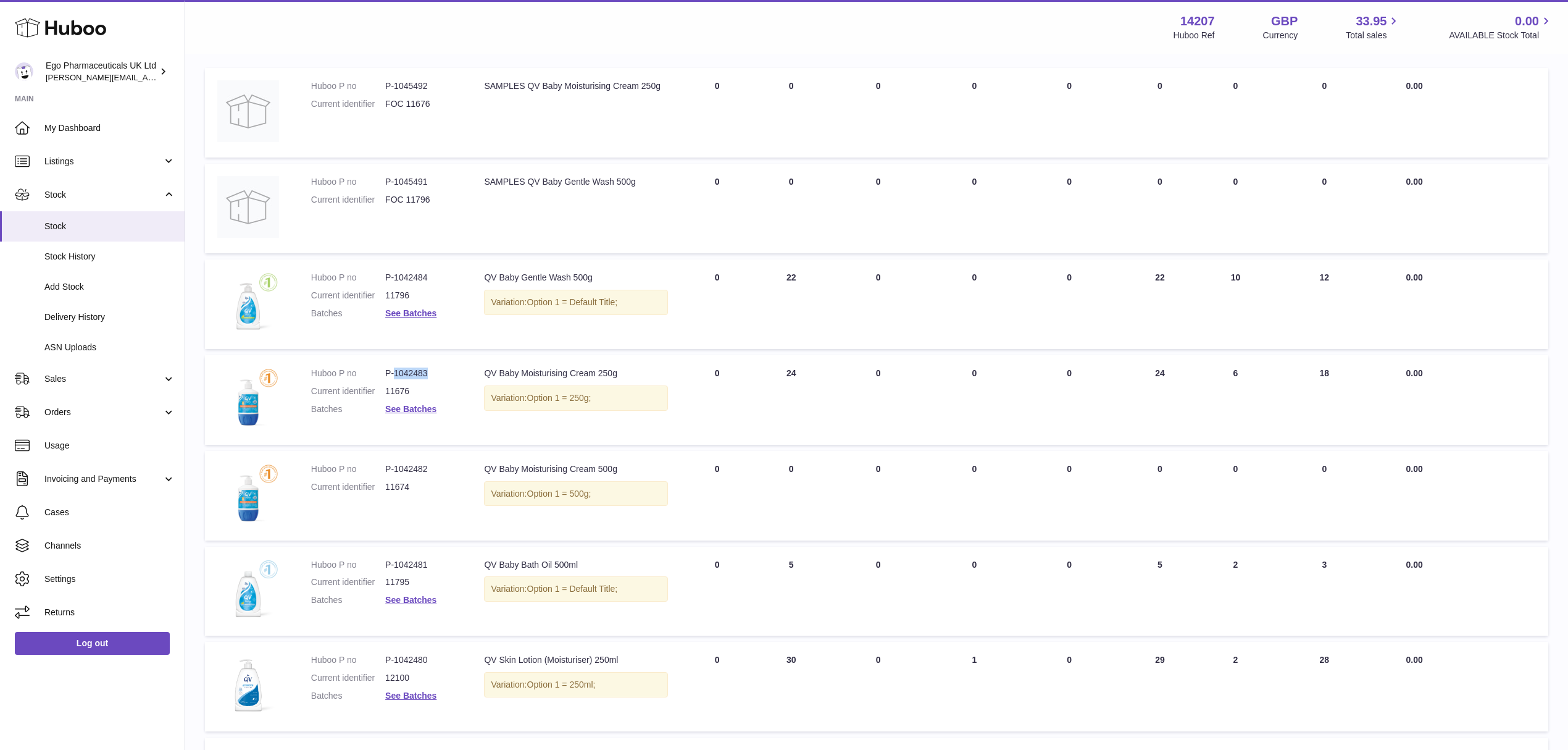
scroll to position [78, 0]
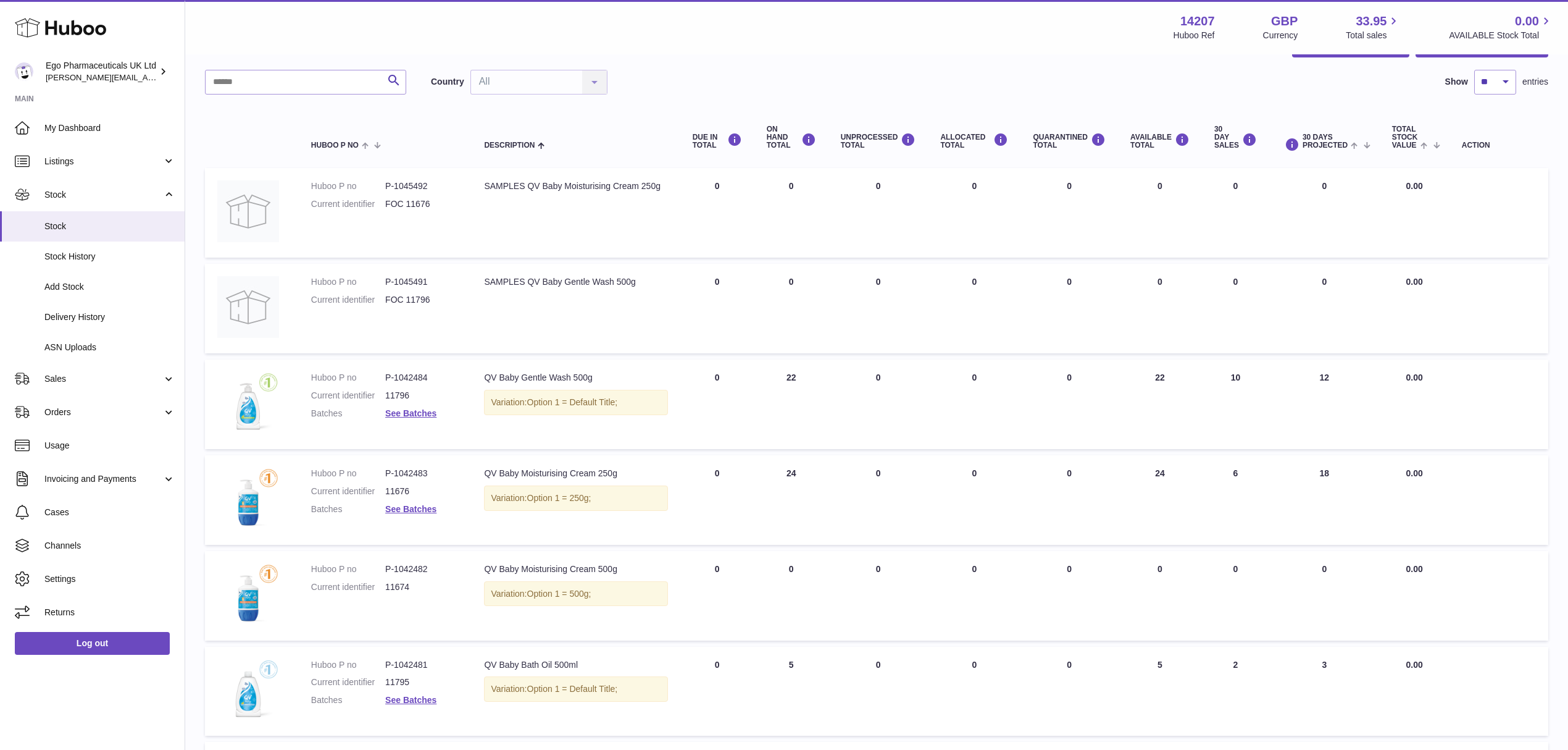
click at [419, 374] on dd "P-1042484" at bounding box center [423, 378] width 74 height 12
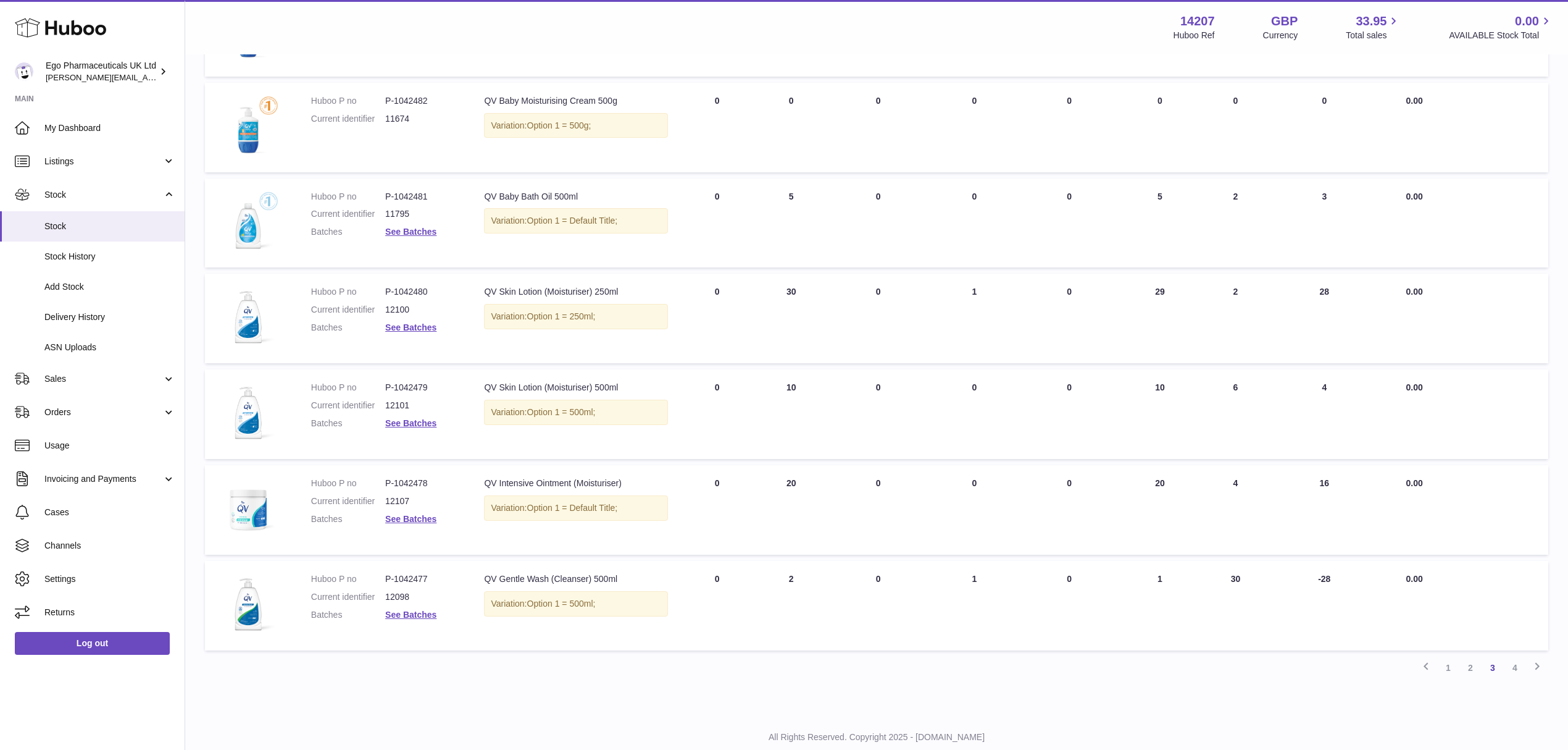
scroll to position [572, 0]
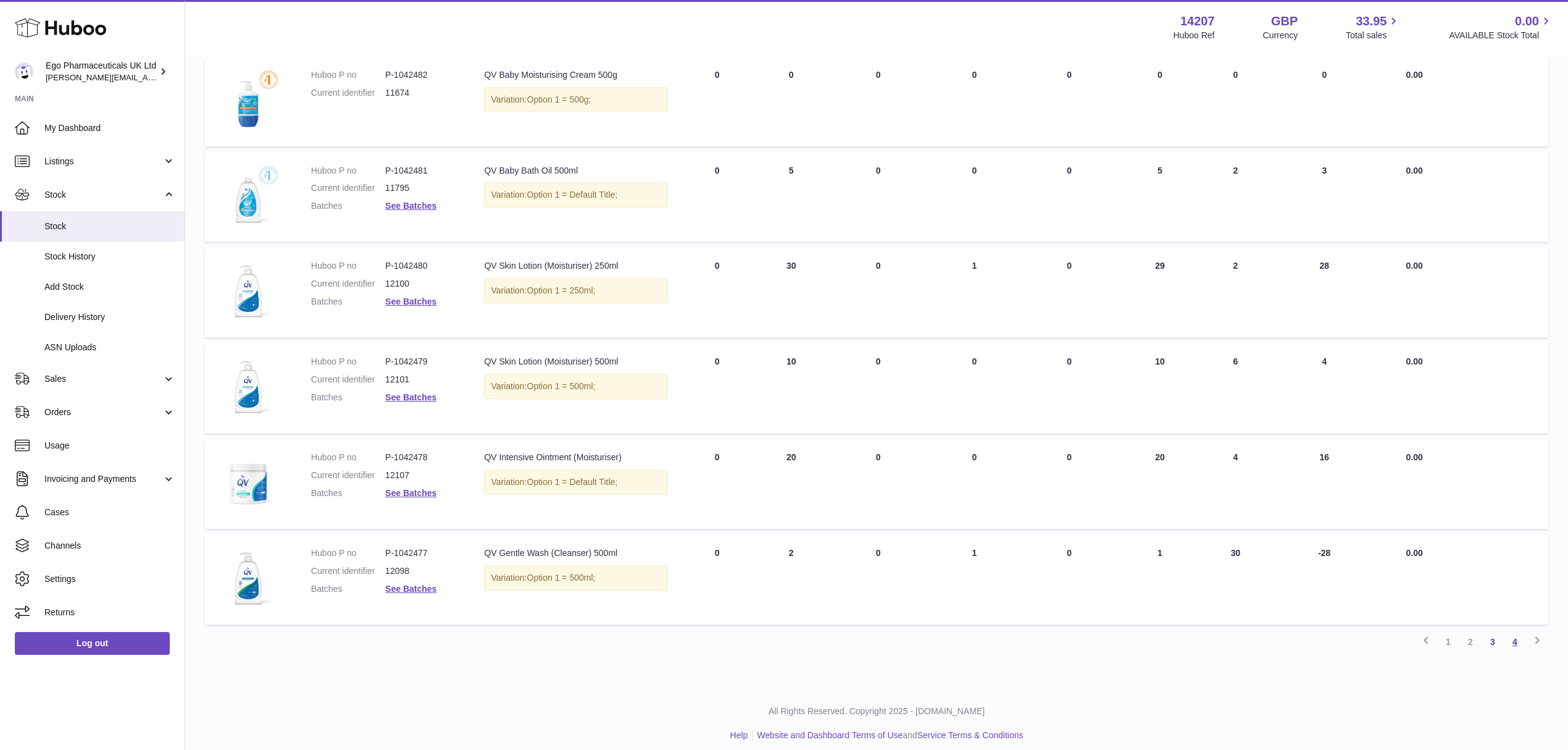
click at [1514, 630] on link "4" at bounding box center [1515, 641] width 22 height 22
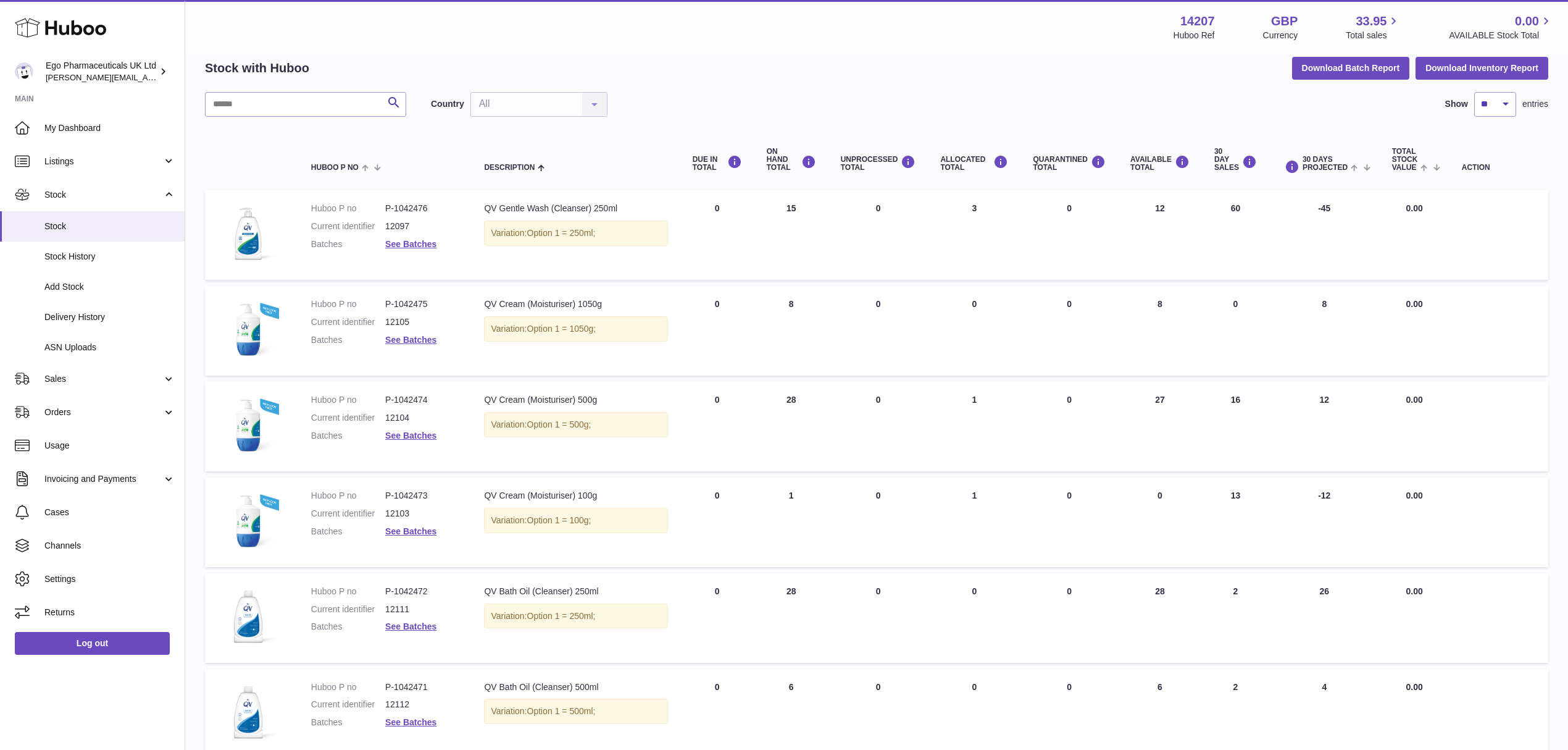
scroll to position [220, 0]
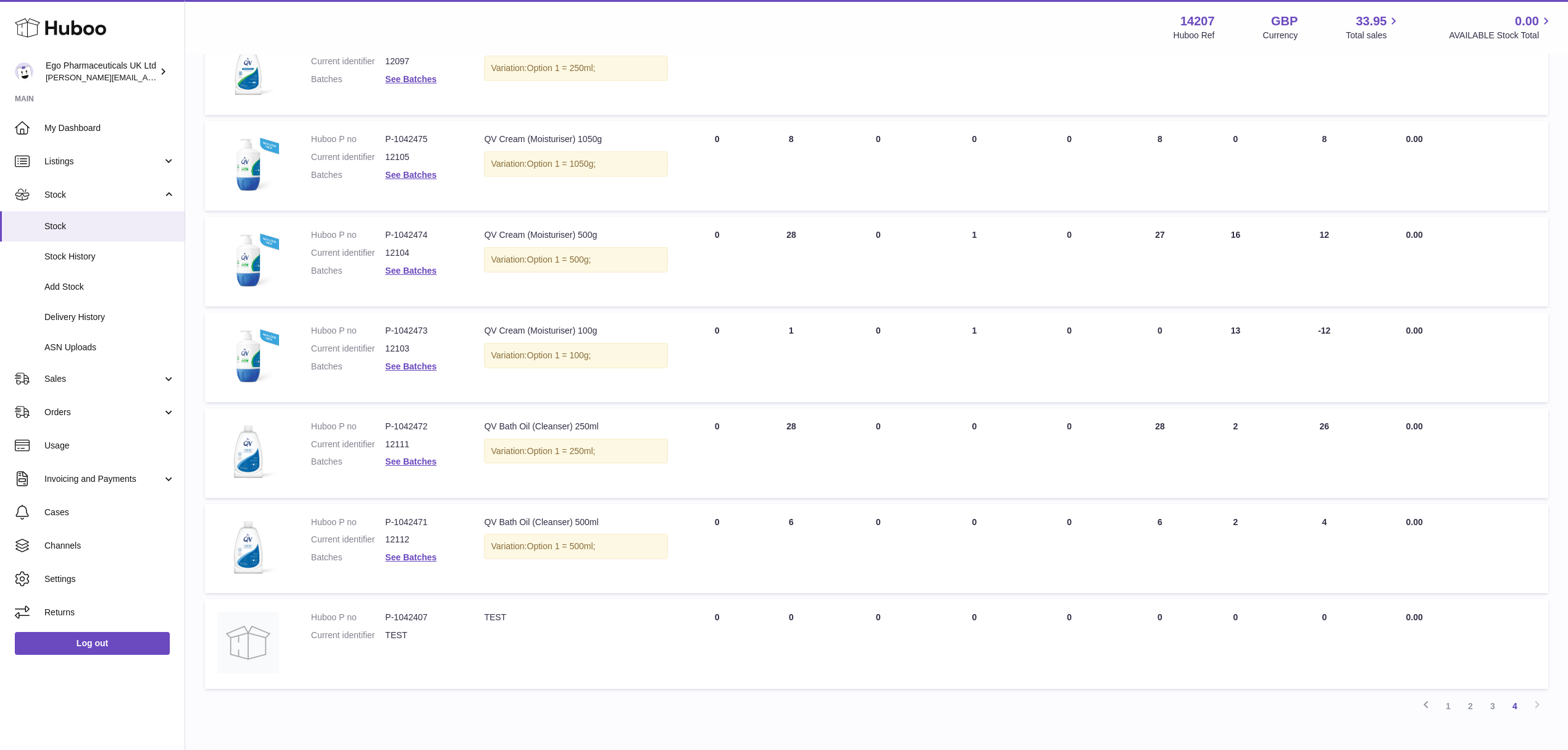
click at [396, 330] on dd "P-1042473" at bounding box center [423, 330] width 74 height 12
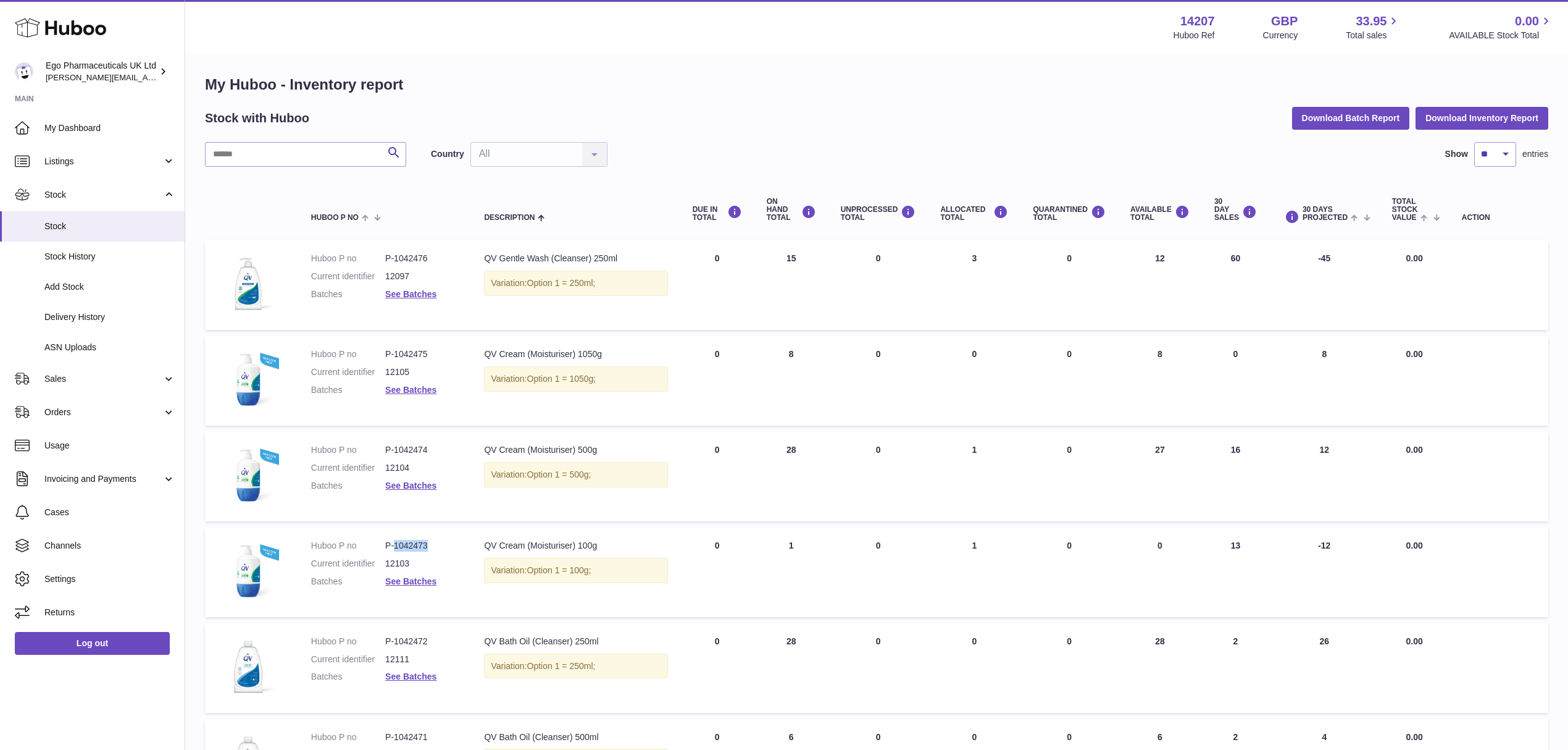
scroll to position [0, 0]
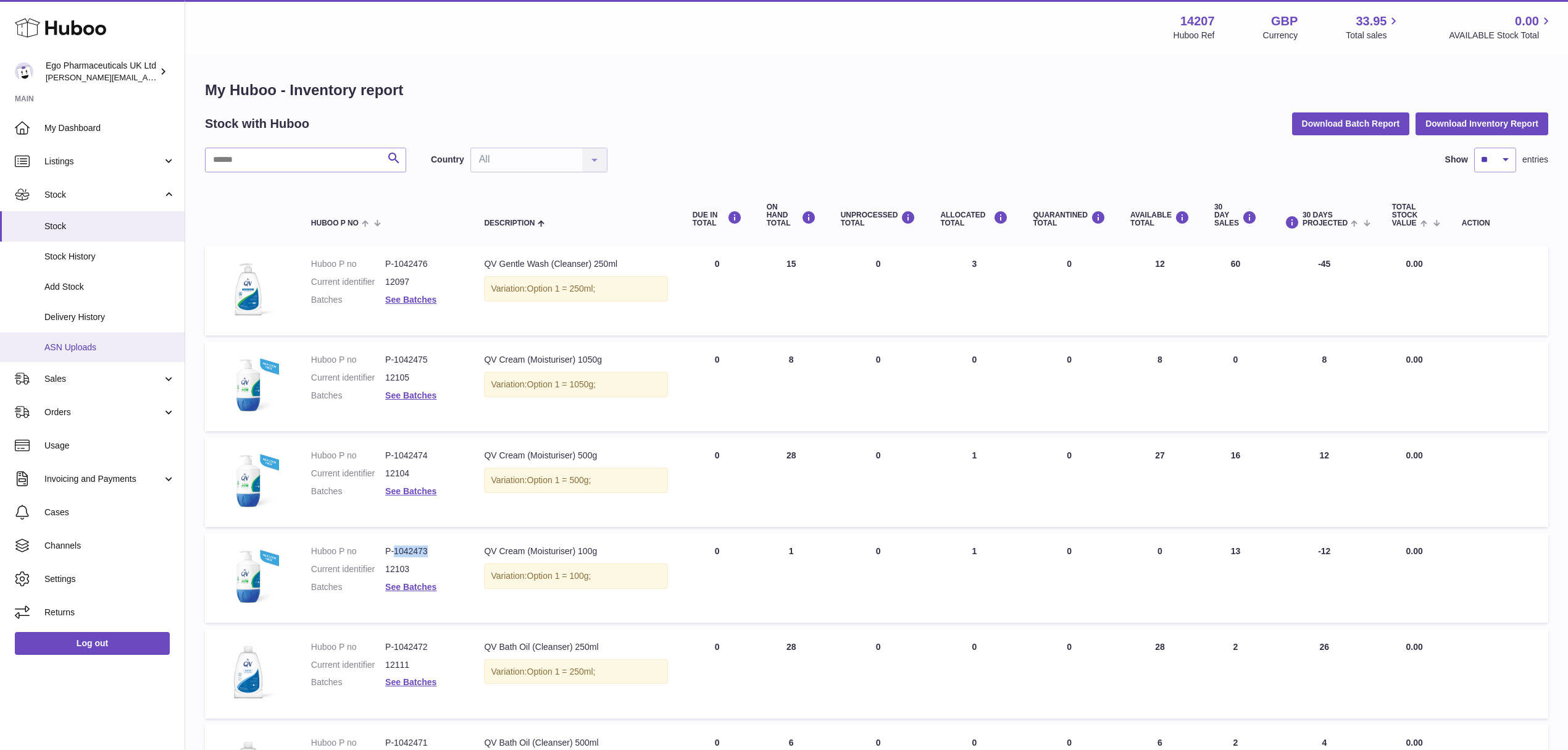
click at [122, 353] on link "ASN Uploads" at bounding box center [92, 348] width 184 height 30
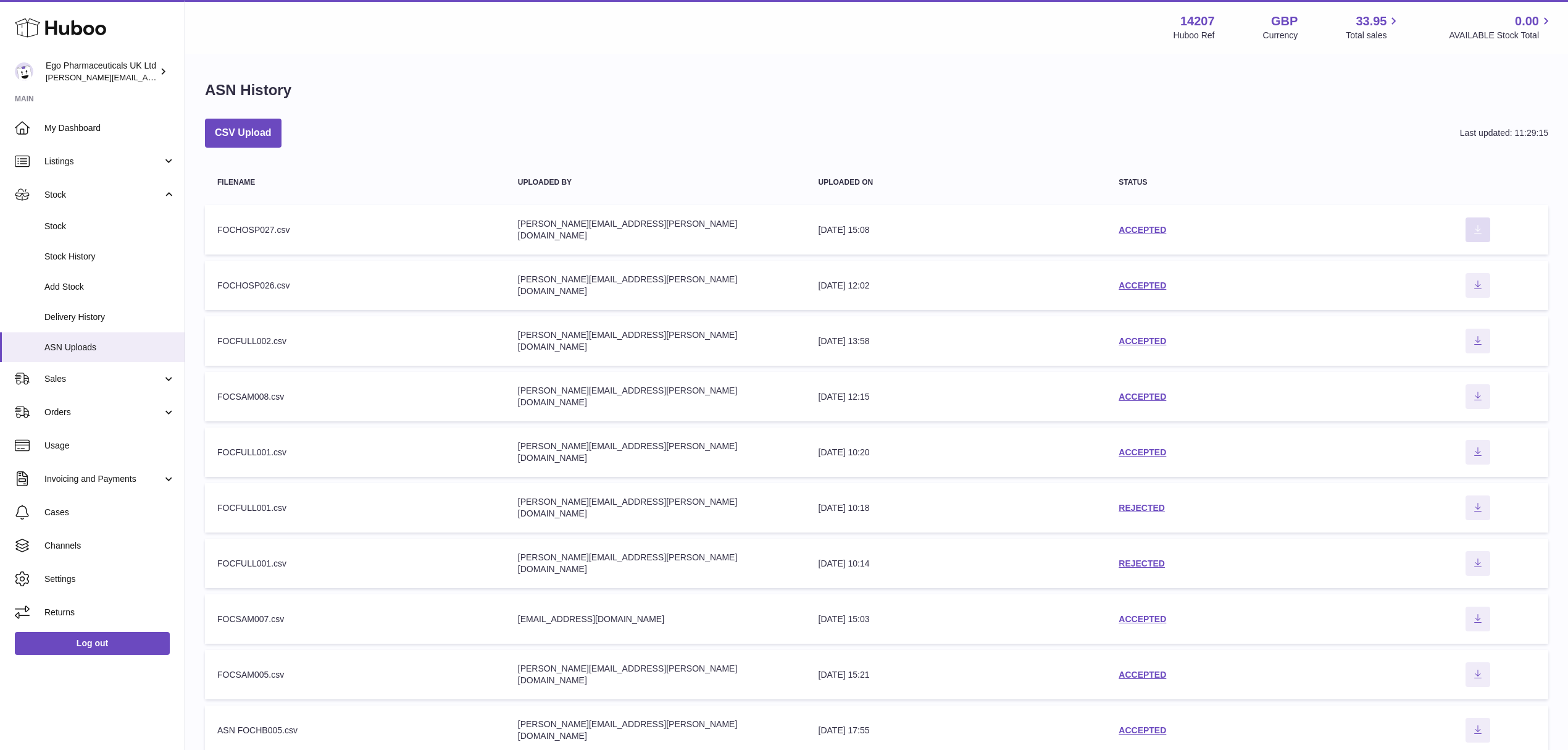
click at [1478, 226] on icon "Download ASN file" at bounding box center [1478, 229] width 20 height 10
click at [57, 128] on span "My Dashboard" at bounding box center [109, 128] width 131 height 12
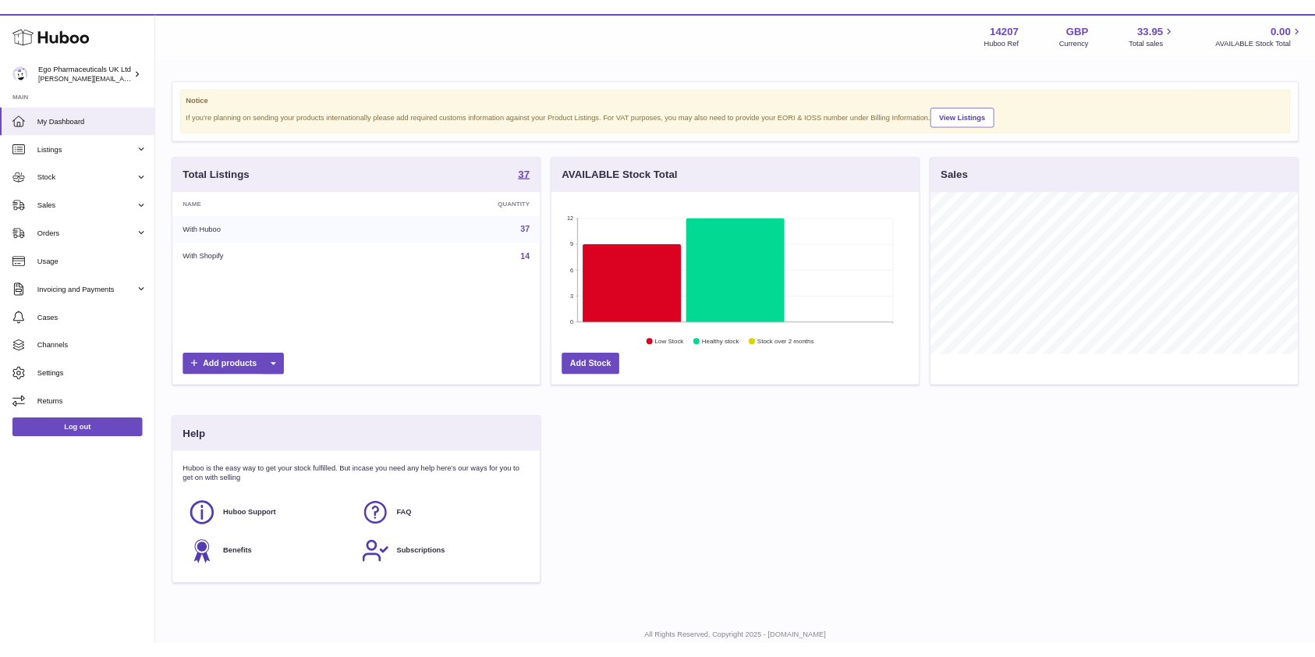
scroll to position [243, 553]
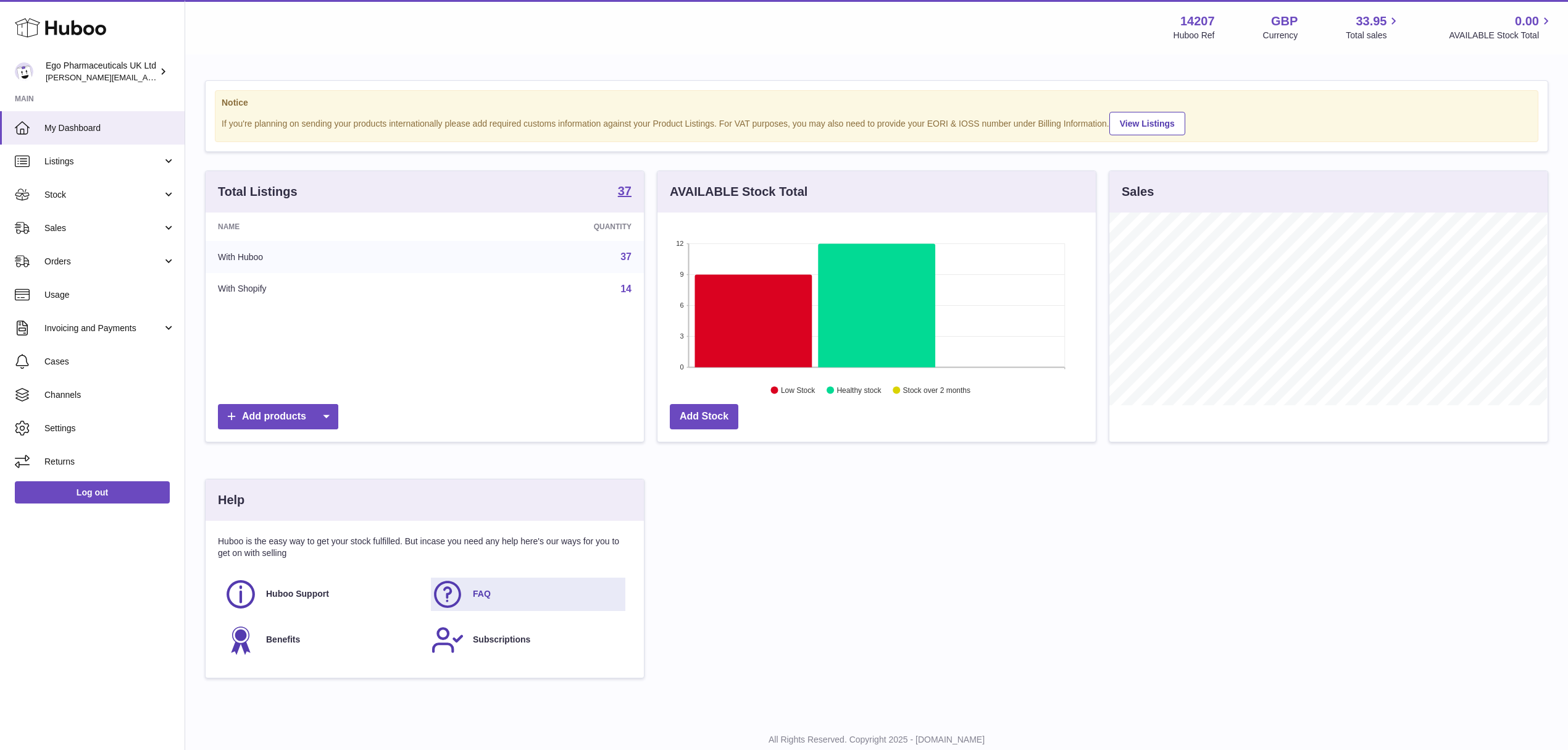
click at [465, 588] on link "FAQ" at bounding box center [528, 594] width 195 height 33
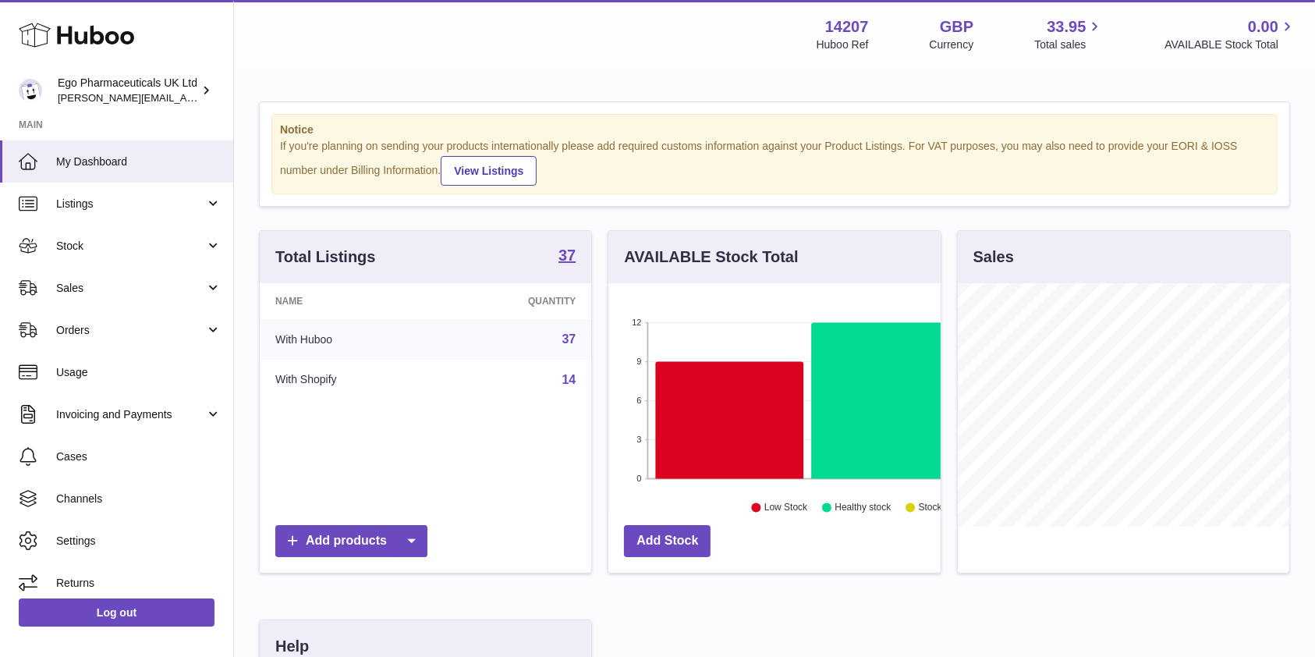
scroll to position [243, 331]
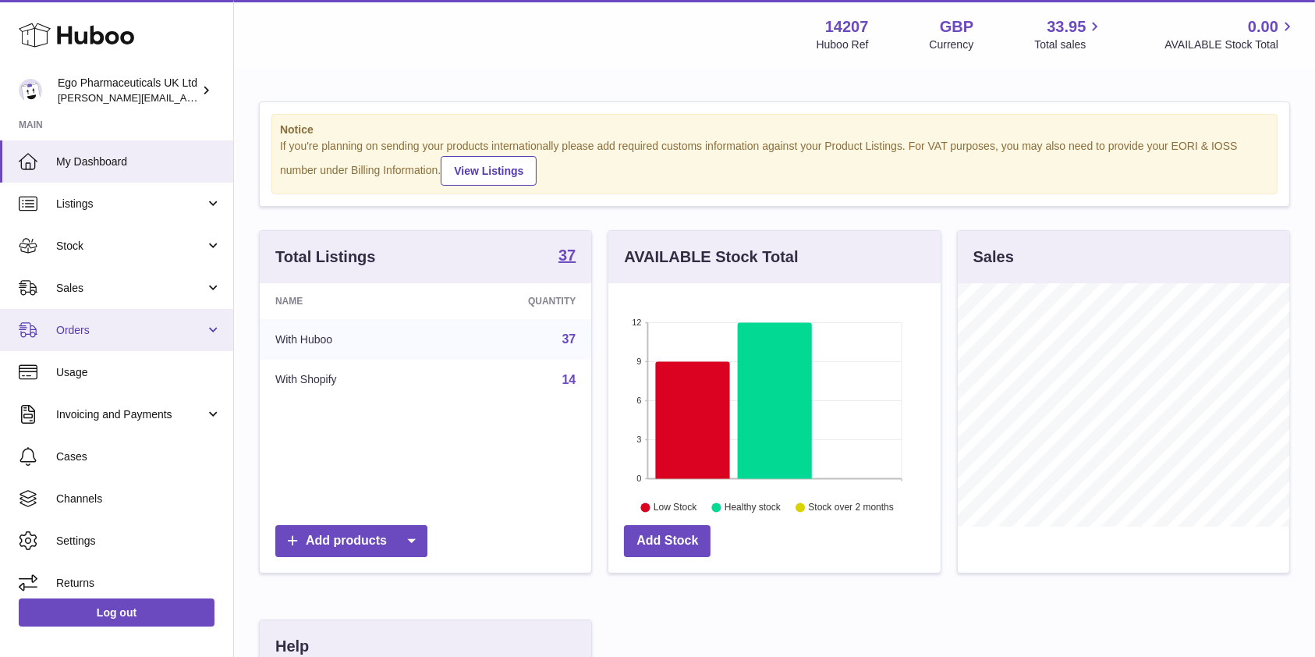
click at [112, 325] on span "Orders" at bounding box center [130, 330] width 149 height 15
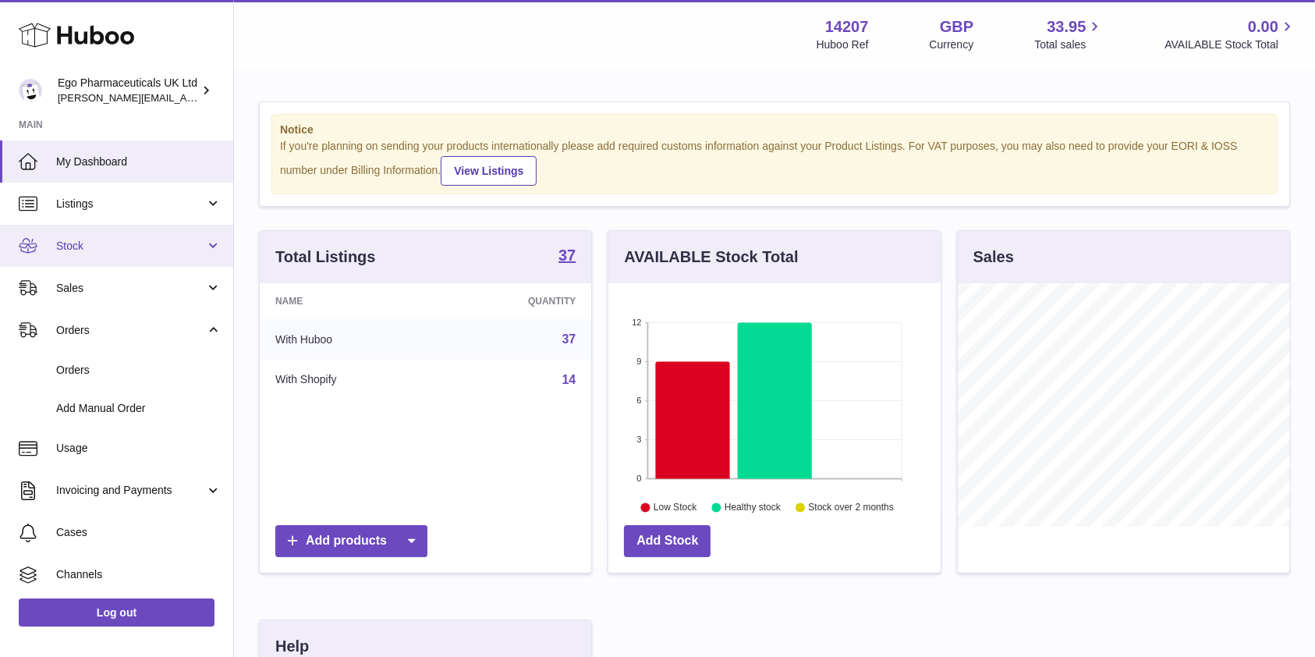
click at [162, 232] on link "Stock" at bounding box center [116, 246] width 233 height 42
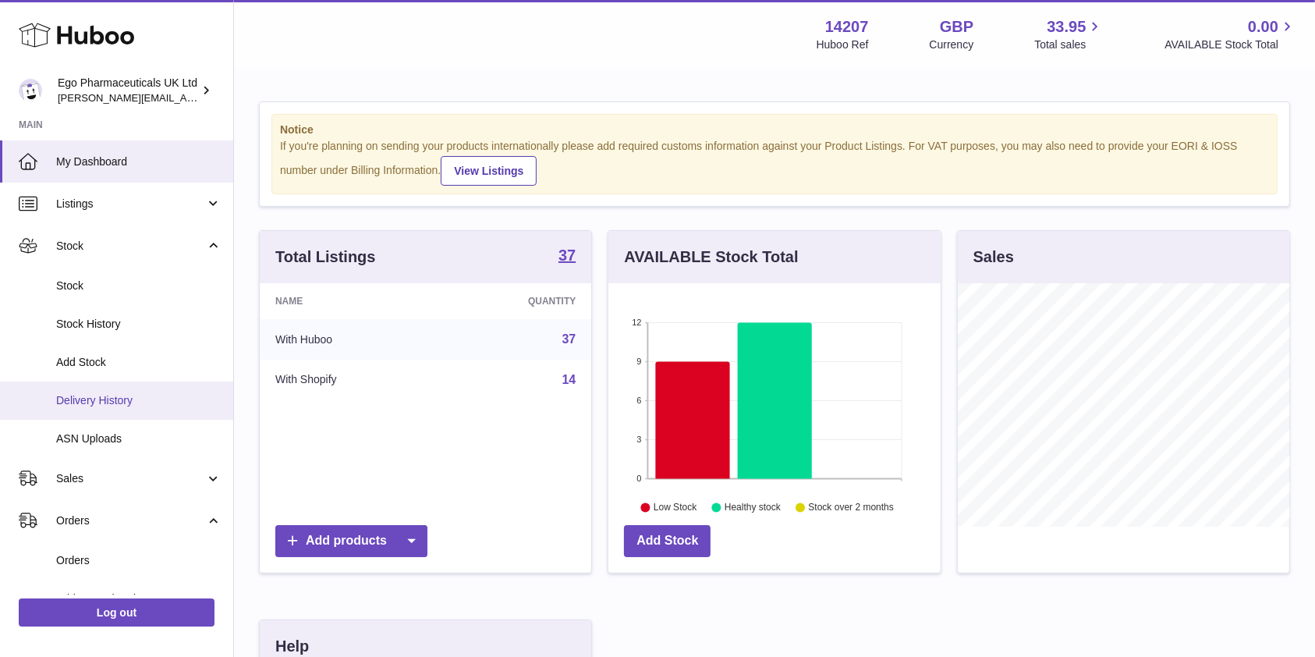
click at [116, 403] on span "Delivery History" at bounding box center [138, 400] width 165 height 15
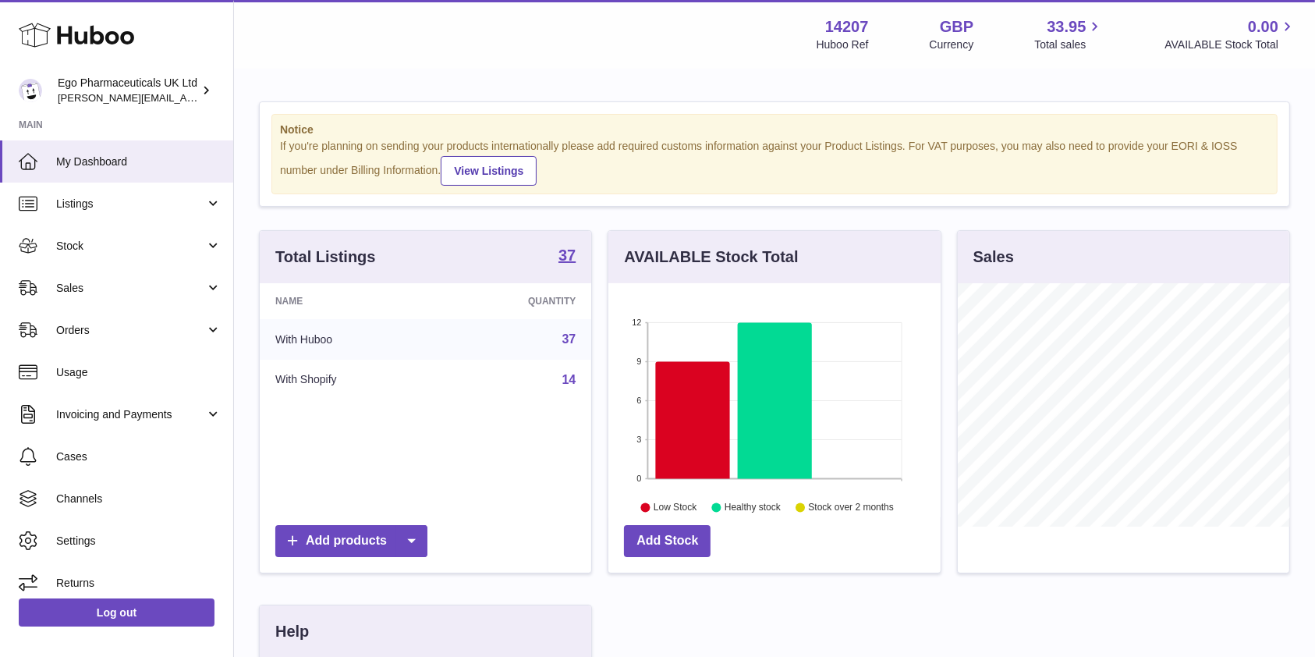
scroll to position [243, 331]
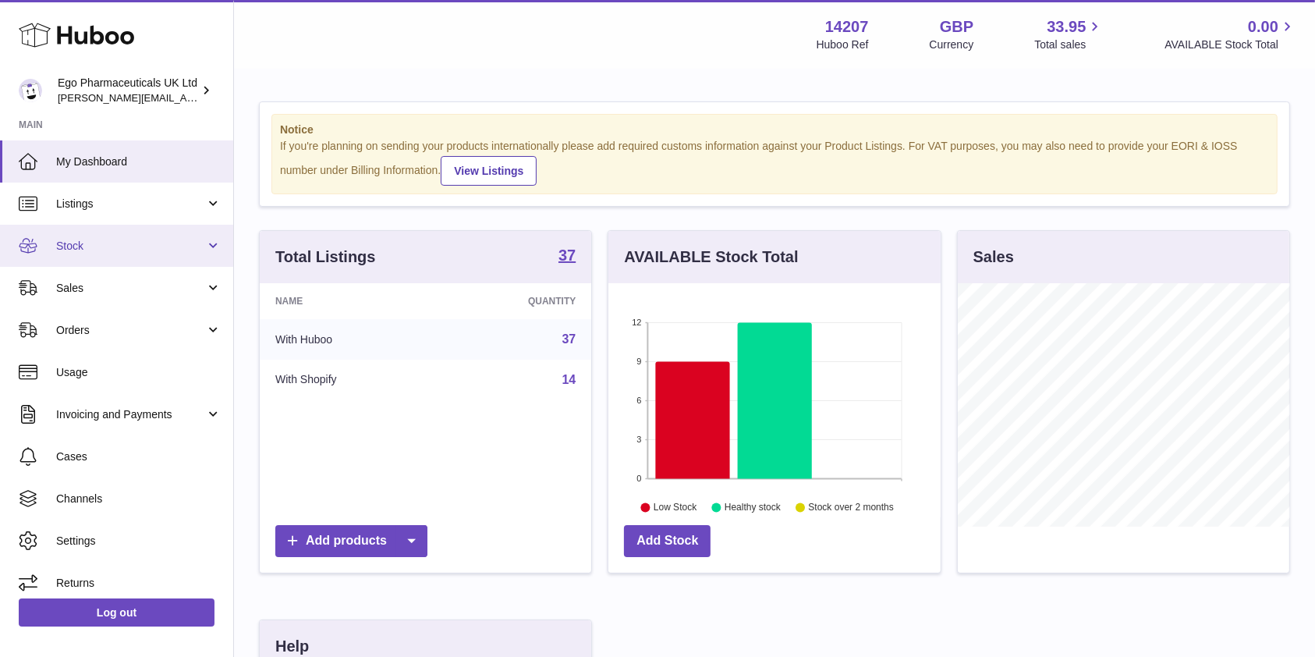
click at [187, 249] on span "Stock" at bounding box center [130, 246] width 149 height 15
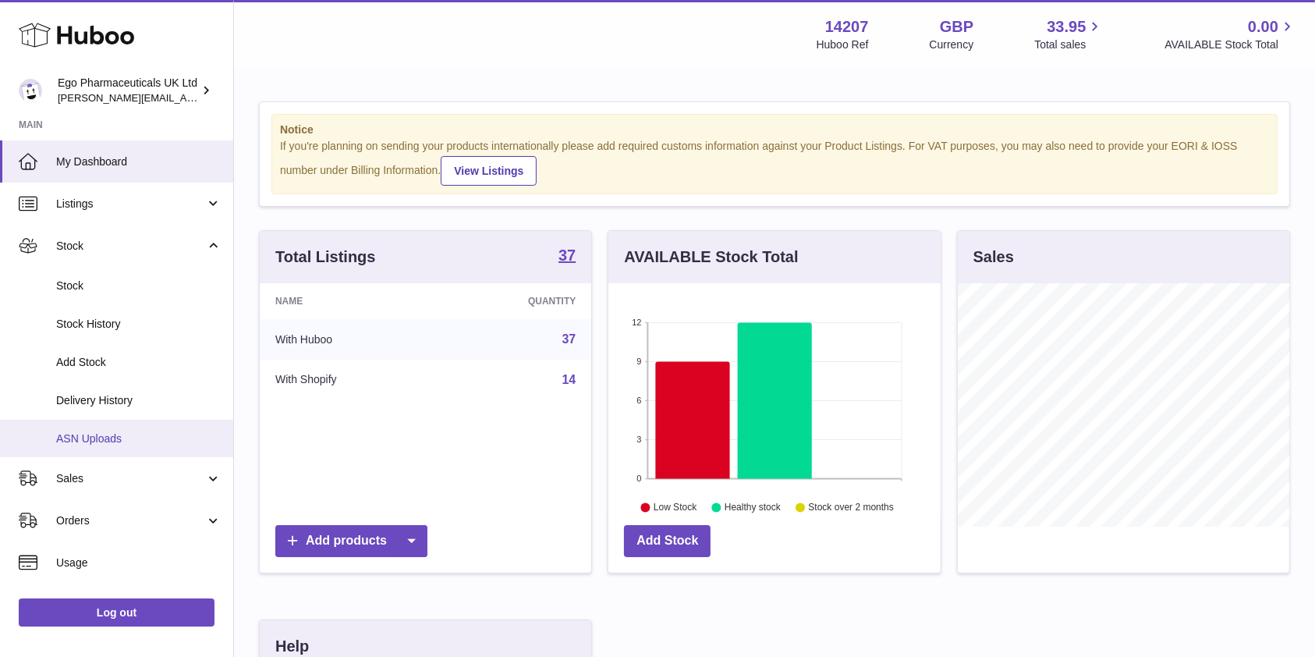
click at [142, 448] on link "ASN Uploads" at bounding box center [116, 439] width 233 height 38
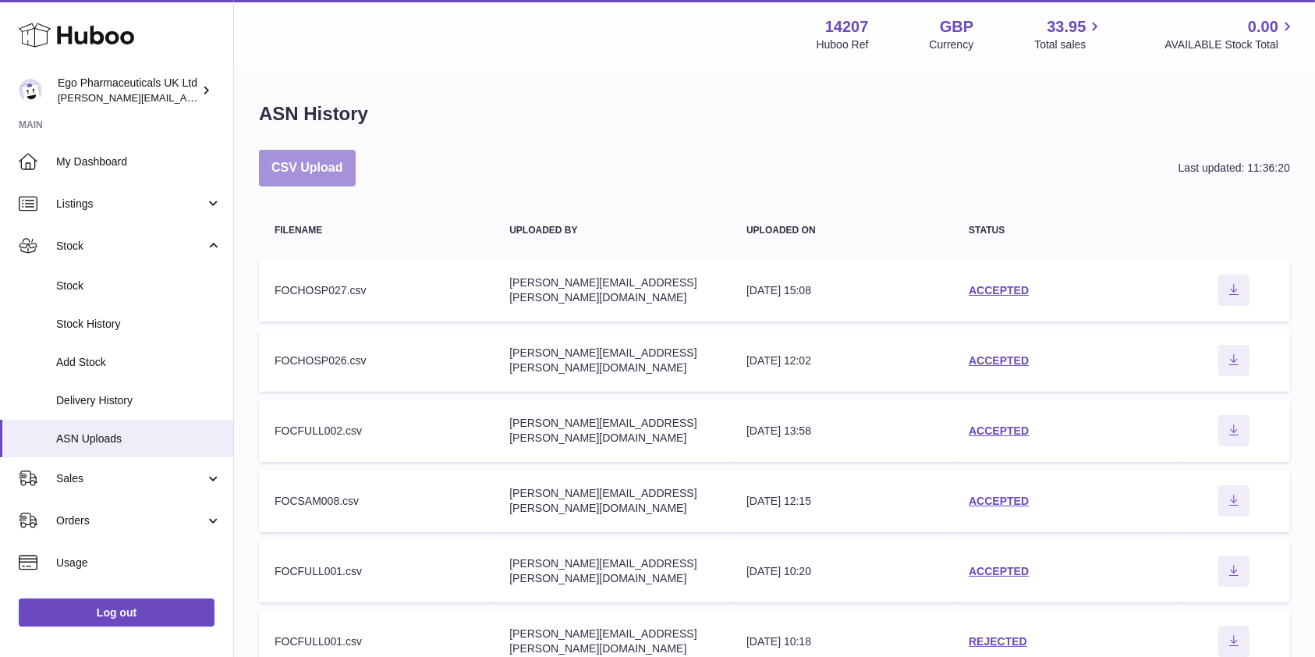
click at [346, 168] on button "CSV Upload" at bounding box center [307, 168] width 97 height 37
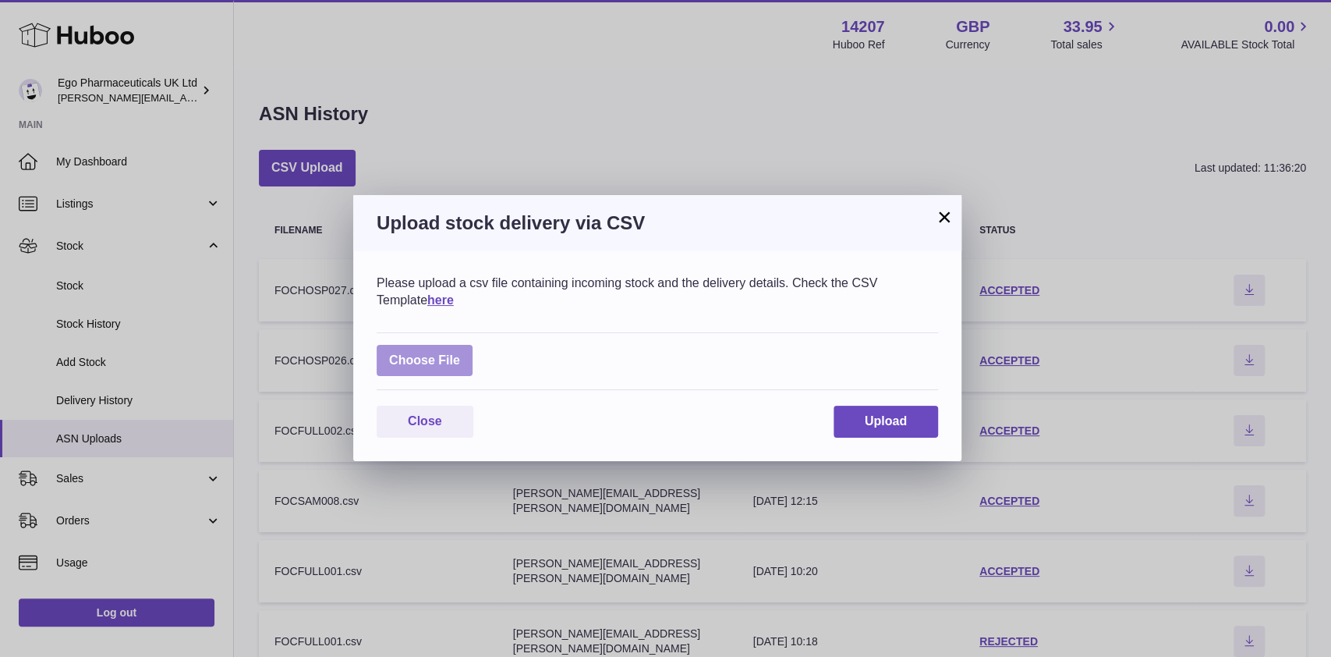
click at [431, 346] on label at bounding box center [425, 361] width 96 height 32
click at [460, 353] on input "file" at bounding box center [460, 353] width 1 height 1
type input "**********"
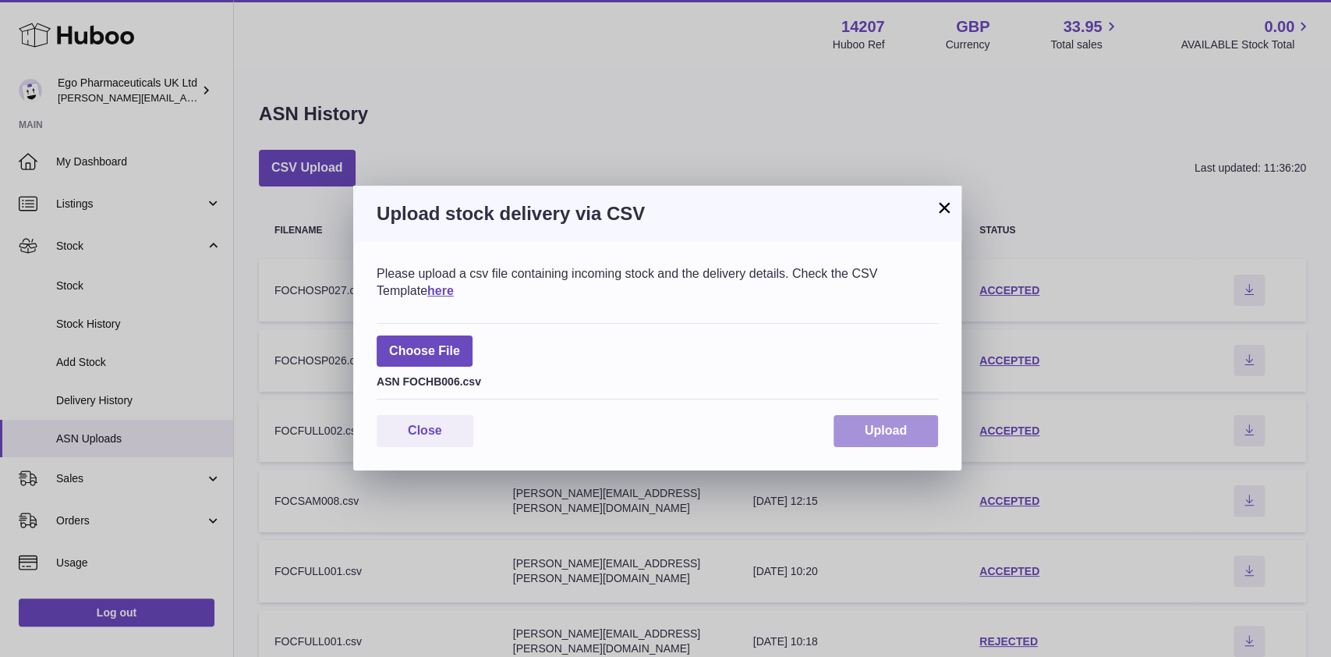
click at [880, 434] on span "Upload" at bounding box center [886, 430] width 42 height 13
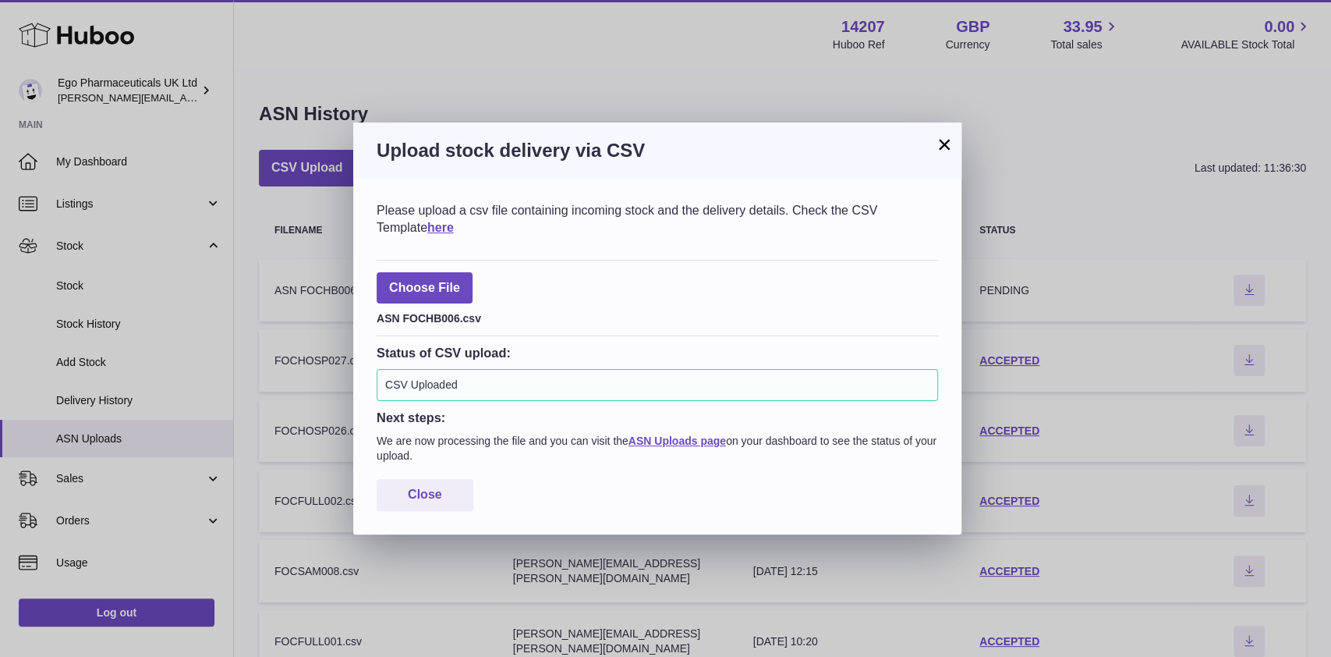
click at [418, 510] on div "Please upload a csv file containing incoming stock and the delivery details. Ch…" at bounding box center [657, 356] width 608 height 355
drag, startPoint x: 431, startPoint y: 492, endPoint x: 435, endPoint y: 484, distance: 9.1
click at [432, 492] on span "Close" at bounding box center [425, 493] width 34 height 13
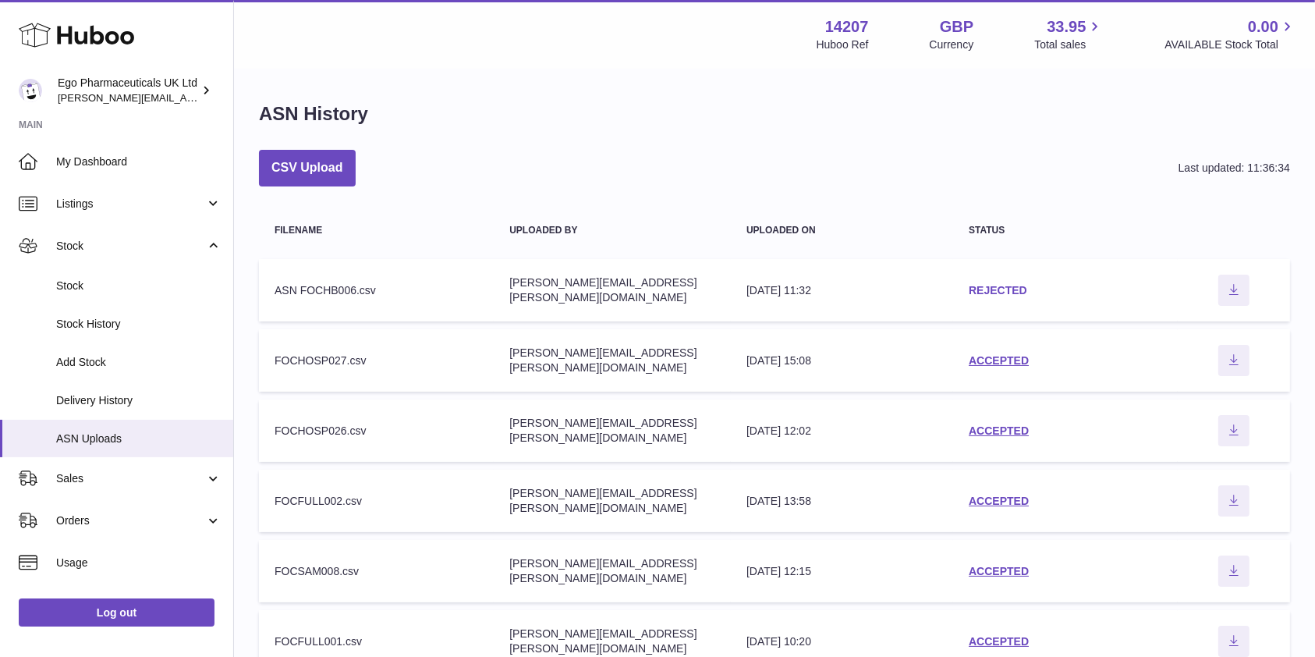
click at [1017, 291] on link "REJECTED" at bounding box center [998, 290] width 58 height 12
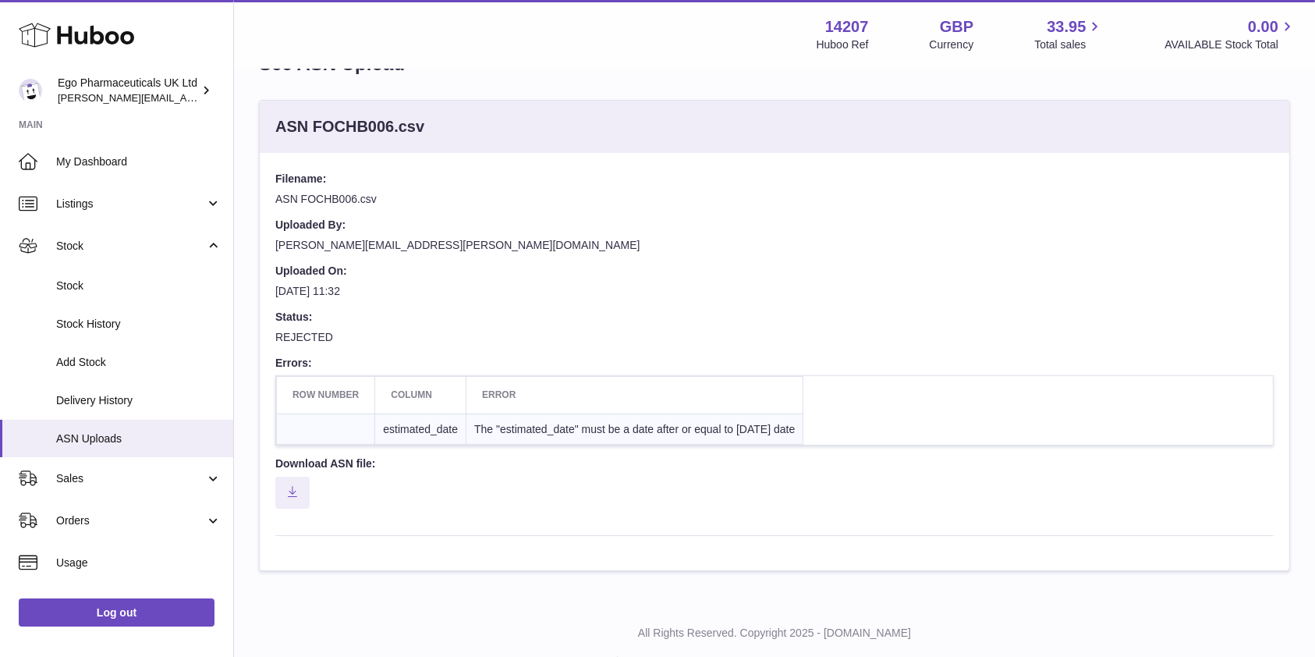
scroll to position [87, 0]
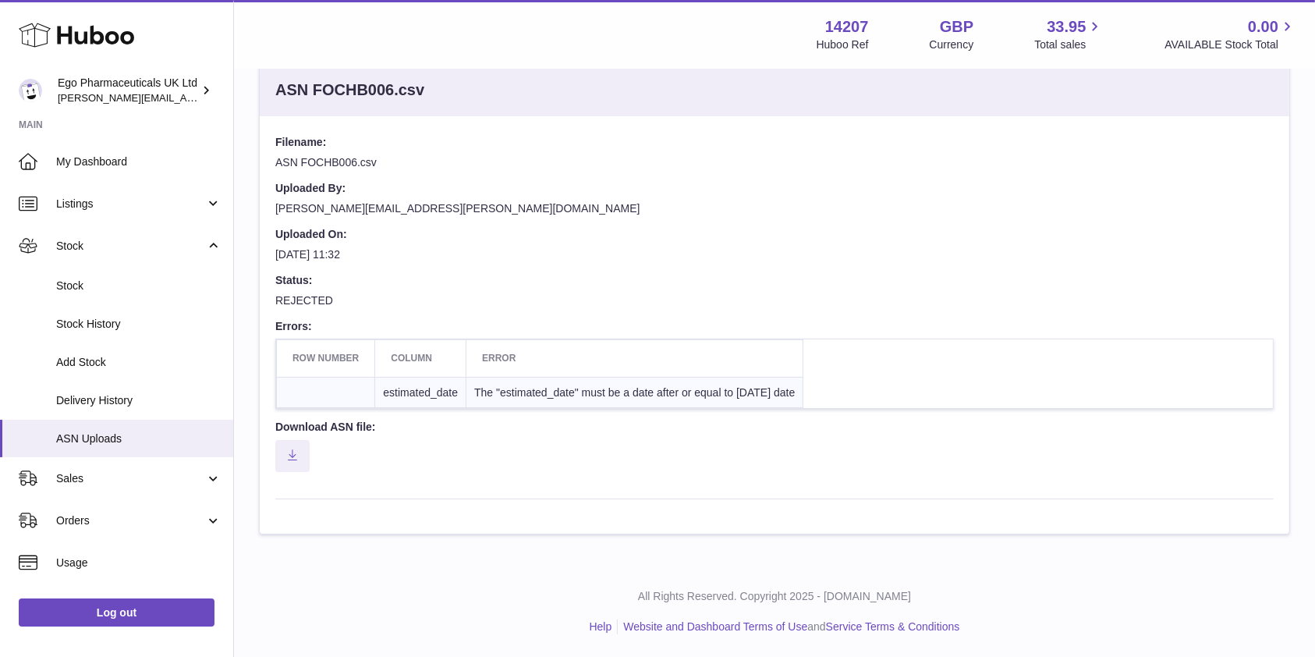
click at [838, 261] on dd "[DATE] 11:32" at bounding box center [774, 260] width 998 height 26
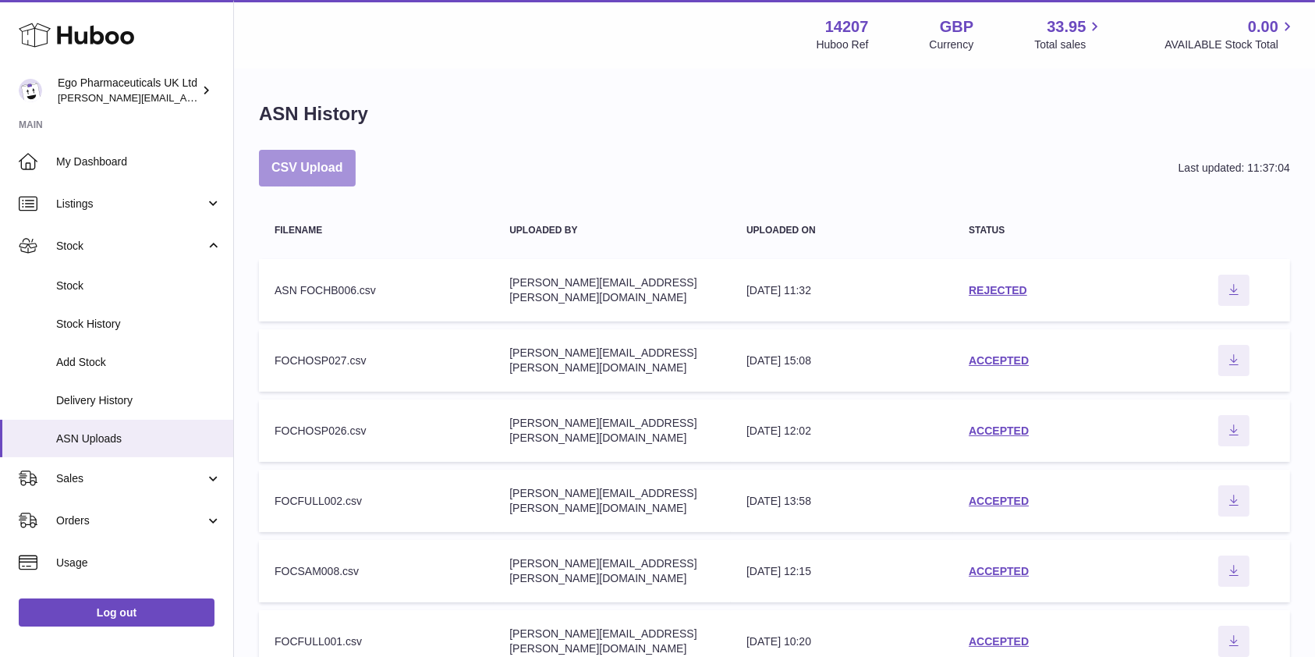
click at [353, 184] on button "CSV Upload" at bounding box center [307, 168] width 97 height 37
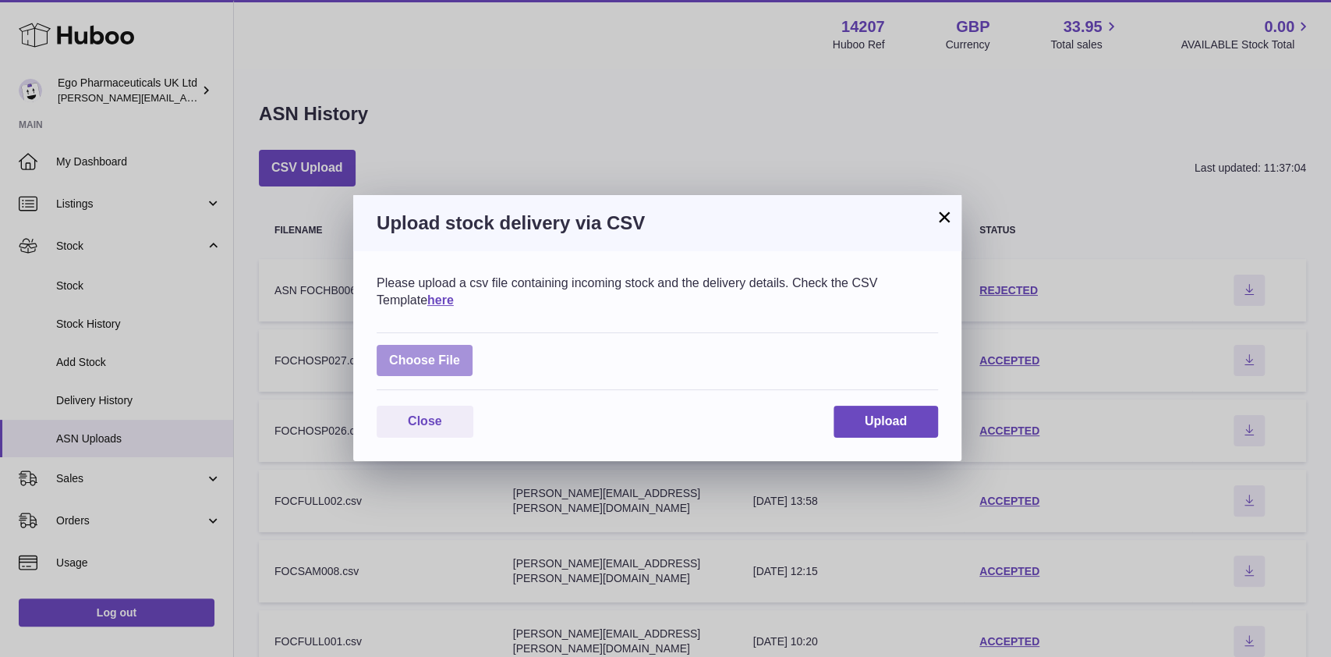
click at [472, 365] on label at bounding box center [425, 361] width 96 height 32
click at [461, 353] on input "file" at bounding box center [460, 353] width 1 height 1
type input "**********"
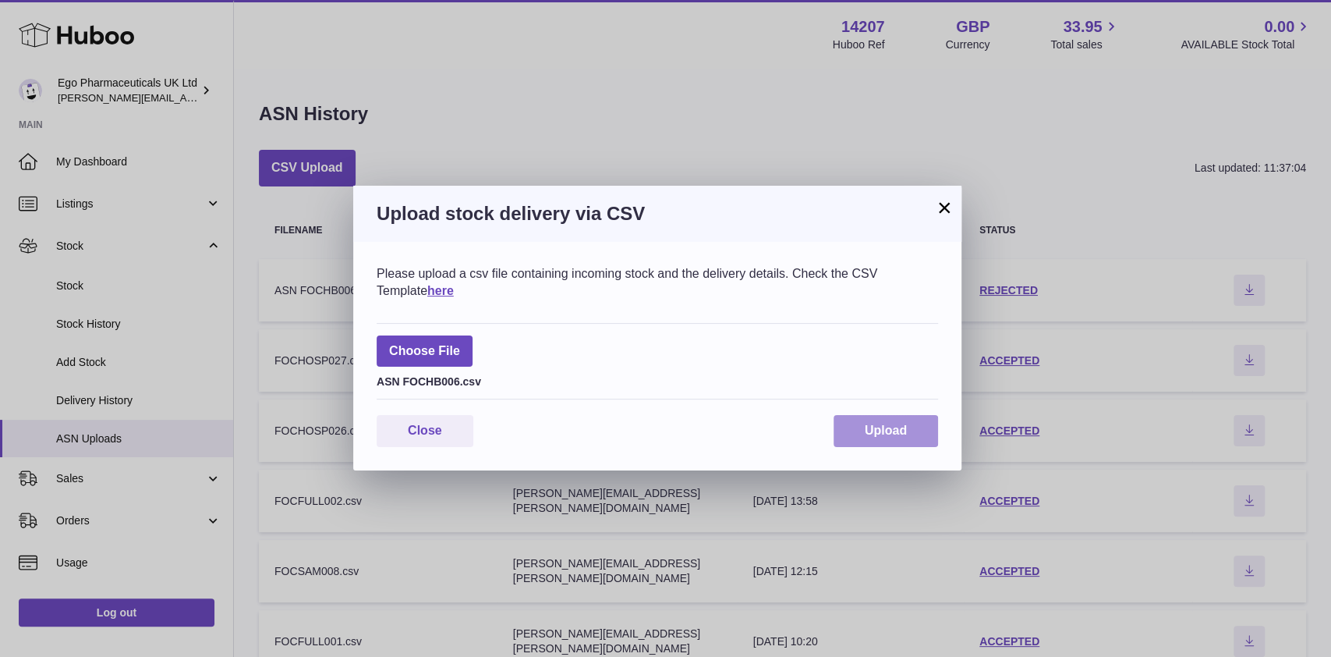
click at [893, 431] on span "Upload" at bounding box center [886, 430] width 42 height 13
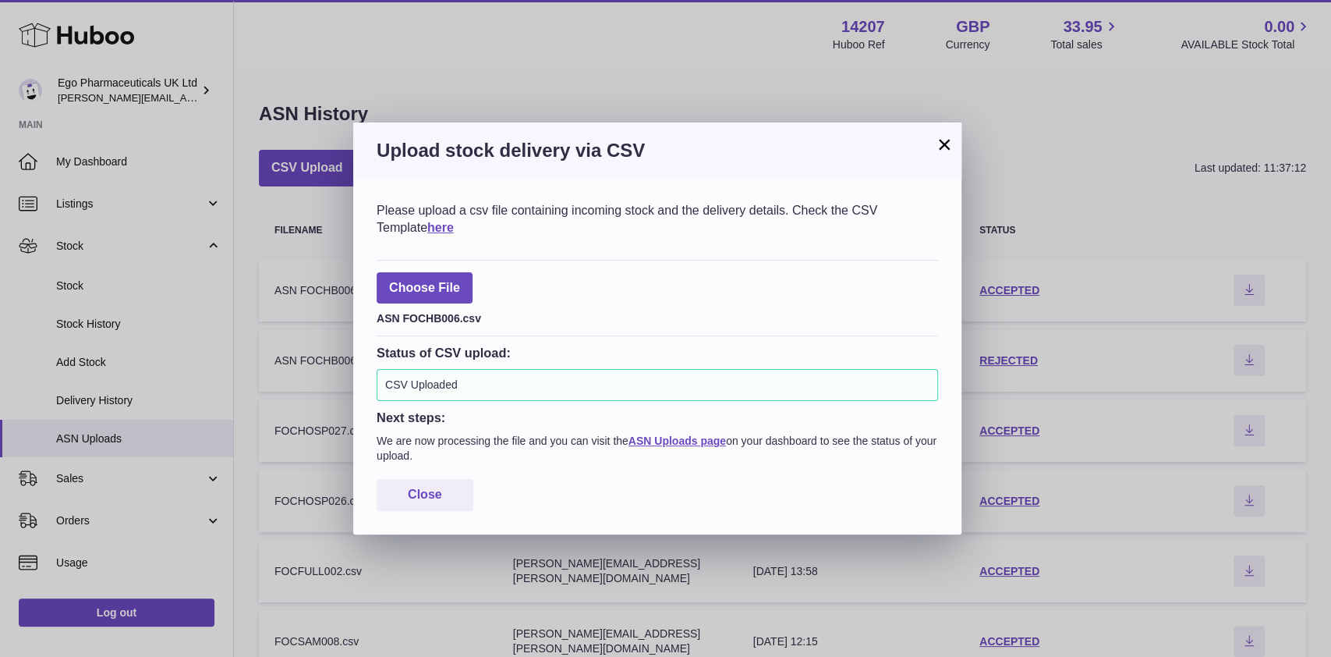
click at [940, 151] on button "×" at bounding box center [944, 144] width 19 height 19
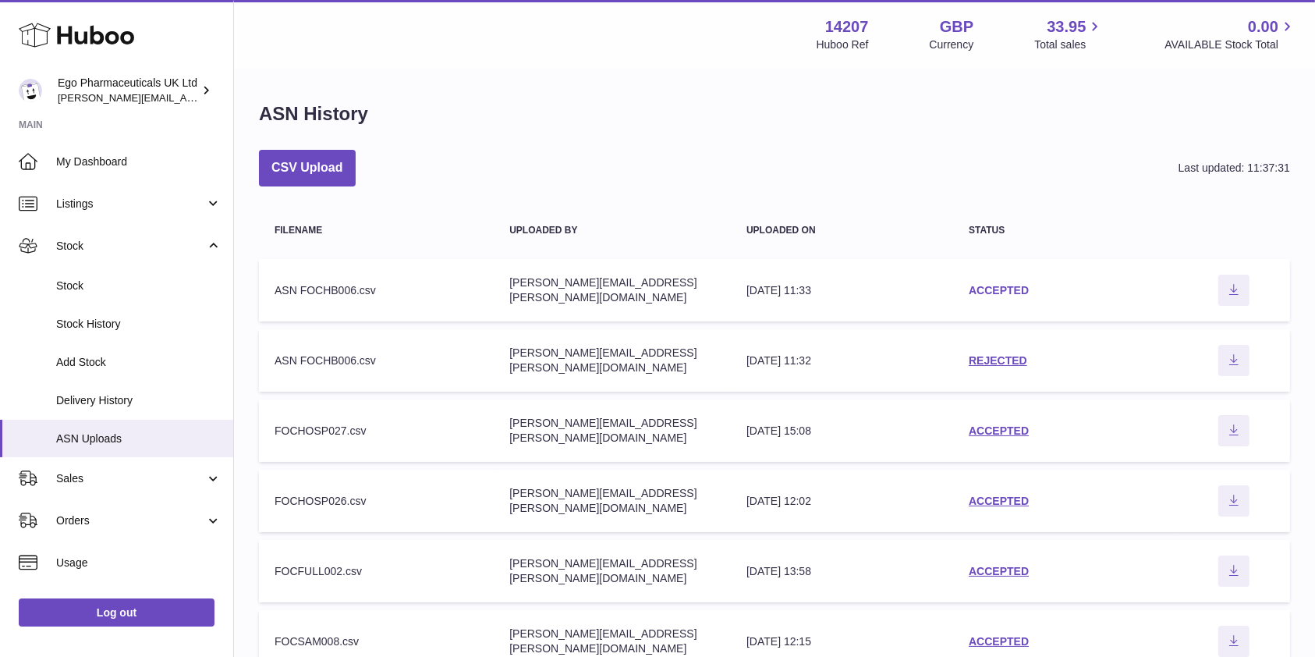
click at [1023, 292] on link "ACCEPTED" at bounding box center [999, 290] width 60 height 12
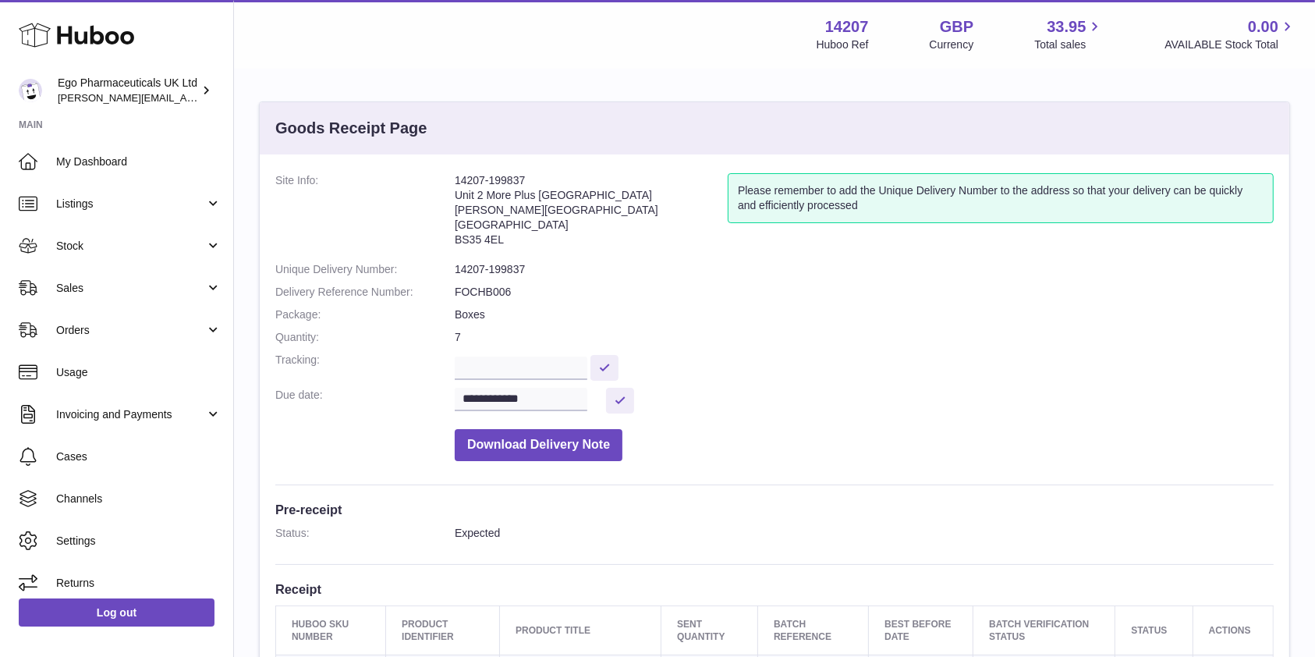
click at [477, 178] on address "14207-199837 Unit 2 More Plus Central Park Hudson Ave Severn Beach BS35 4EL" at bounding box center [591, 213] width 273 height 81
copy address "14207-199837"
click at [909, 337] on dd "7" at bounding box center [864, 337] width 819 height 15
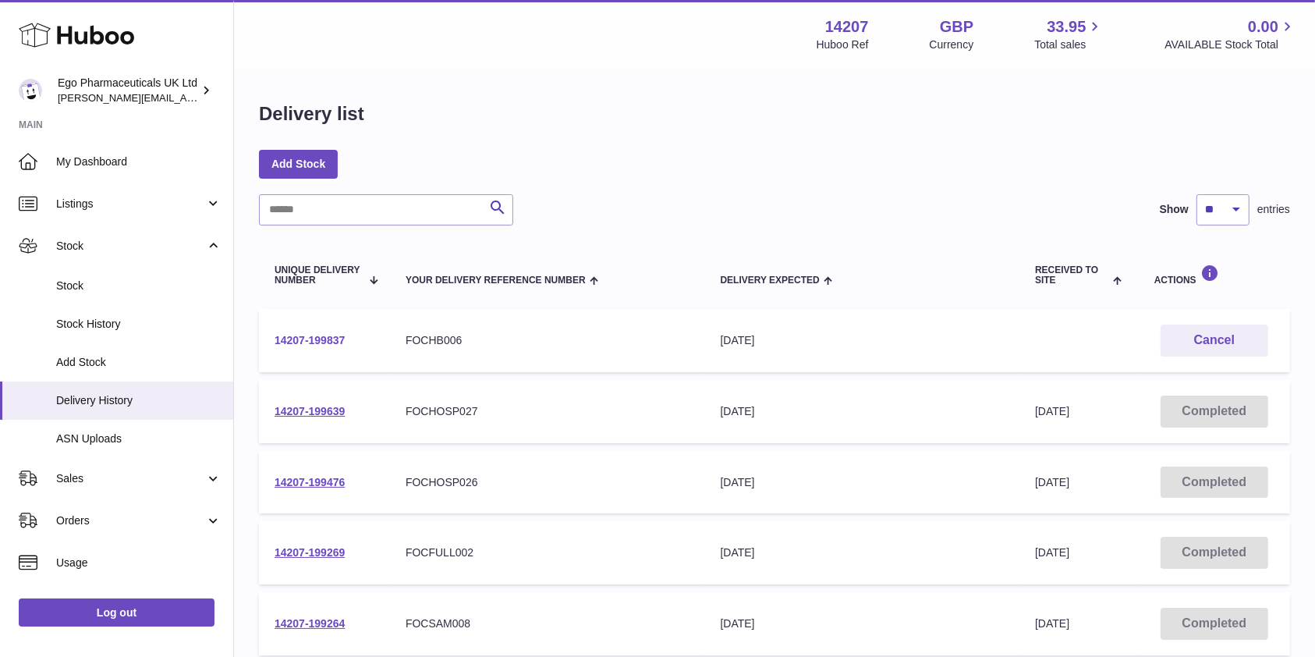
click at [316, 341] on link "14207-199837" at bounding box center [310, 340] width 70 height 12
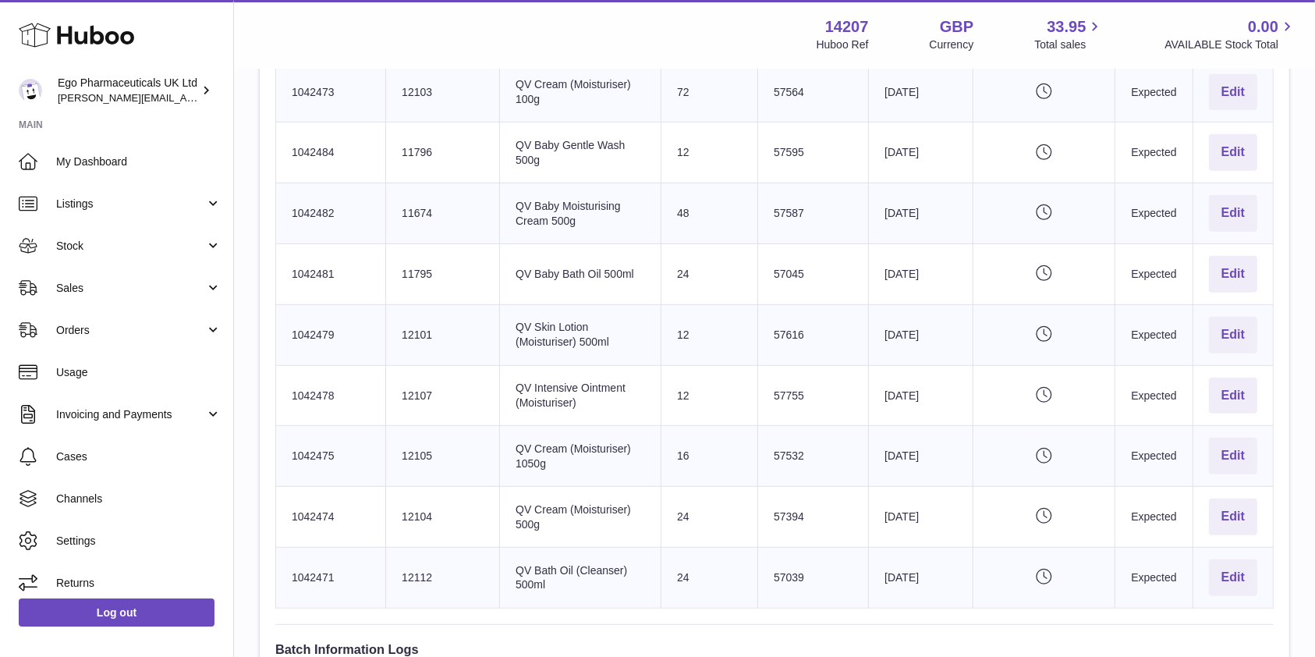
scroll to position [831, 0]
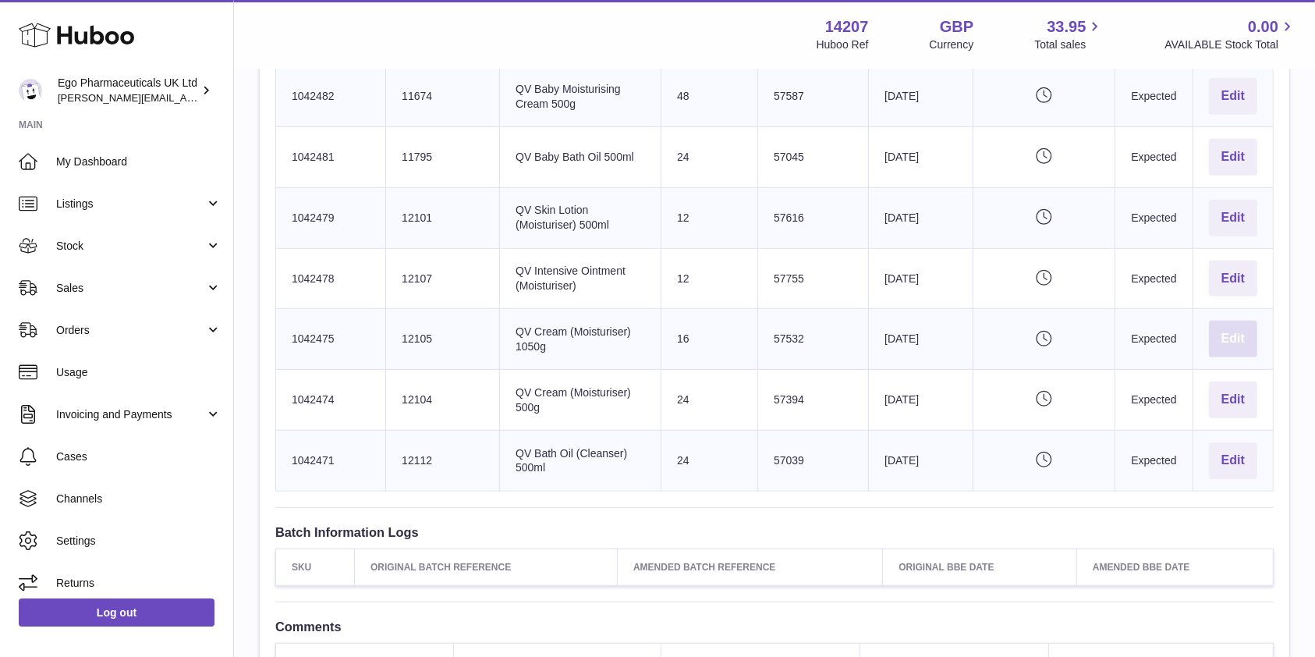
click at [1229, 338] on button "Edit" at bounding box center [1233, 339] width 48 height 37
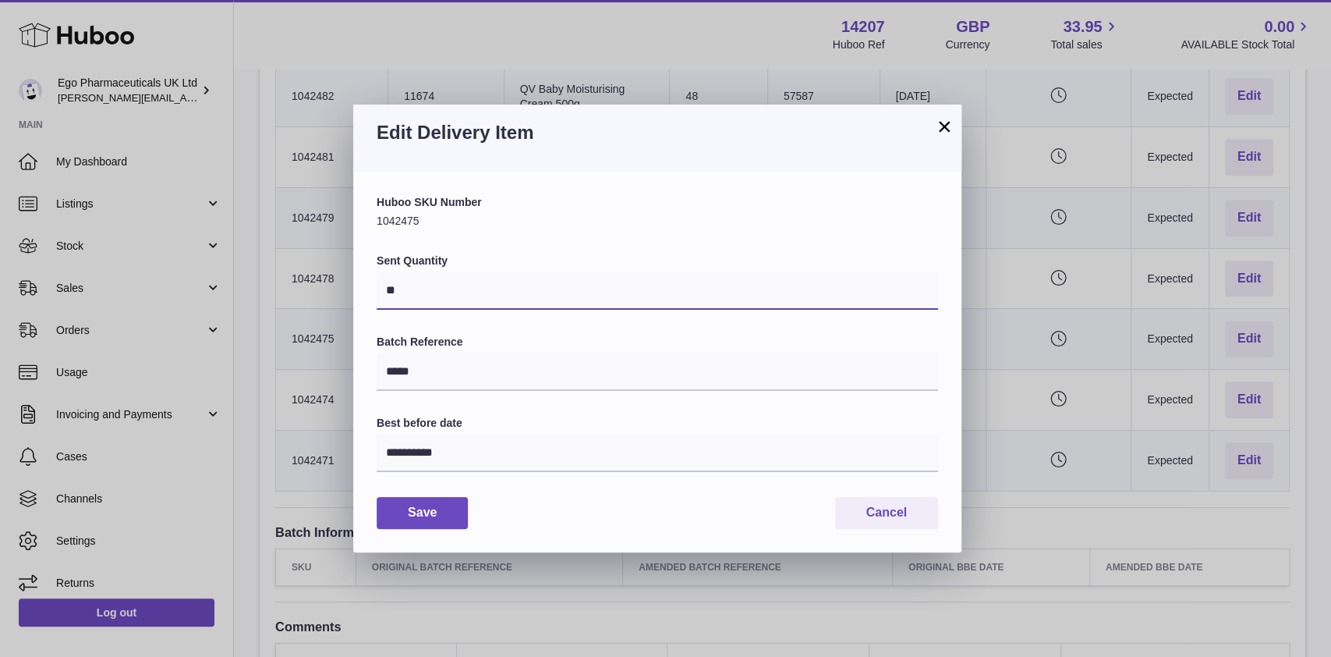
click at [470, 274] on input "**" at bounding box center [658, 290] width 562 height 37
drag, startPoint x: 459, startPoint y: 278, endPoint x: 389, endPoint y: 282, distance: 70.3
click at [389, 282] on input "**" at bounding box center [658, 290] width 562 height 37
type input "**"
click at [434, 505] on button "Save" at bounding box center [422, 513] width 91 height 32
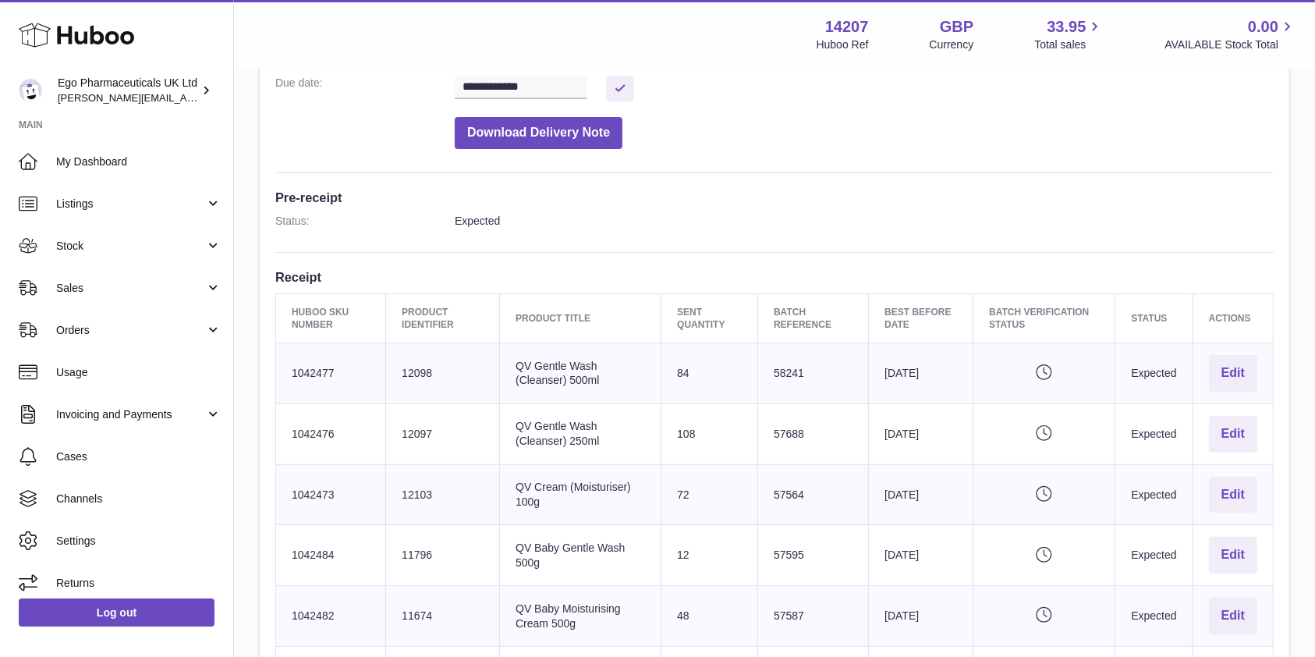
scroll to position [886, 0]
